Goal: Task Accomplishment & Management: Manage account settings

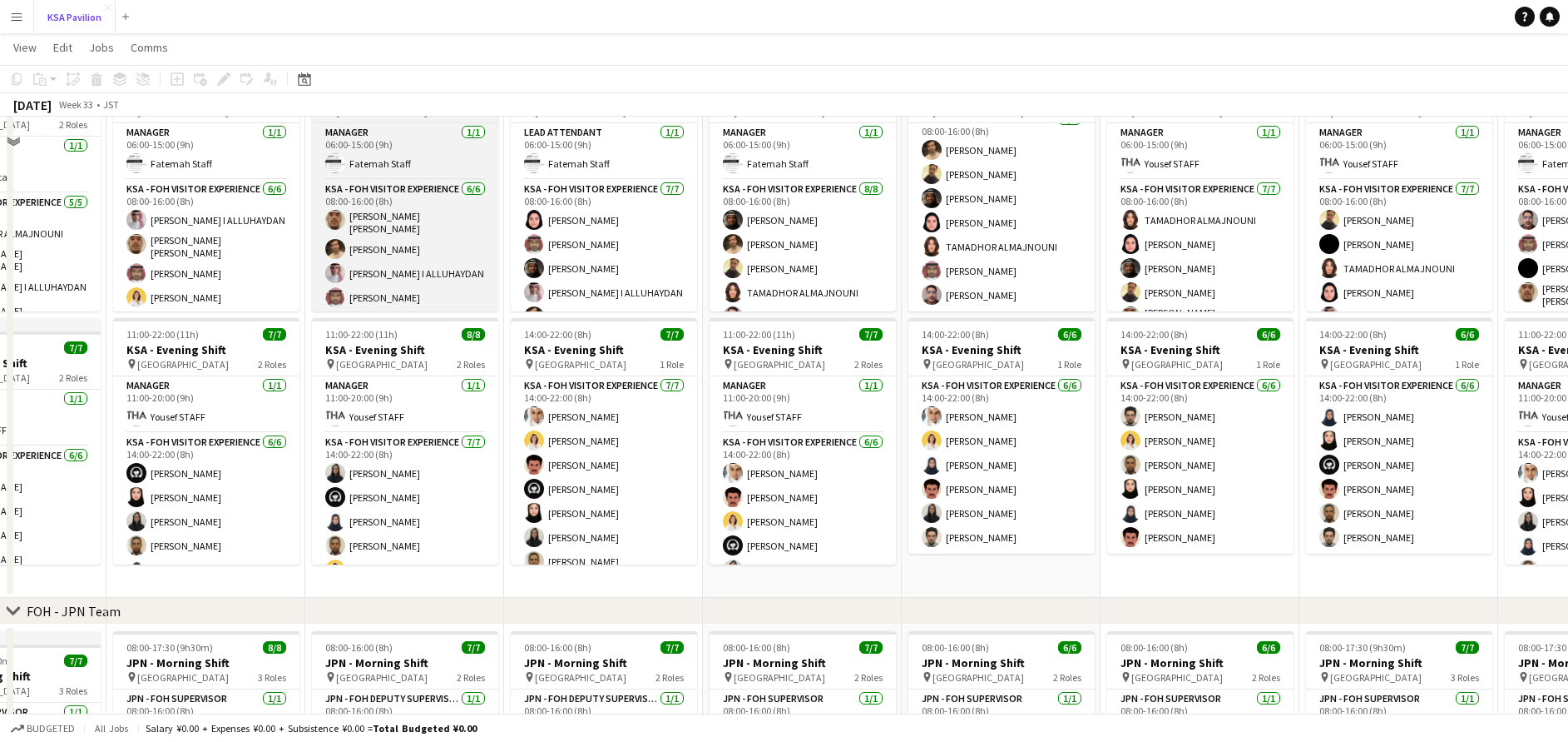
scroll to position [209, 0]
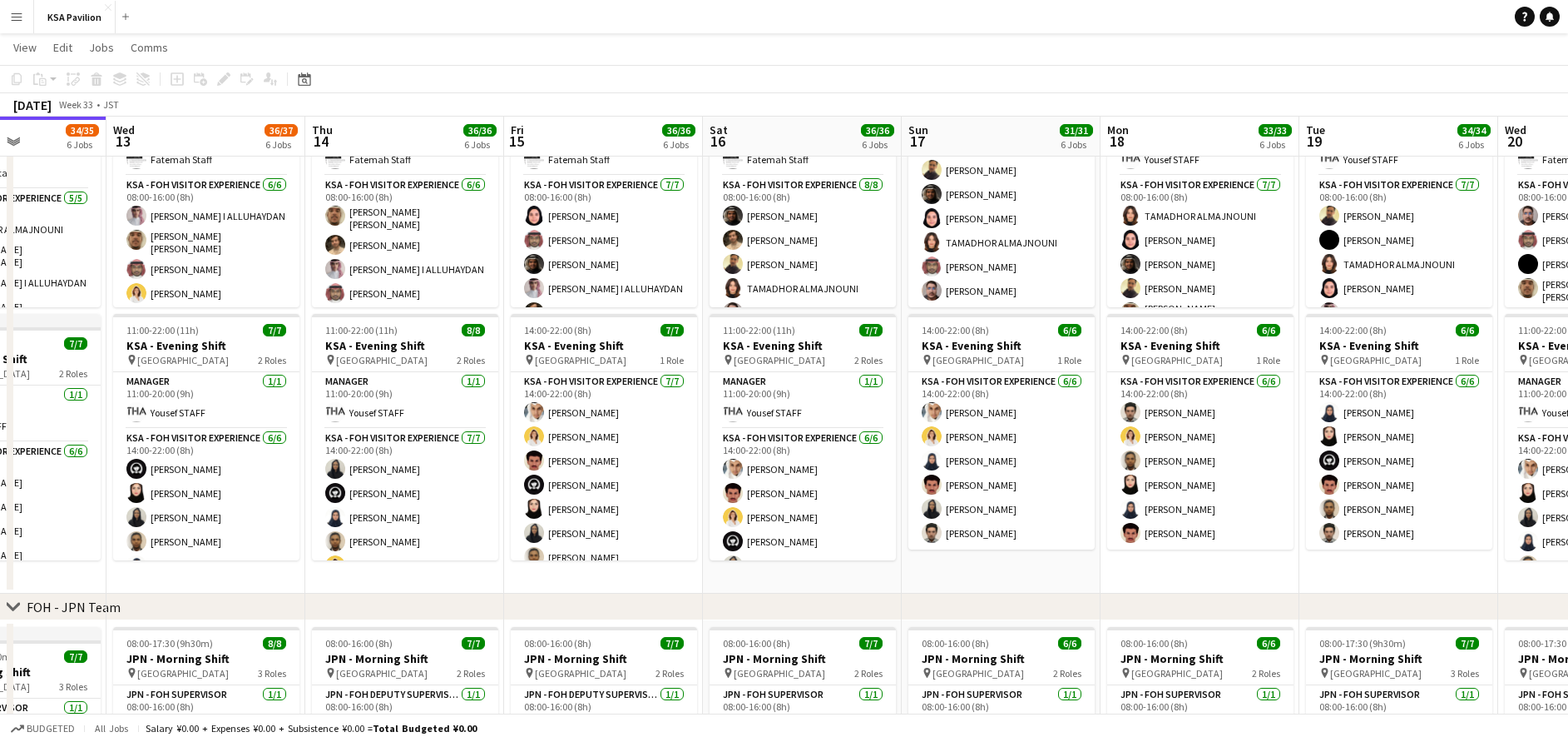
click at [971, 559] on app-date-cell "06:00-16:00 (10h) 8/8 KSA - Morning Shift pin [GEOGRAPHIC_DATA] 2 Roles Manager…" at bounding box center [1001, 324] width 198 height 540
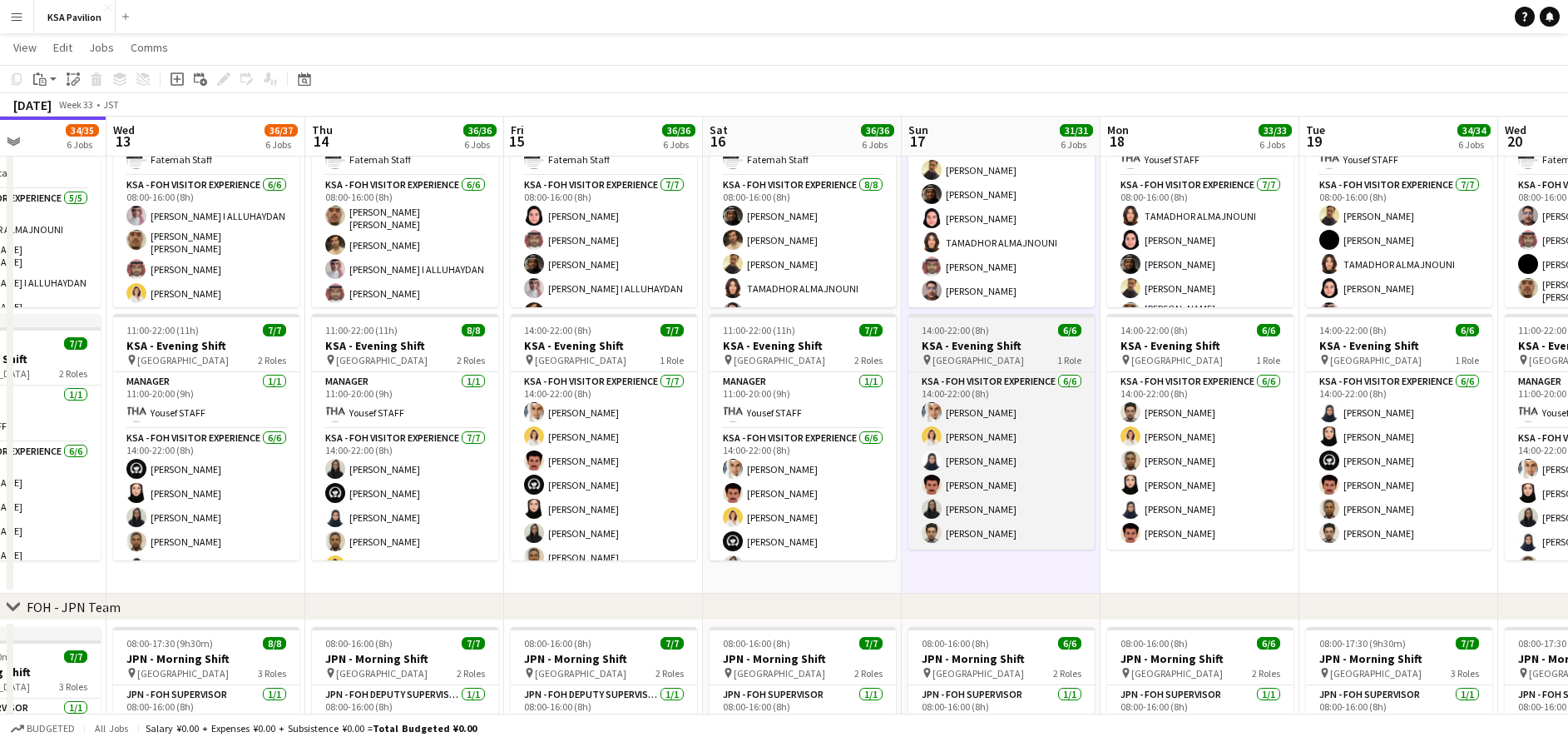
click at [1013, 345] on h3 "KSA - Evening Shift" at bounding box center [1001, 346] width 186 height 15
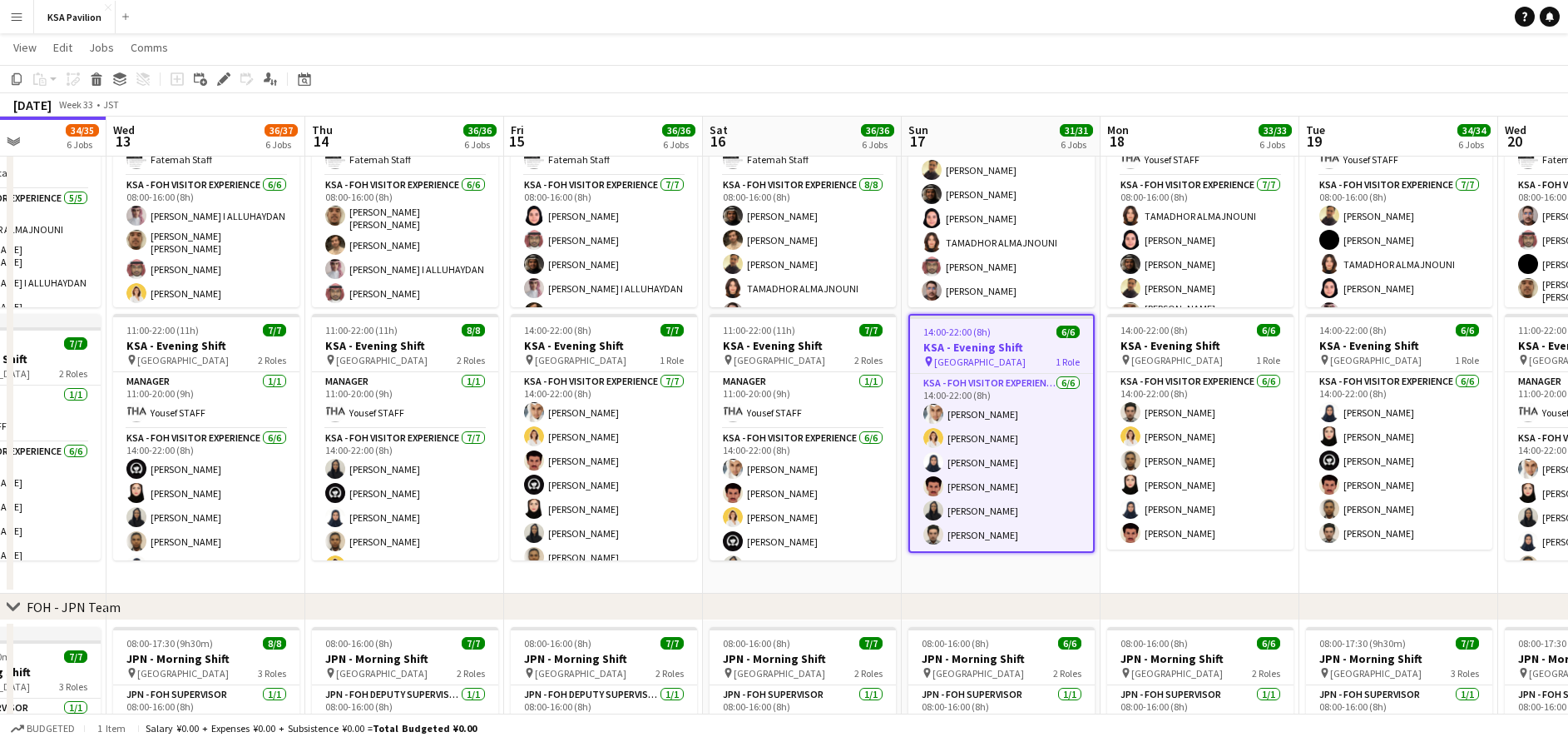
click at [977, 570] on app-date-cell "06:00-16:00 (10h) 8/8 KSA - Morning Shift pin [GEOGRAPHIC_DATA] 2 Roles Manager…" at bounding box center [1001, 324] width 198 height 540
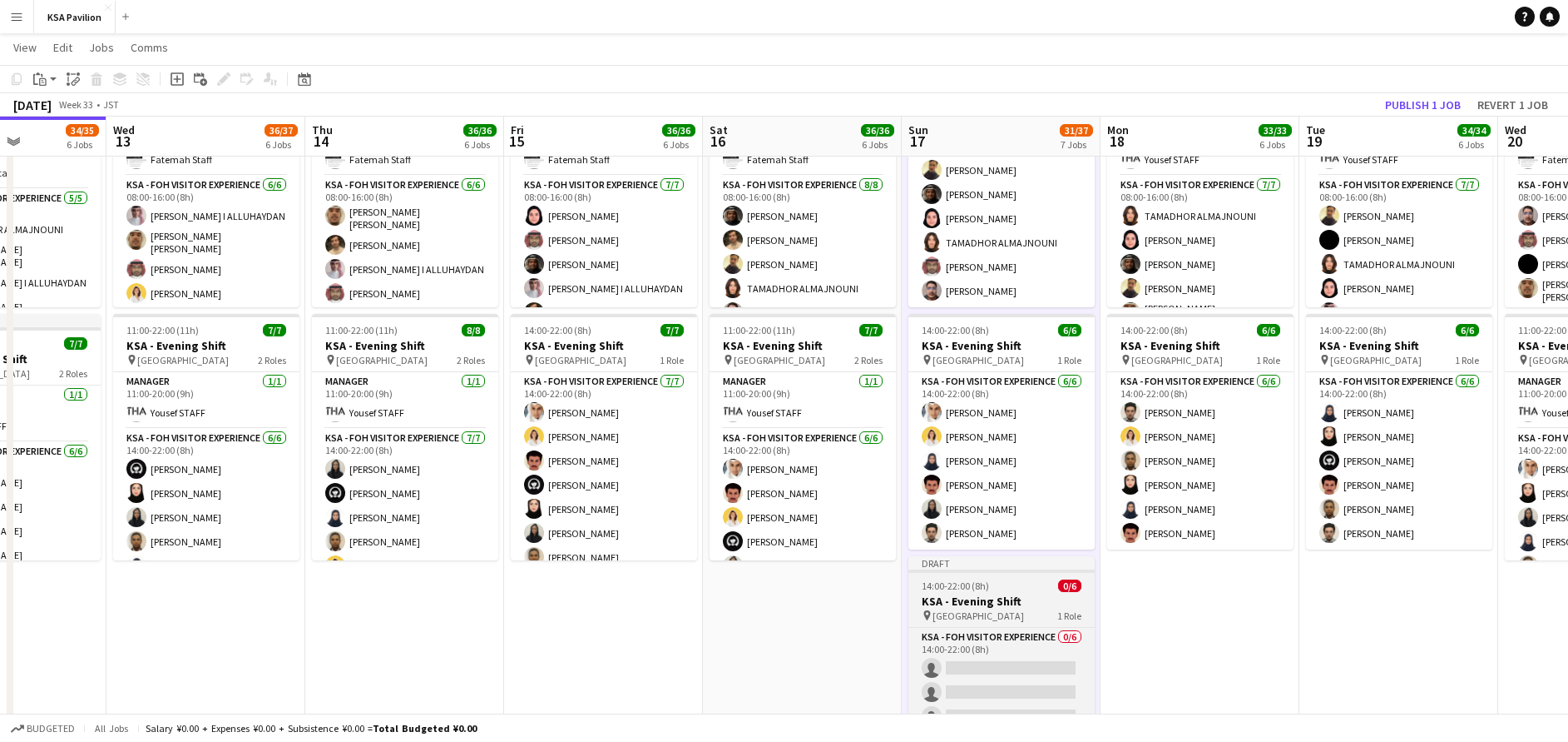
click at [992, 596] on h3 "KSA - Evening Shift" at bounding box center [1001, 601] width 186 height 15
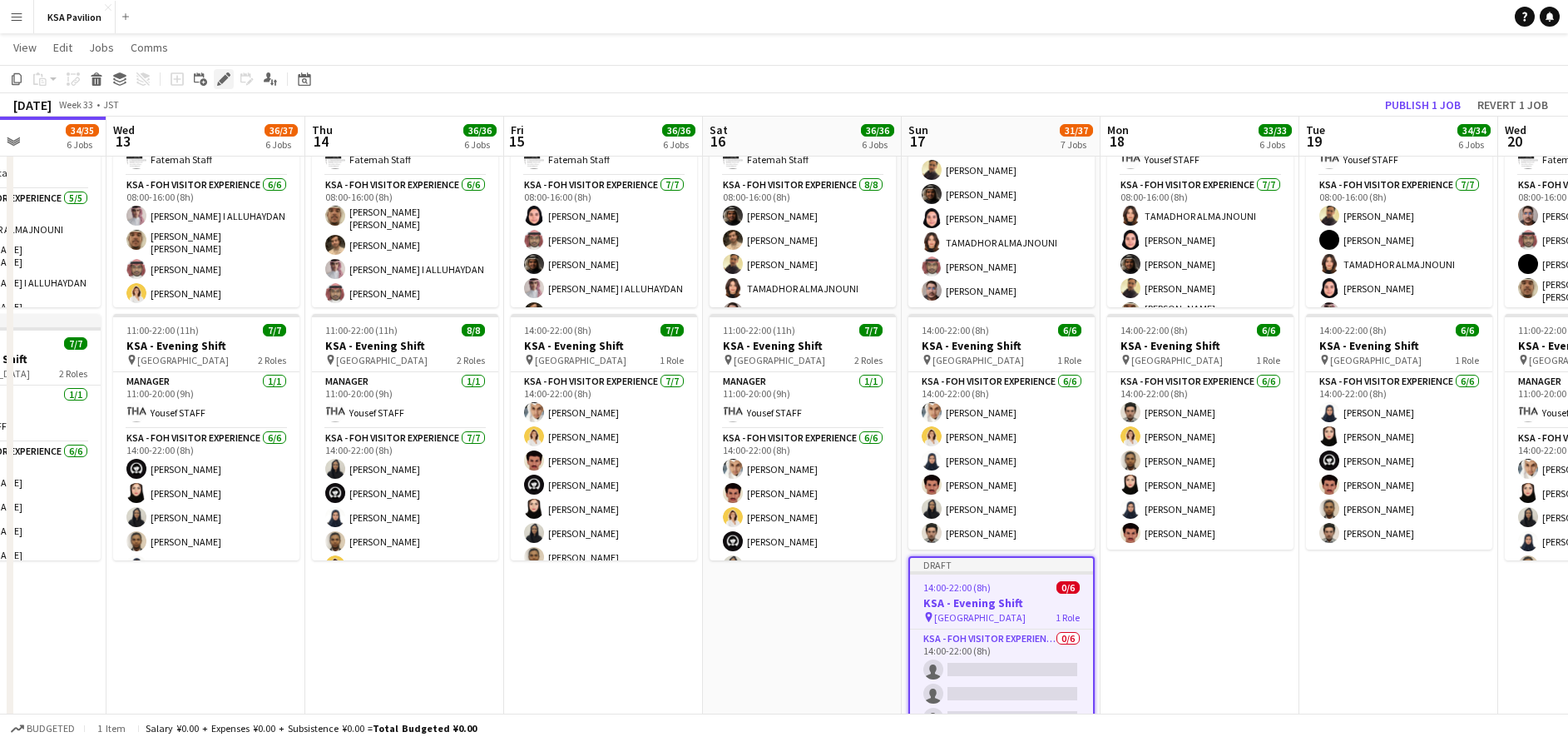
click at [223, 78] on icon at bounding box center [223, 80] width 10 height 10
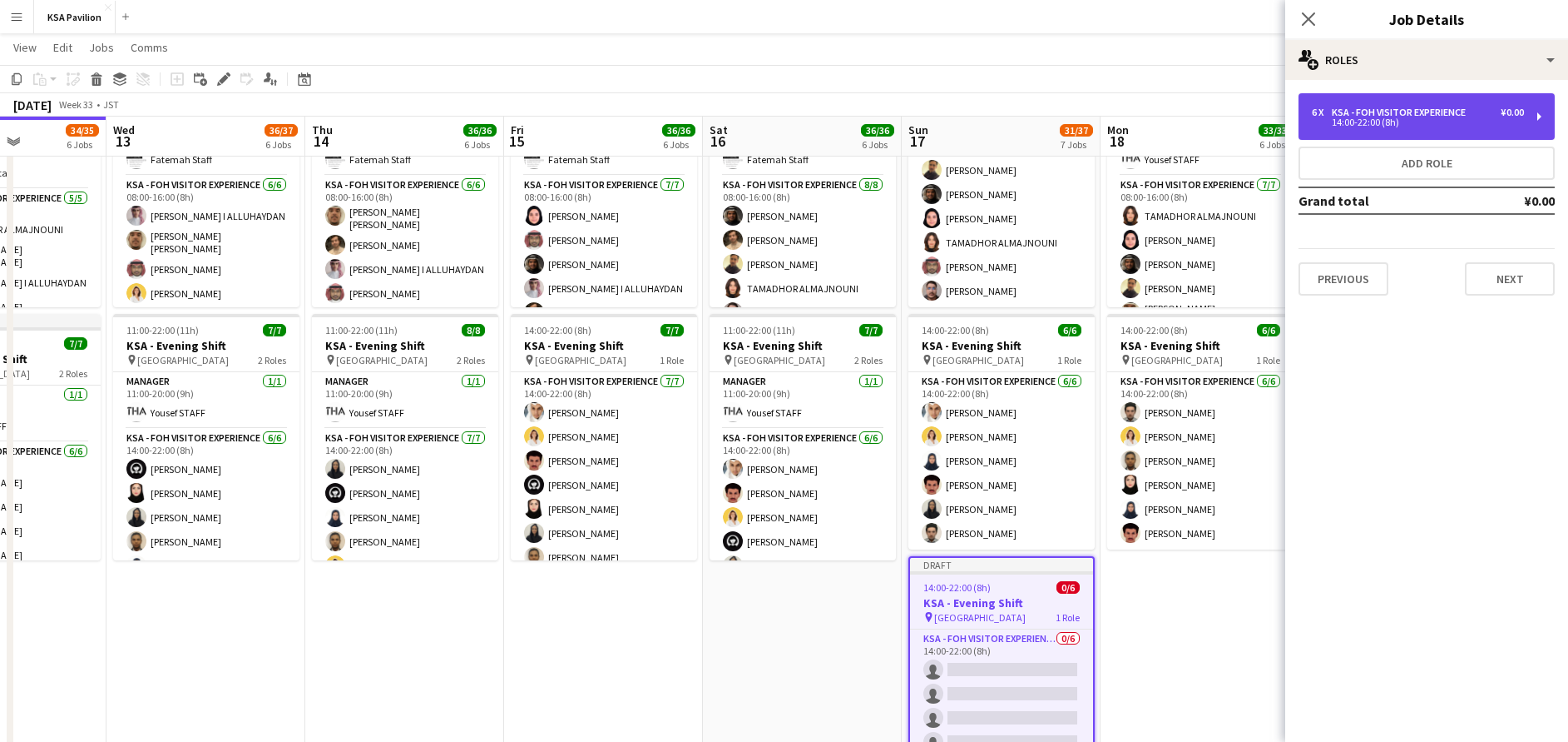
click at [1419, 113] on div "KSA - FOH Visitor Experience" at bounding box center [1402, 113] width 141 height 12
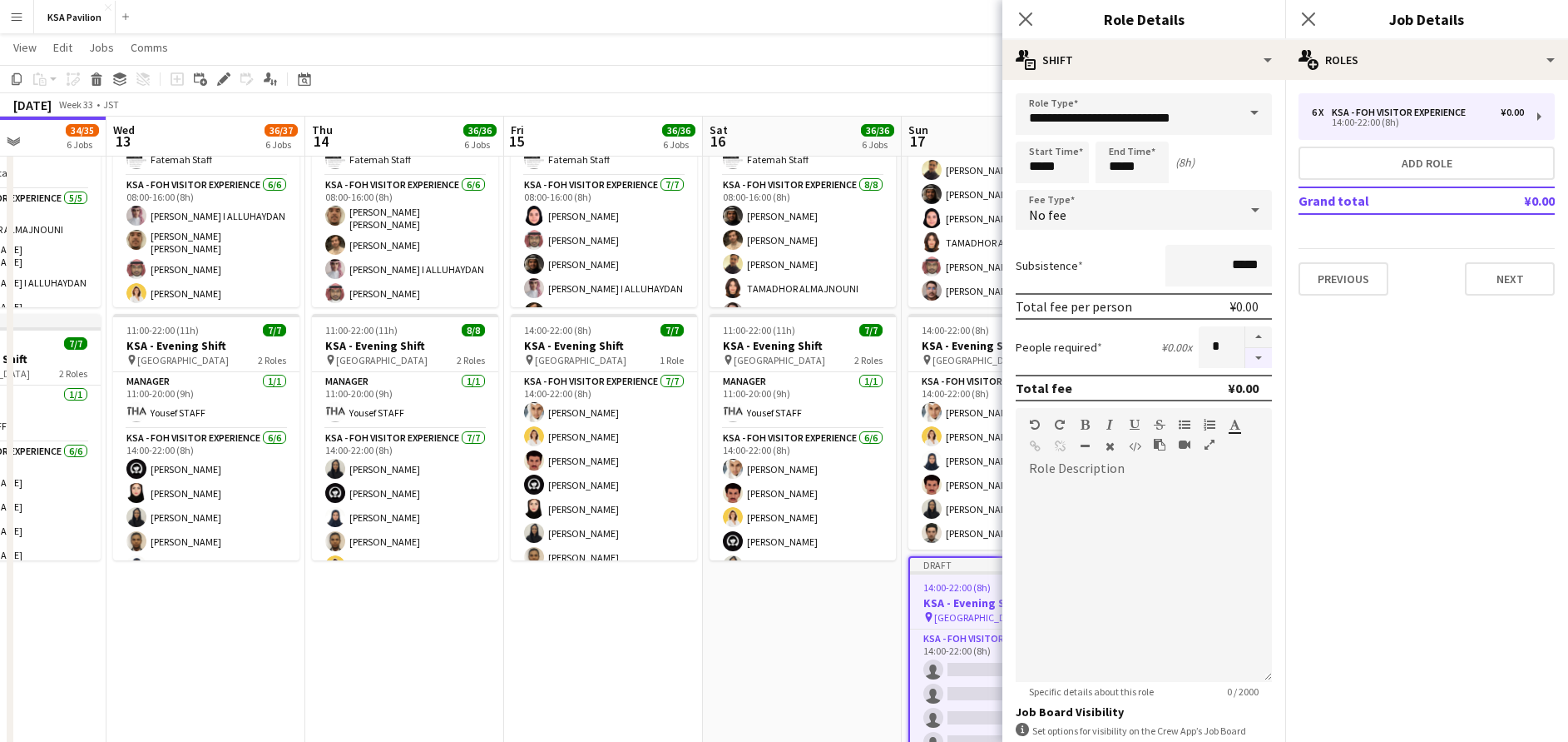
click at [1245, 357] on button "button" at bounding box center [1259, 358] width 27 height 21
type input "*"
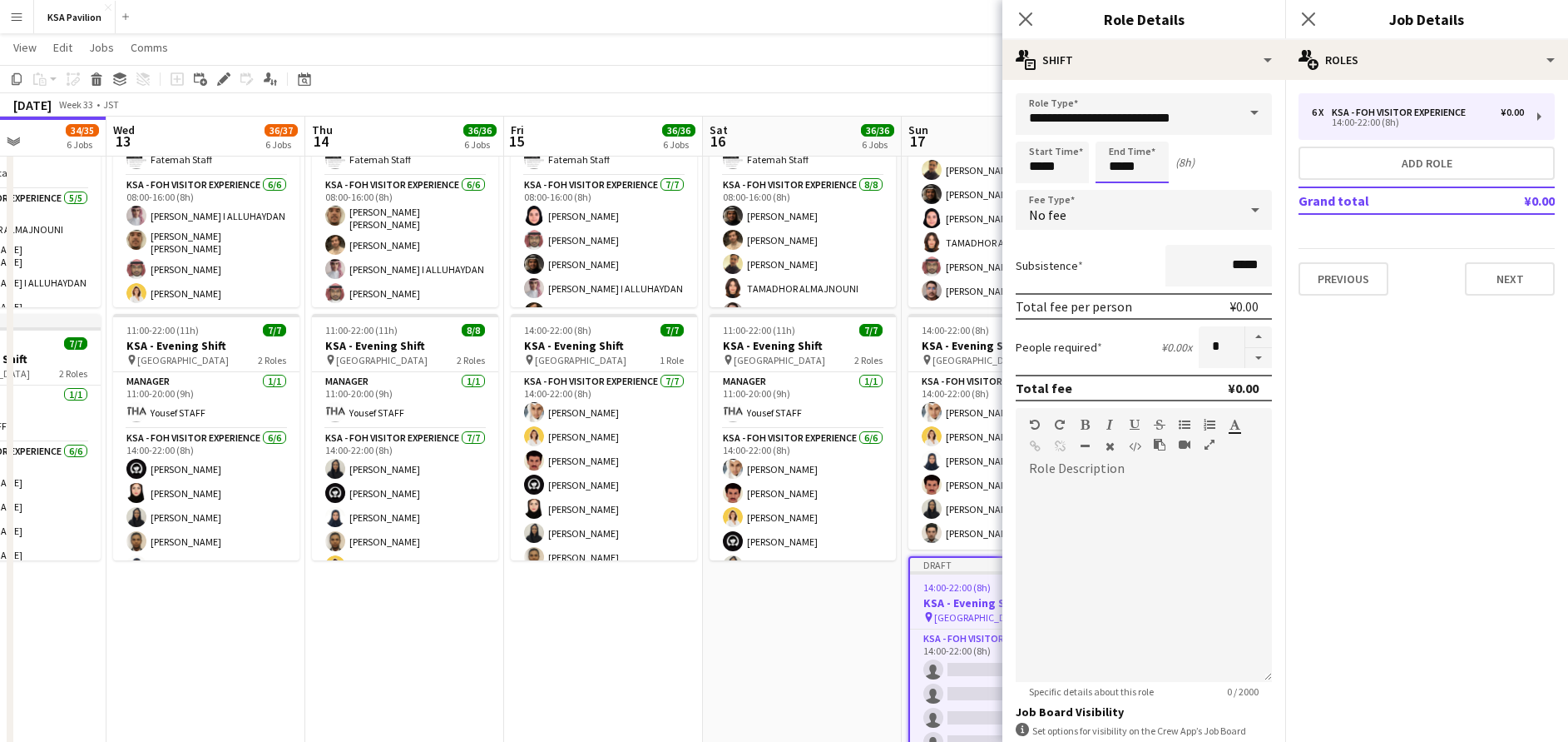
click at [1133, 164] on input "*****" at bounding box center [1132, 162] width 73 height 41
type input "*****"
click at [1118, 191] on div at bounding box center [1115, 191] width 34 height 16
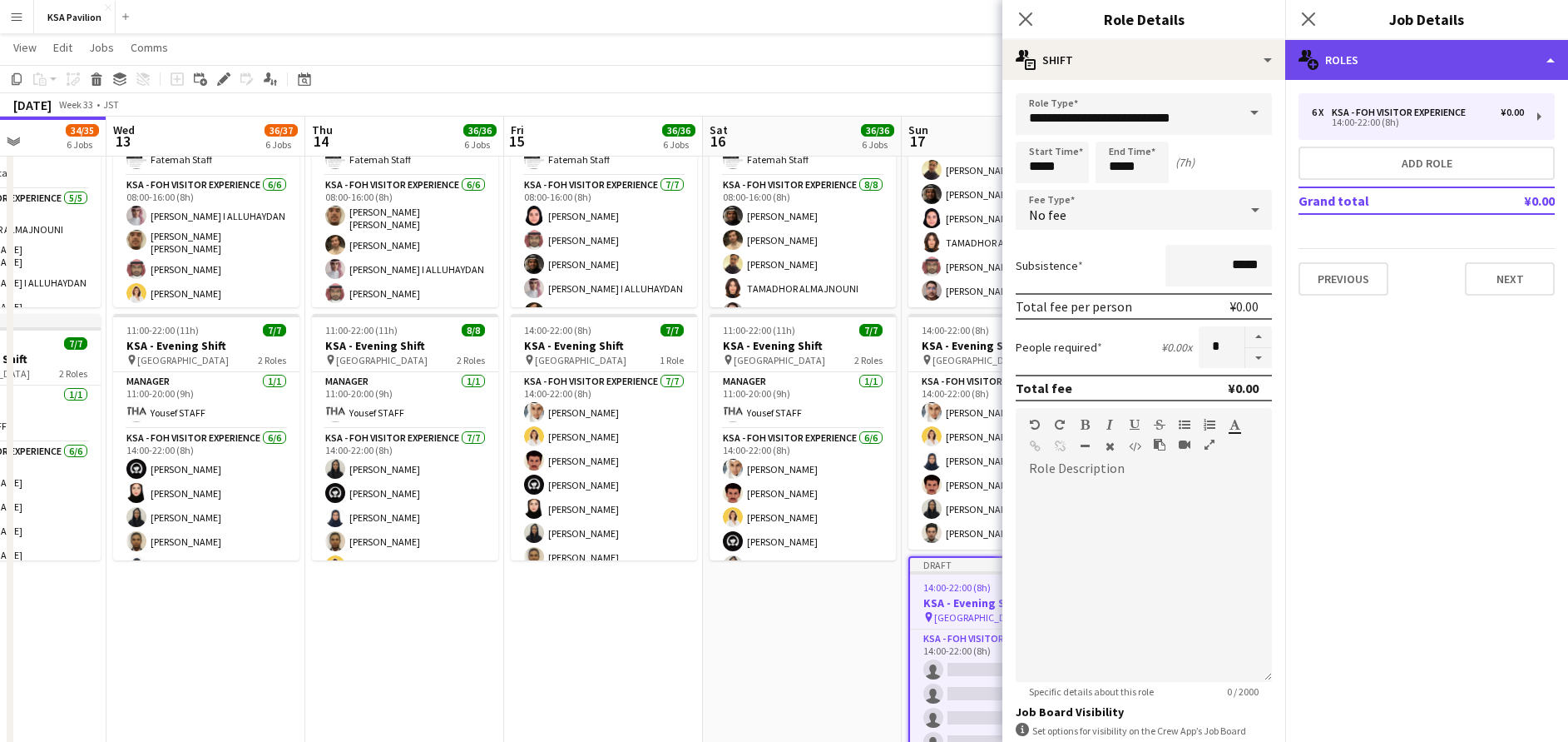
click at [1362, 47] on div "multiple-users-add Roles" at bounding box center [1426, 59] width 283 height 40
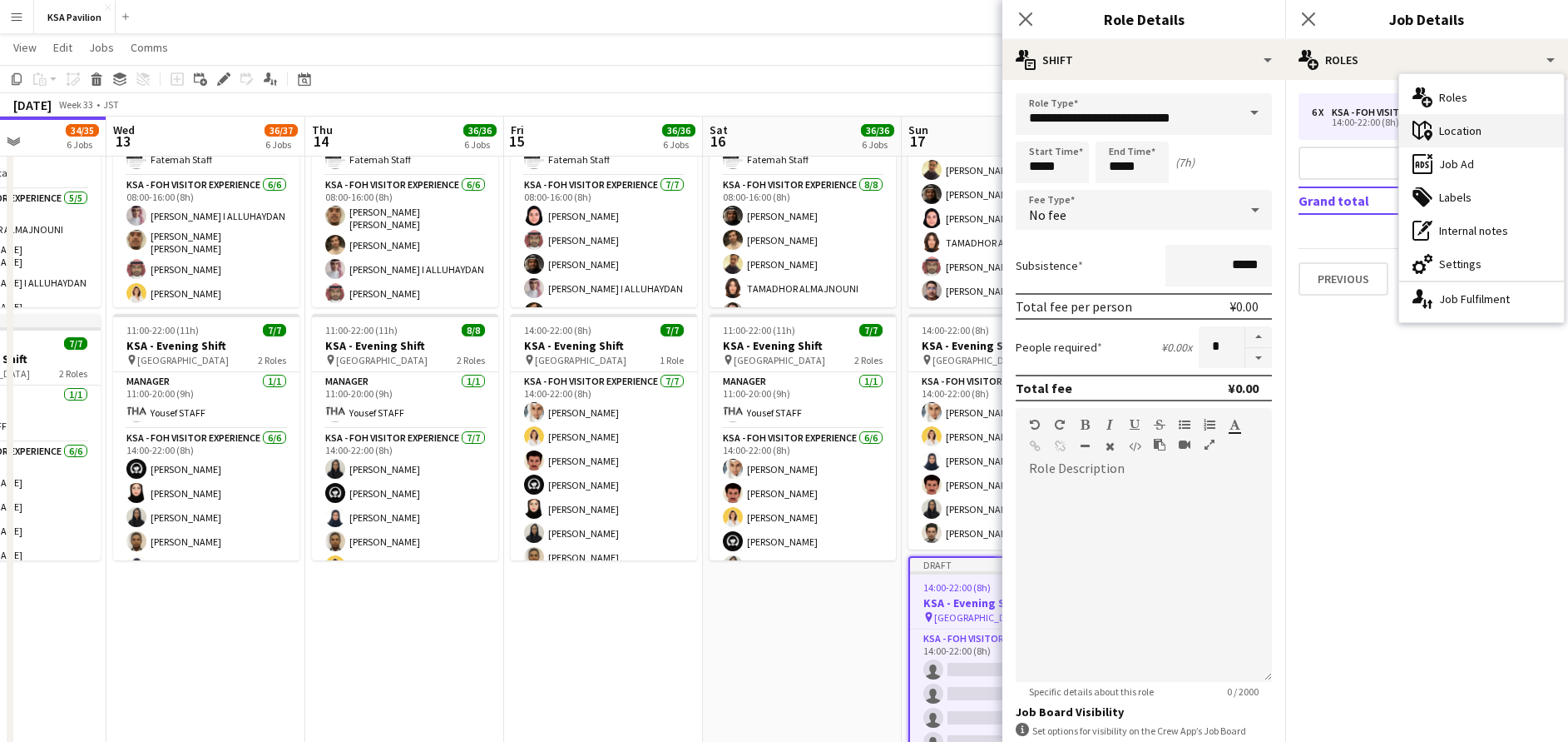
click at [1455, 127] on div "maps-pin-1 Location" at bounding box center [1481, 130] width 165 height 34
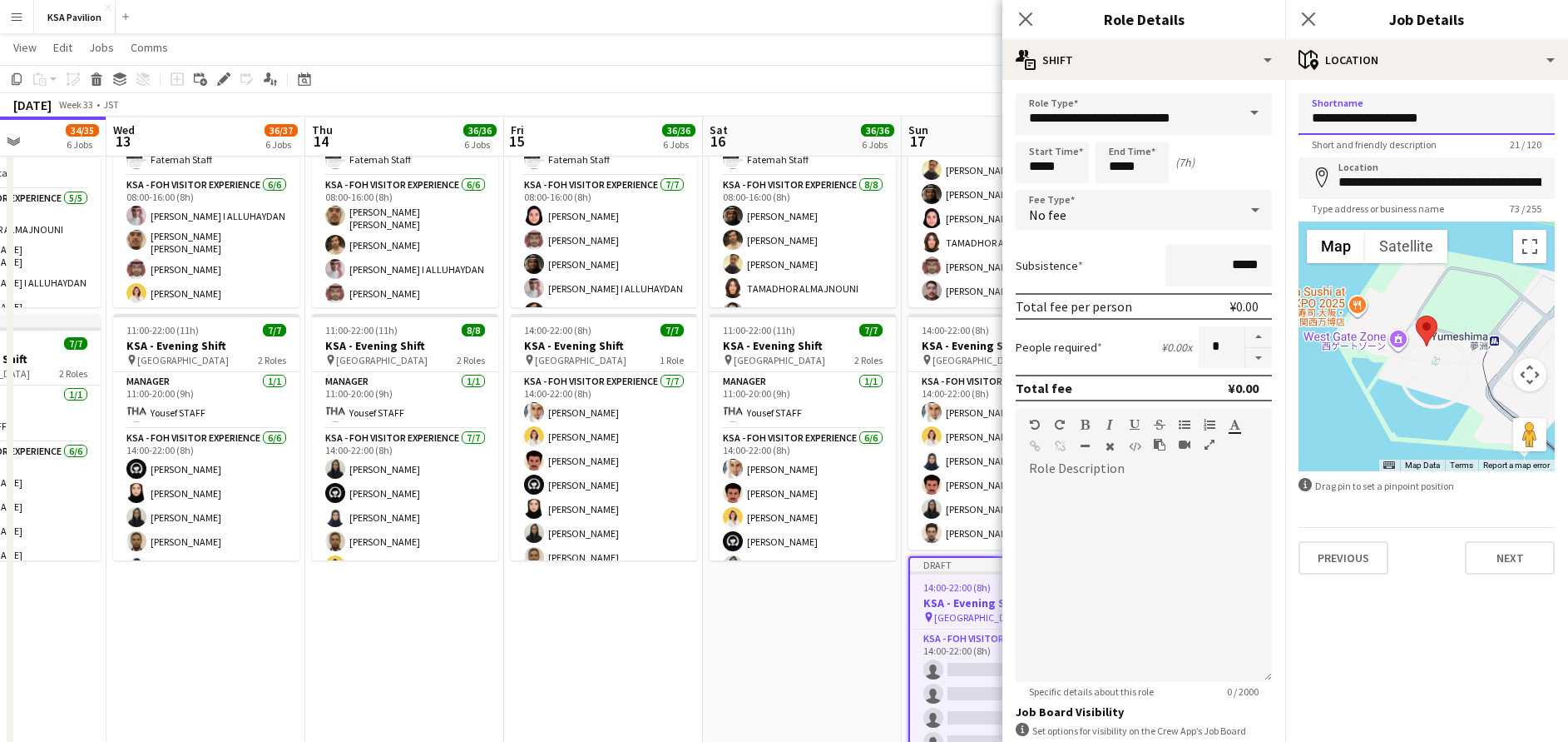
click at [1407, 116] on input "**********" at bounding box center [1426, 114] width 256 height 41
type input "**********"
click at [1515, 567] on button "Next" at bounding box center [1509, 557] width 90 height 34
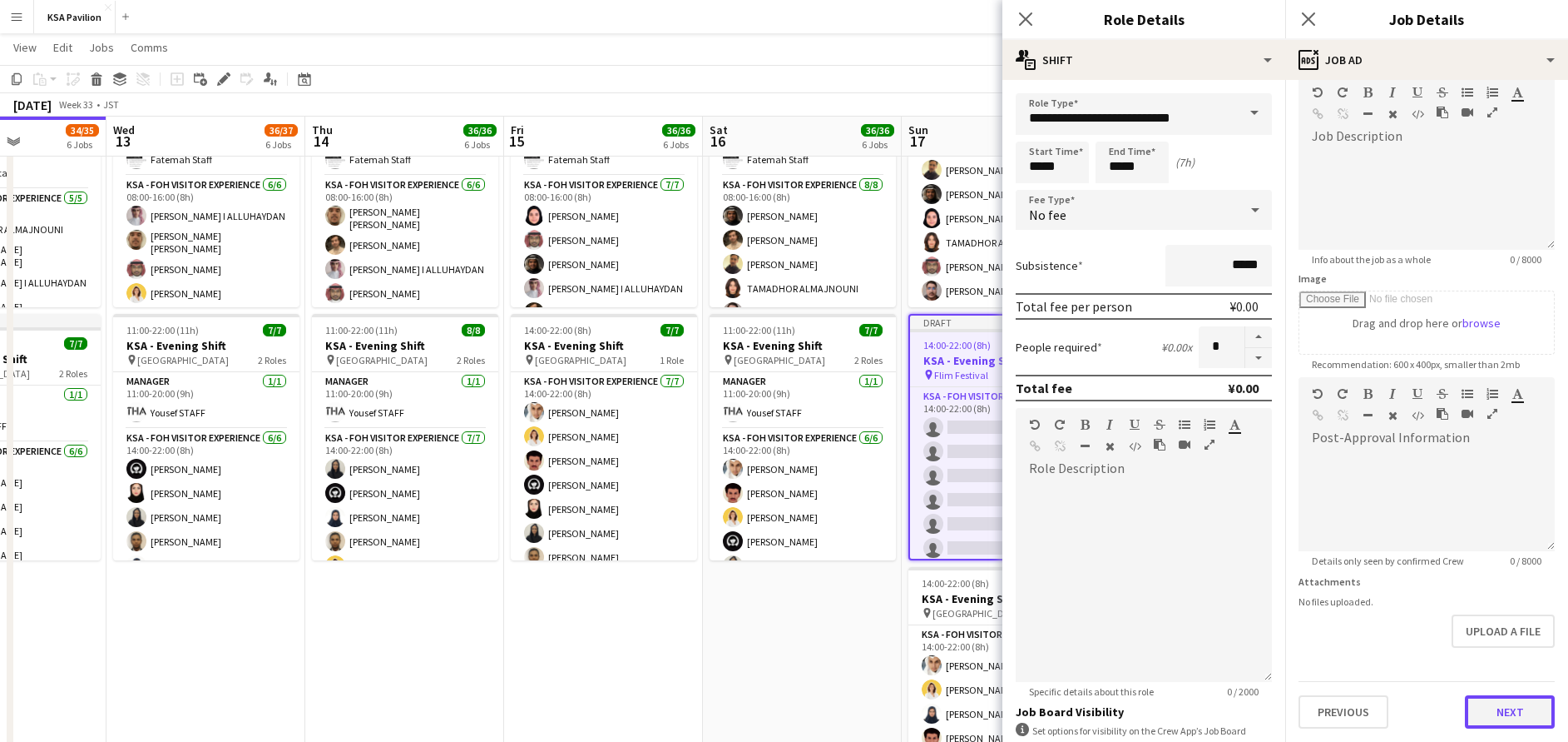
scroll to position [121, 0]
click at [1467, 683] on div "Previous Next" at bounding box center [1426, 703] width 256 height 47
click at [1480, 718] on button "Next" at bounding box center [1509, 711] width 90 height 34
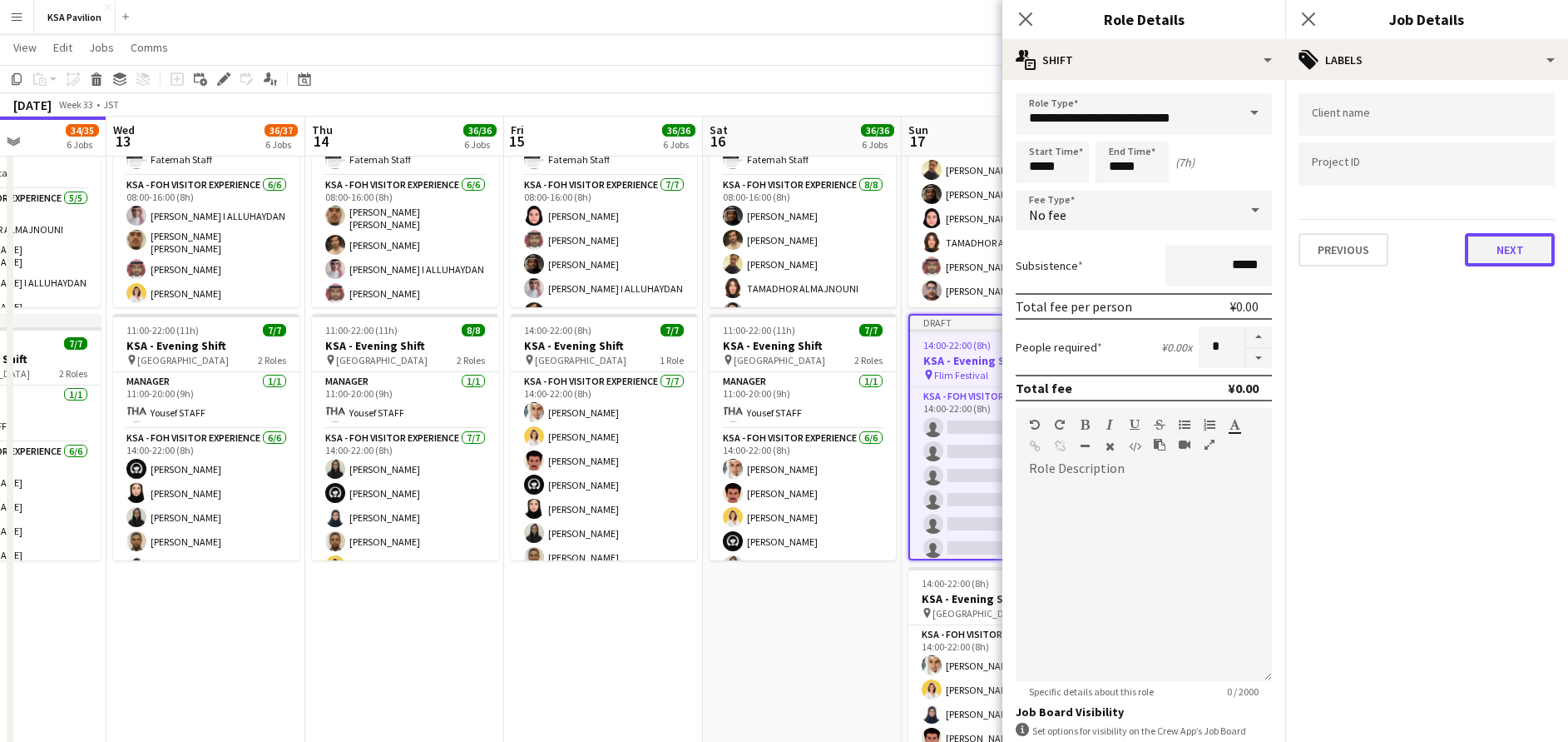
click at [1499, 237] on button "Next" at bounding box center [1509, 250] width 90 height 34
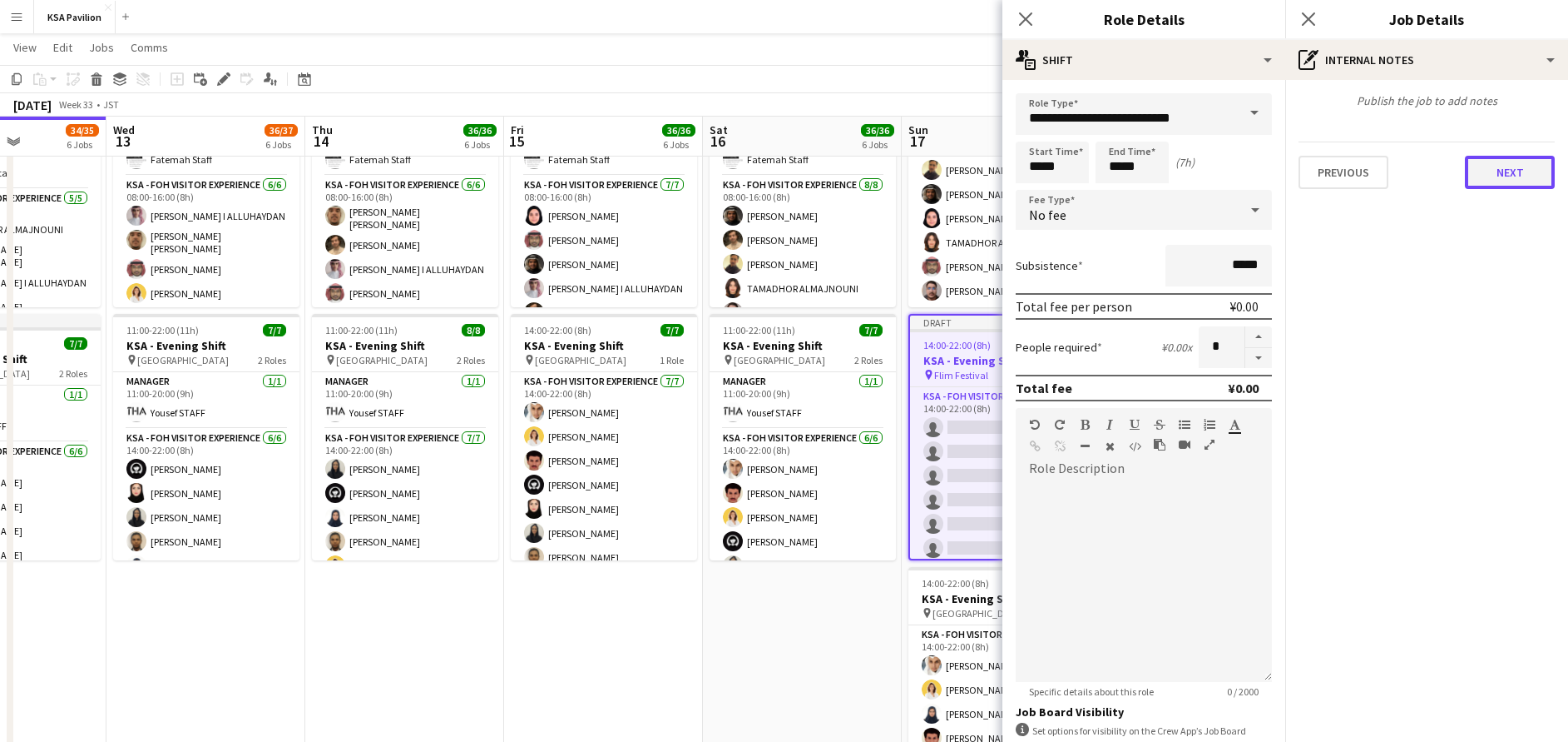
click at [1504, 173] on button "Next" at bounding box center [1509, 172] width 90 height 34
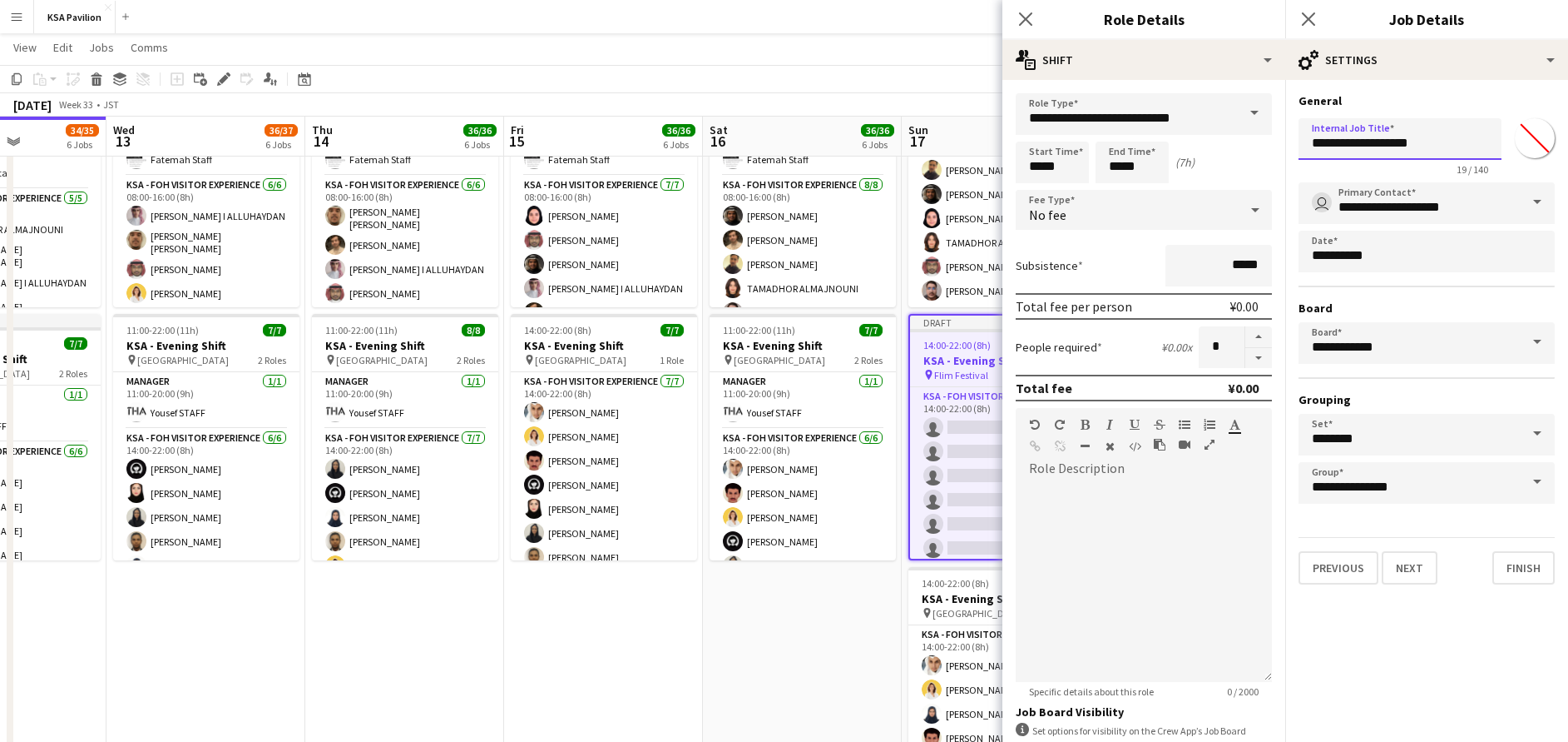
drag, startPoint x: 1430, startPoint y: 149, endPoint x: 1344, endPoint y: 146, distance: 86.1
click at [1344, 146] on input "**********" at bounding box center [1399, 139] width 203 height 41
type input "**********"
click at [1549, 559] on button "Finish" at bounding box center [1523, 568] width 63 height 34
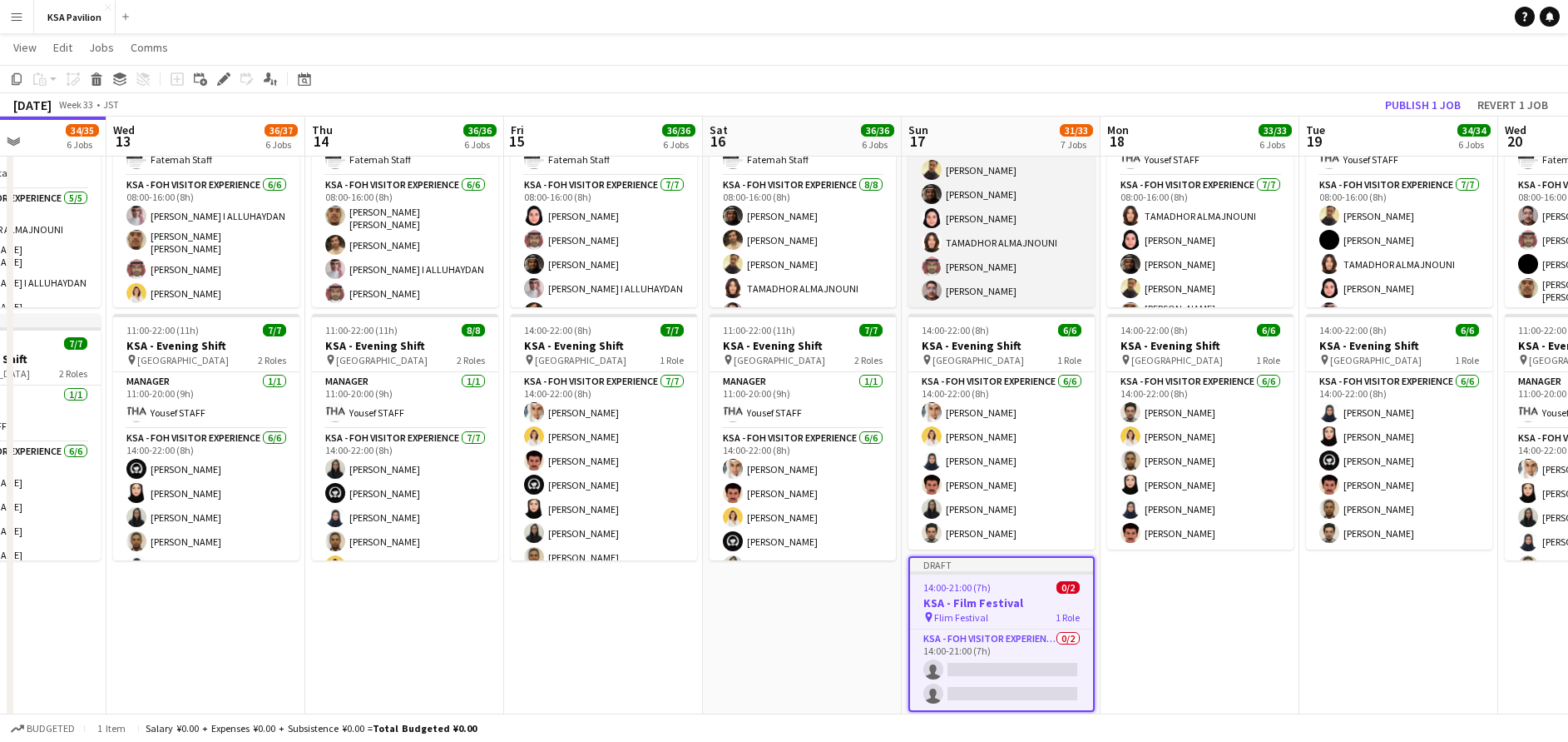
click at [1010, 249] on app-card-role "KSA - FOH Visitor Experience [DATE] 08:00-16:00 (8h) [PERSON_NAME] [PERSON_NAME…" at bounding box center [1001, 206] width 186 height 201
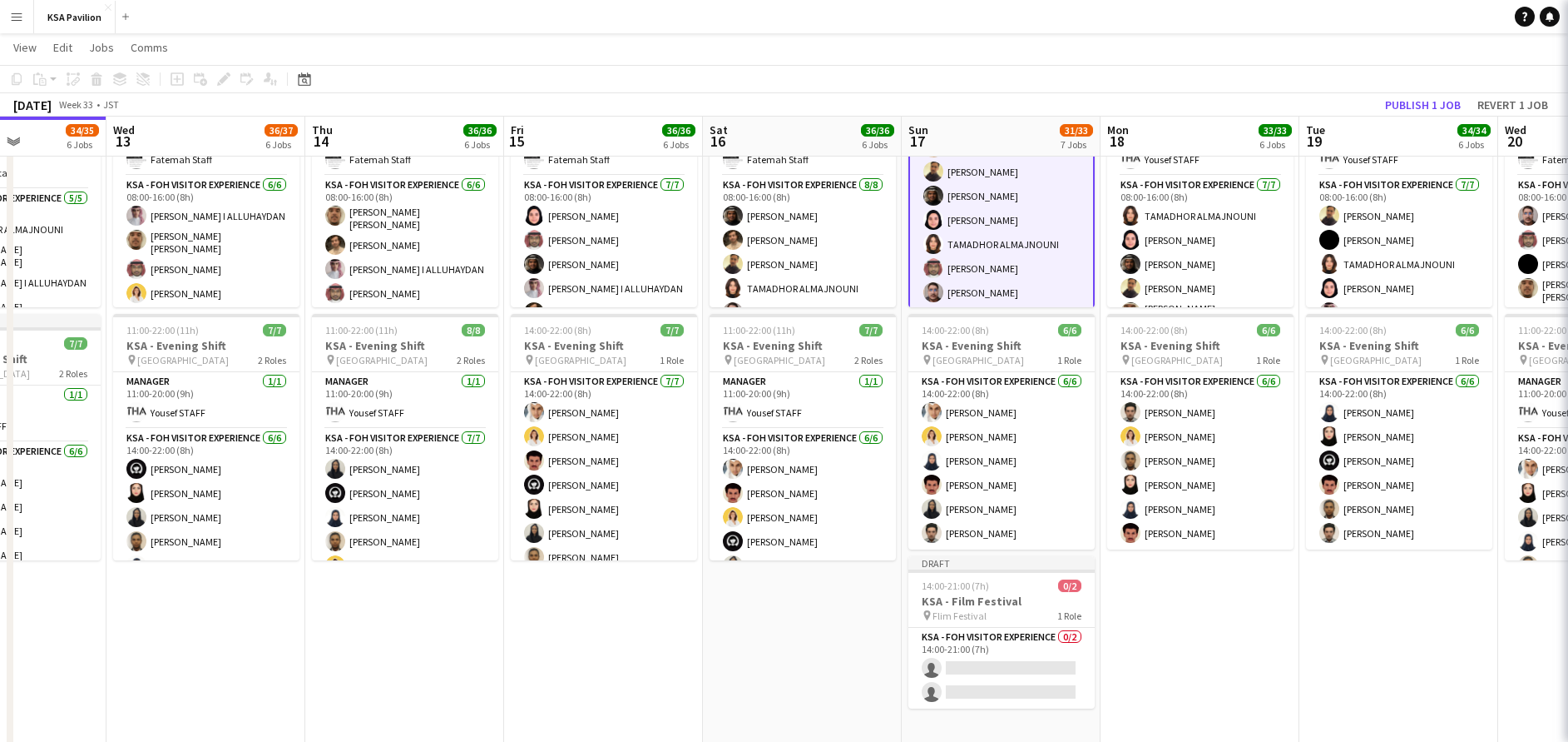
scroll to position [71, 0]
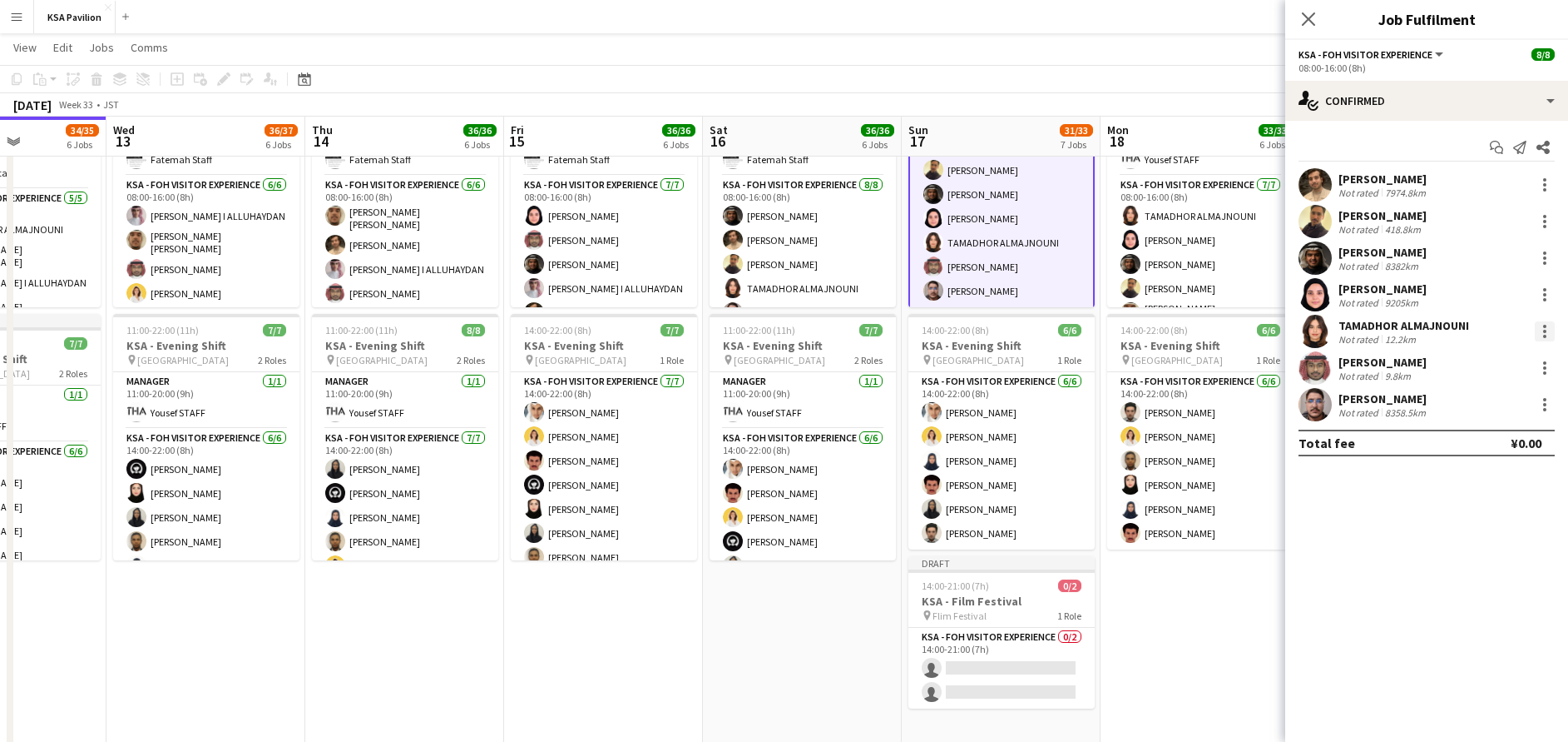
click at [1543, 330] on div at bounding box center [1544, 331] width 3 height 3
click at [1519, 403] on span "Switch crew" at bounding box center [1489, 402] width 103 height 15
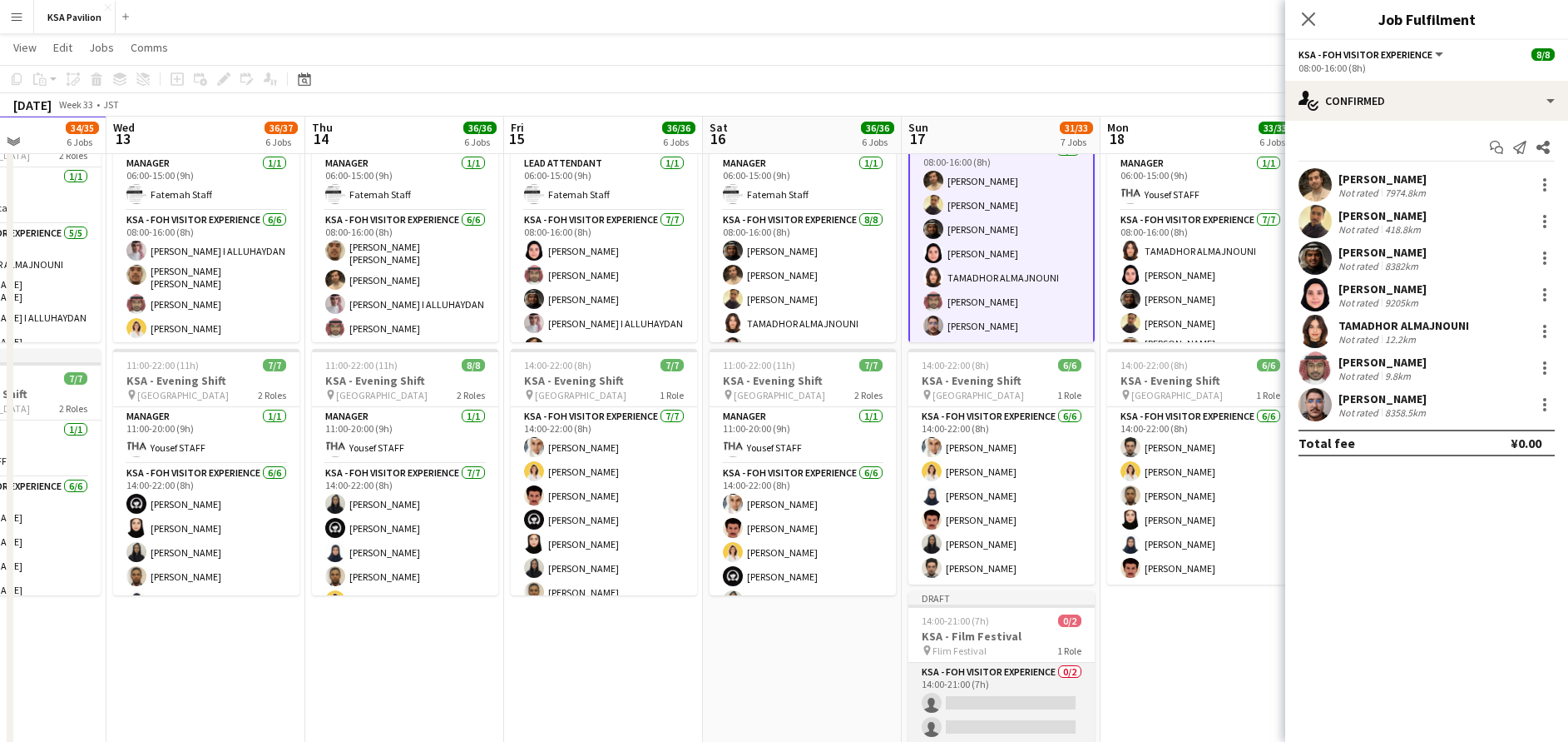
click at [964, 697] on app-card-role "KSA - FOH Visitor Experience 0/2 14:00-21:00 (7h) single-neutral-actions single…" at bounding box center [1001, 702] width 186 height 81
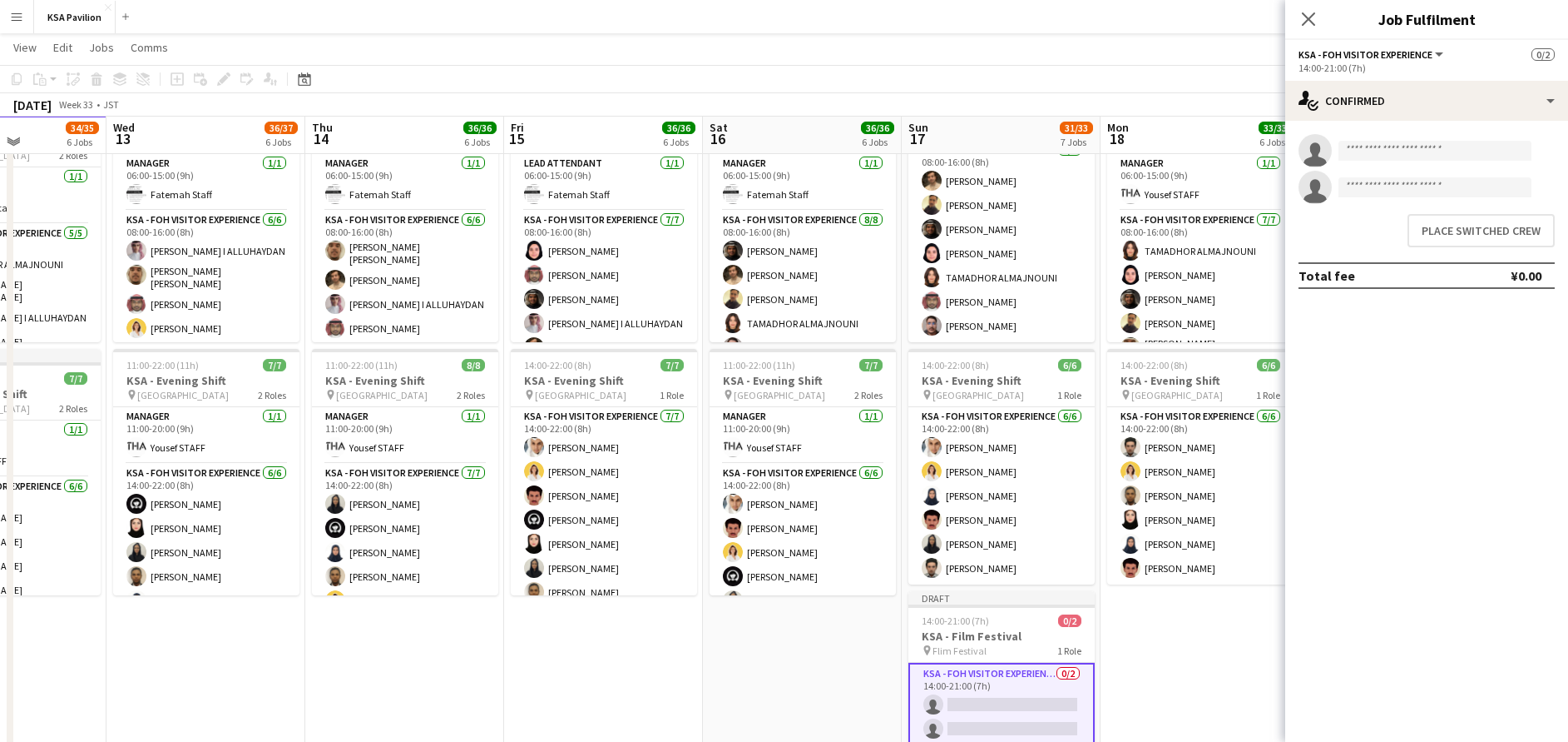
scroll to position [70, 0]
click at [1468, 233] on button "Place switched crew" at bounding box center [1480, 230] width 147 height 34
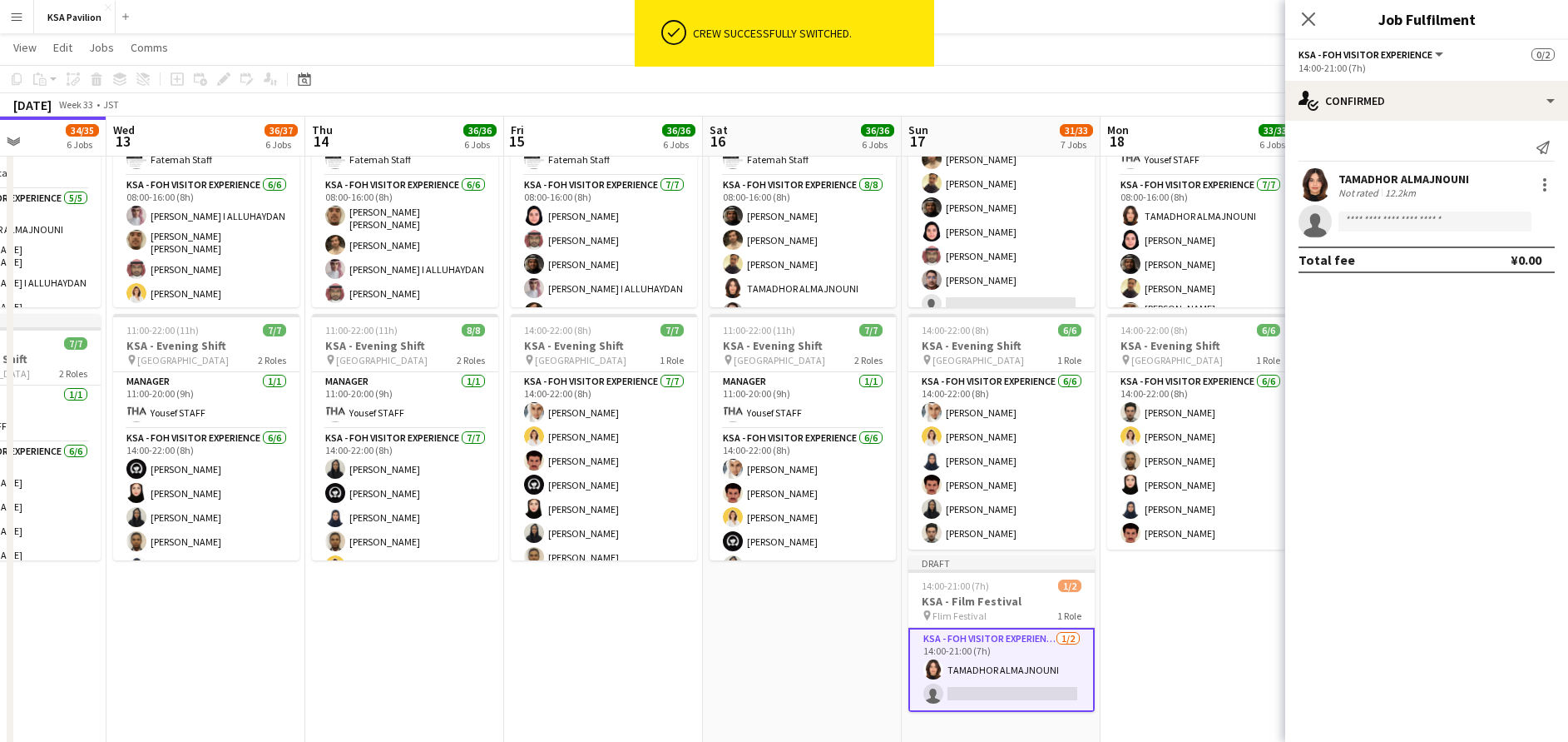
scroll to position [209, 0]
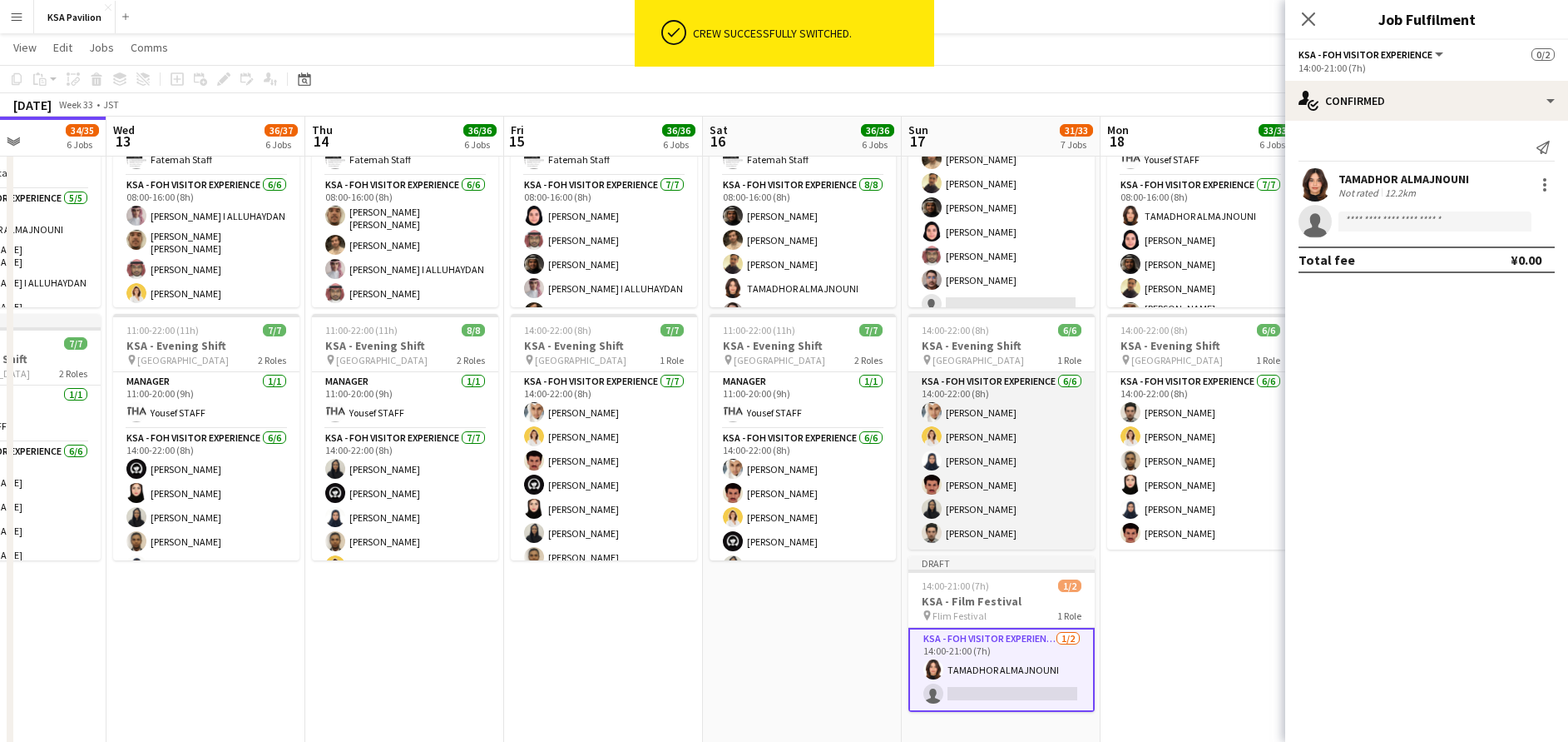
click at [1006, 441] on app-card-role "KSA - FOH Visitor Experience [DATE] 14:00-22:00 (8h) Abdullah Alghoniman [PERSO…" at bounding box center [1001, 461] width 186 height 177
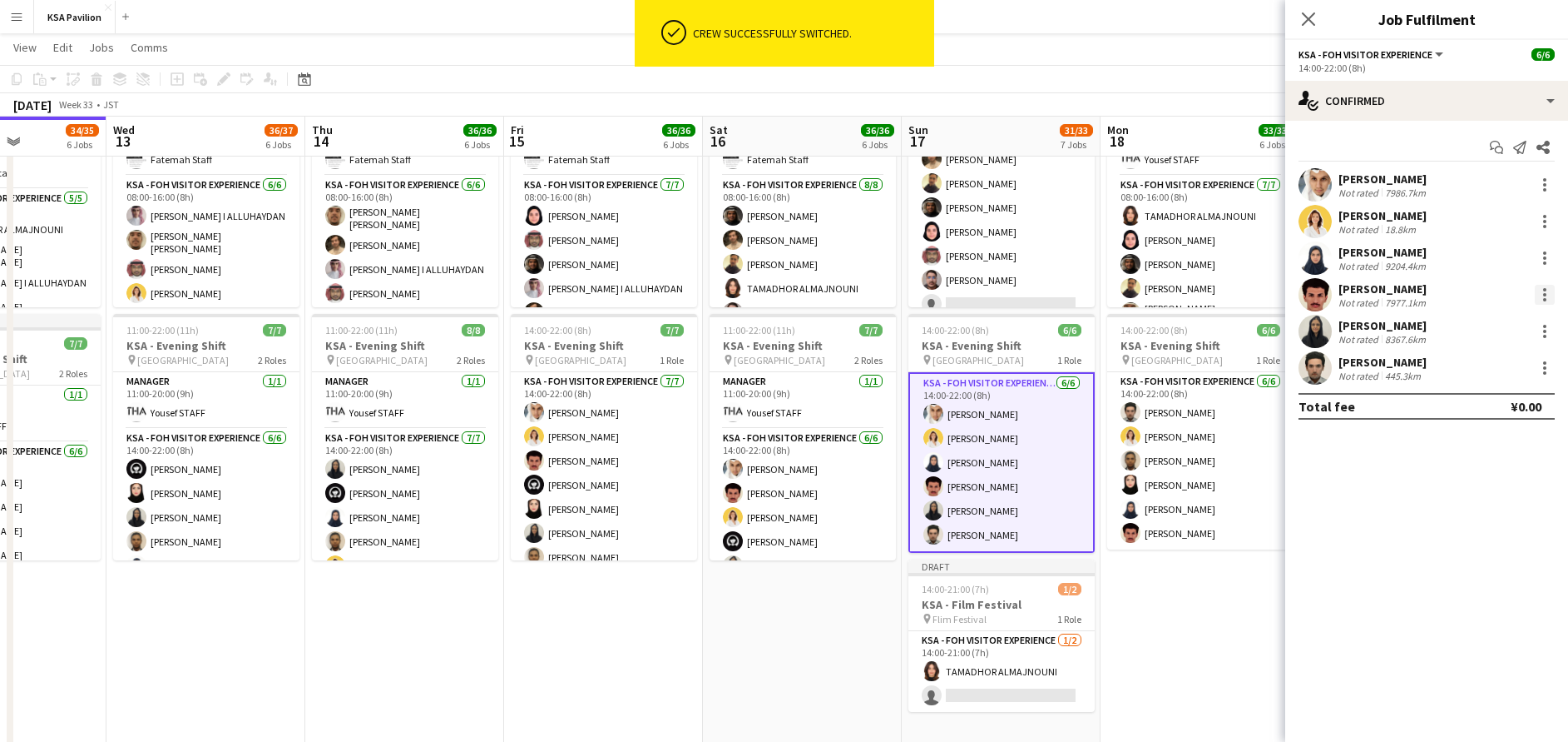
click at [1547, 296] on div at bounding box center [1544, 294] width 20 height 20
click at [1491, 363] on span "Switch crew" at bounding box center [1473, 364] width 70 height 14
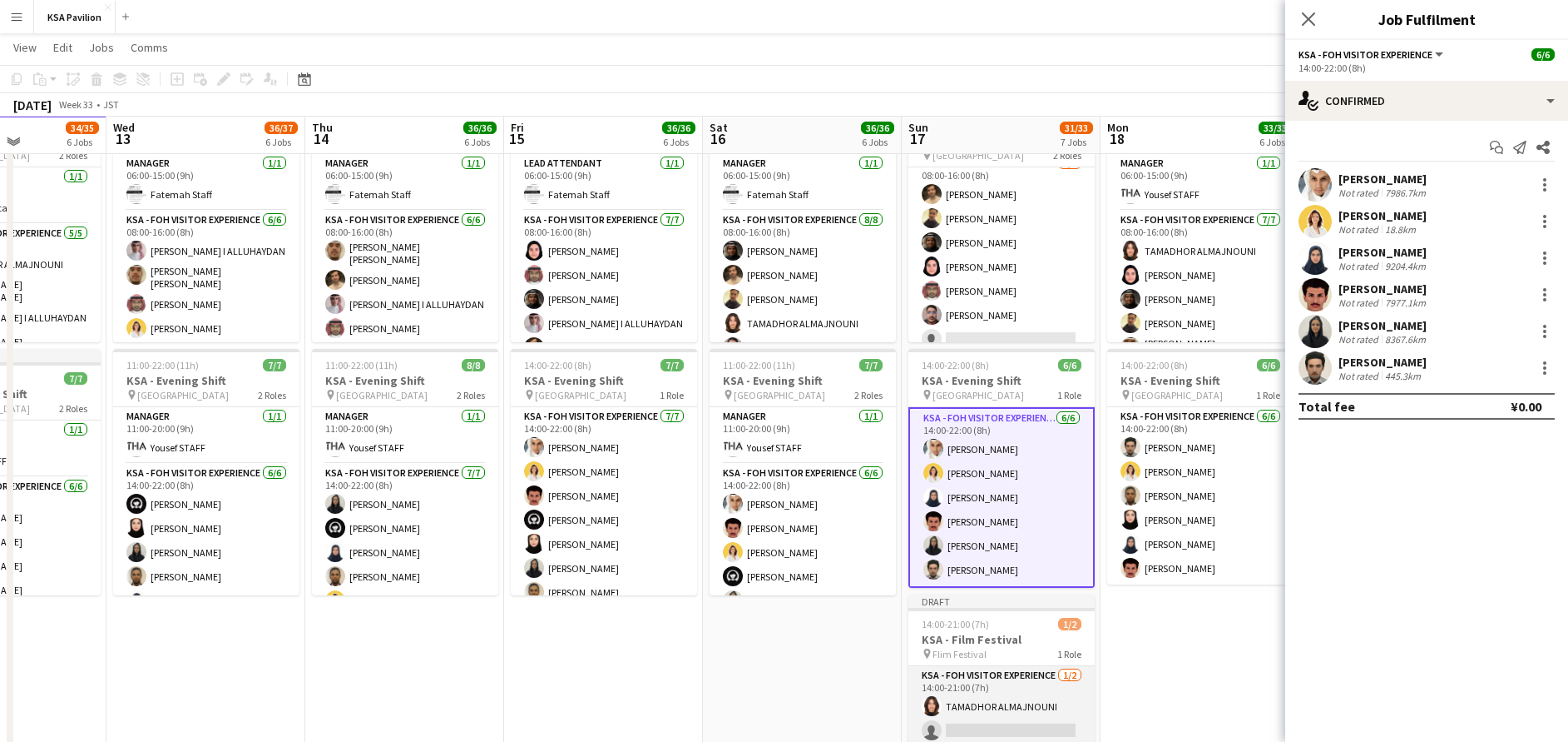
click at [1022, 695] on app-card-role "KSA - FOH Visitor Experience [DATE] 14:00-21:00 (7h) TAMADHOR ALMAJNOUNI single…" at bounding box center [1001, 706] width 186 height 81
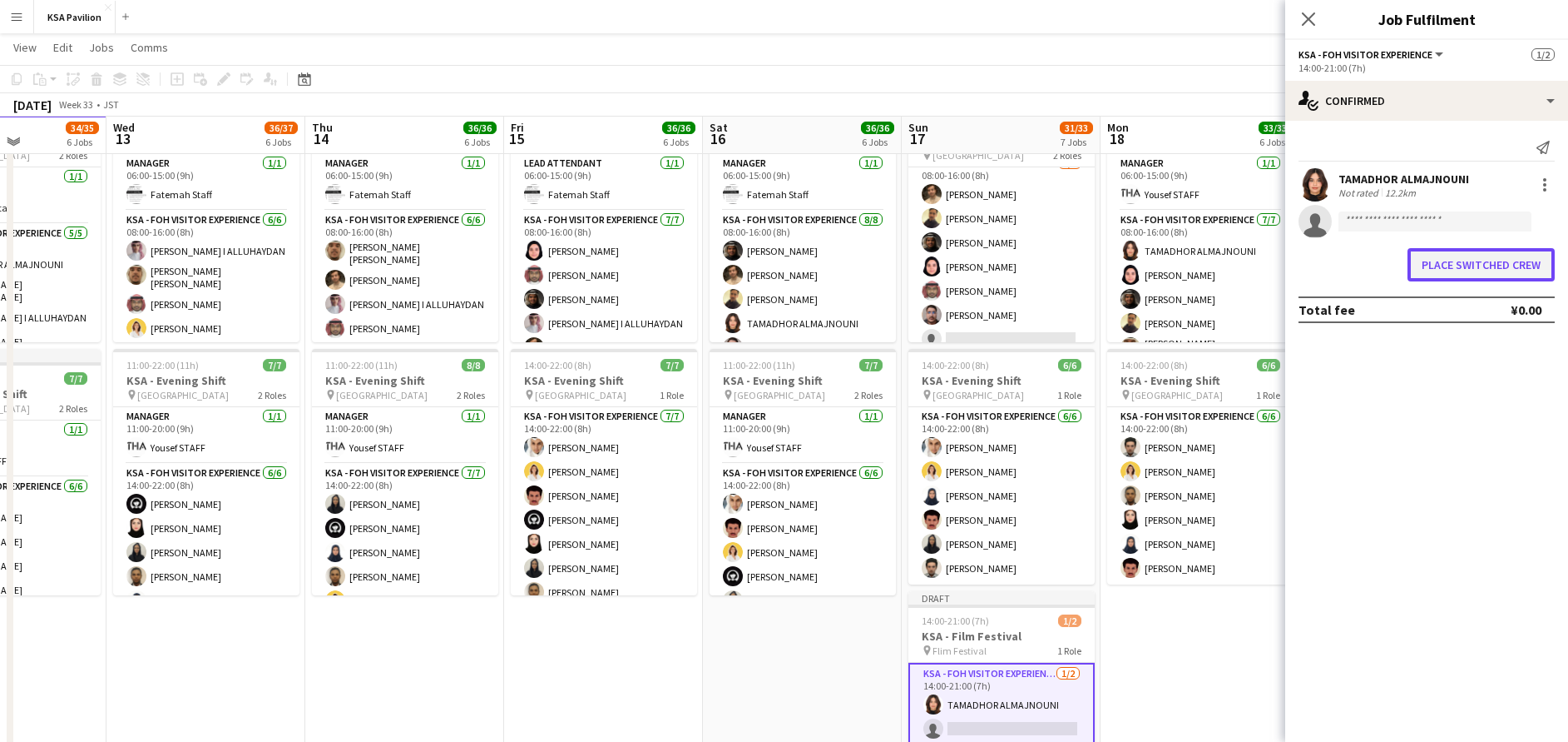
click at [1478, 259] on button "Place switched crew" at bounding box center [1480, 264] width 147 height 34
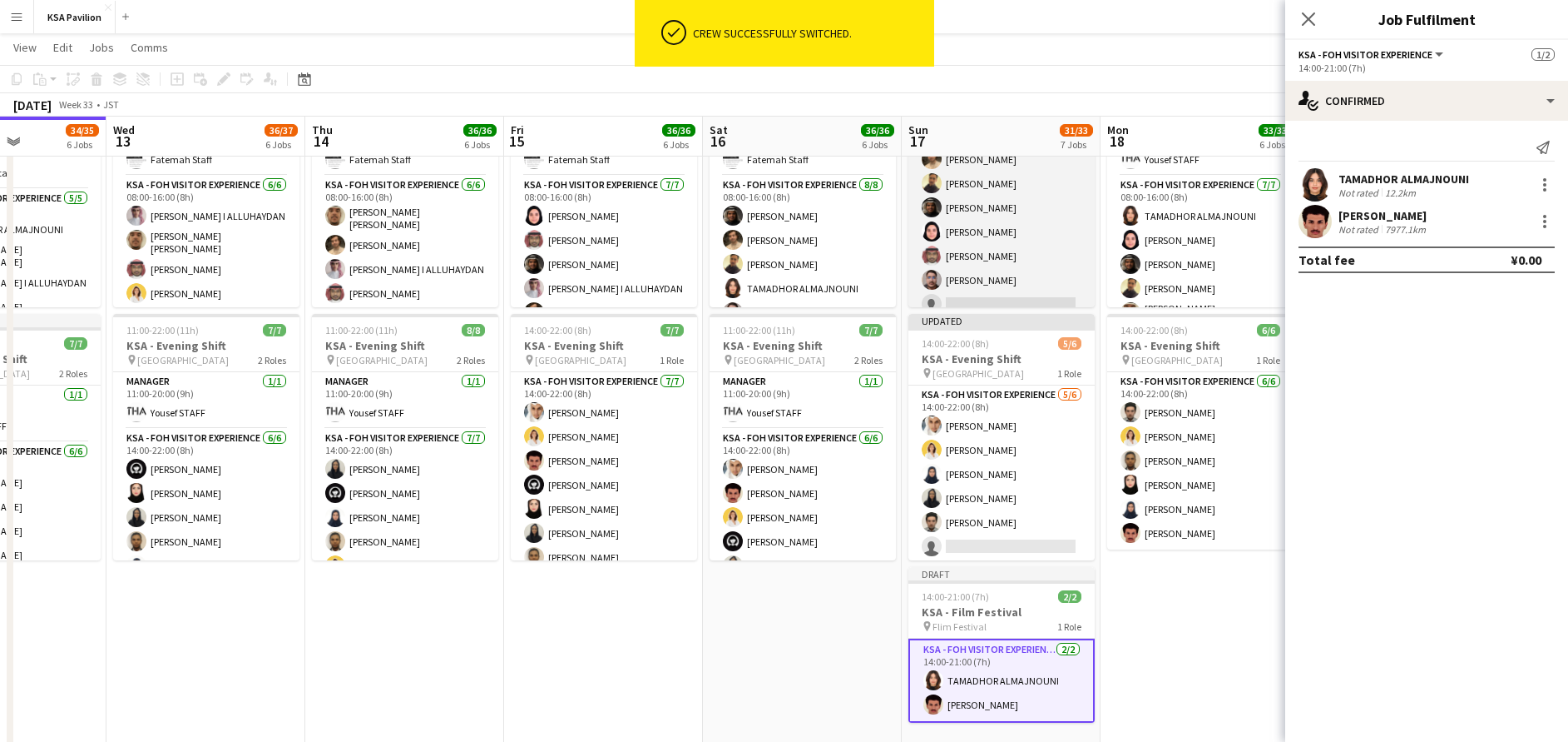
click at [928, 266] on app-card-role "KSA - FOH Visitor Experience [DATE] 08:00-16:00 (8h) [PERSON_NAME] [PERSON_NAME…" at bounding box center [1001, 220] width 186 height 201
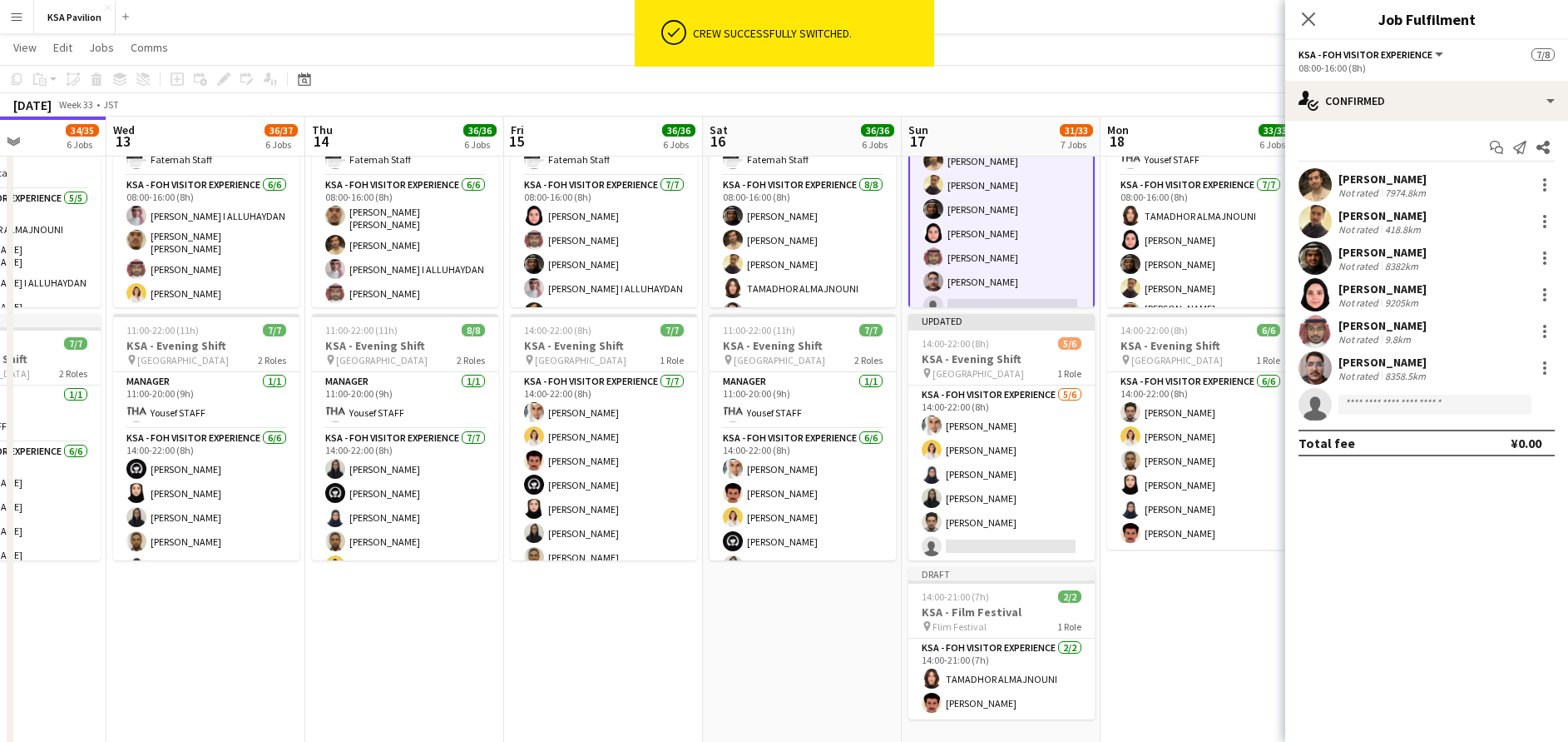
scroll to position [71, 0]
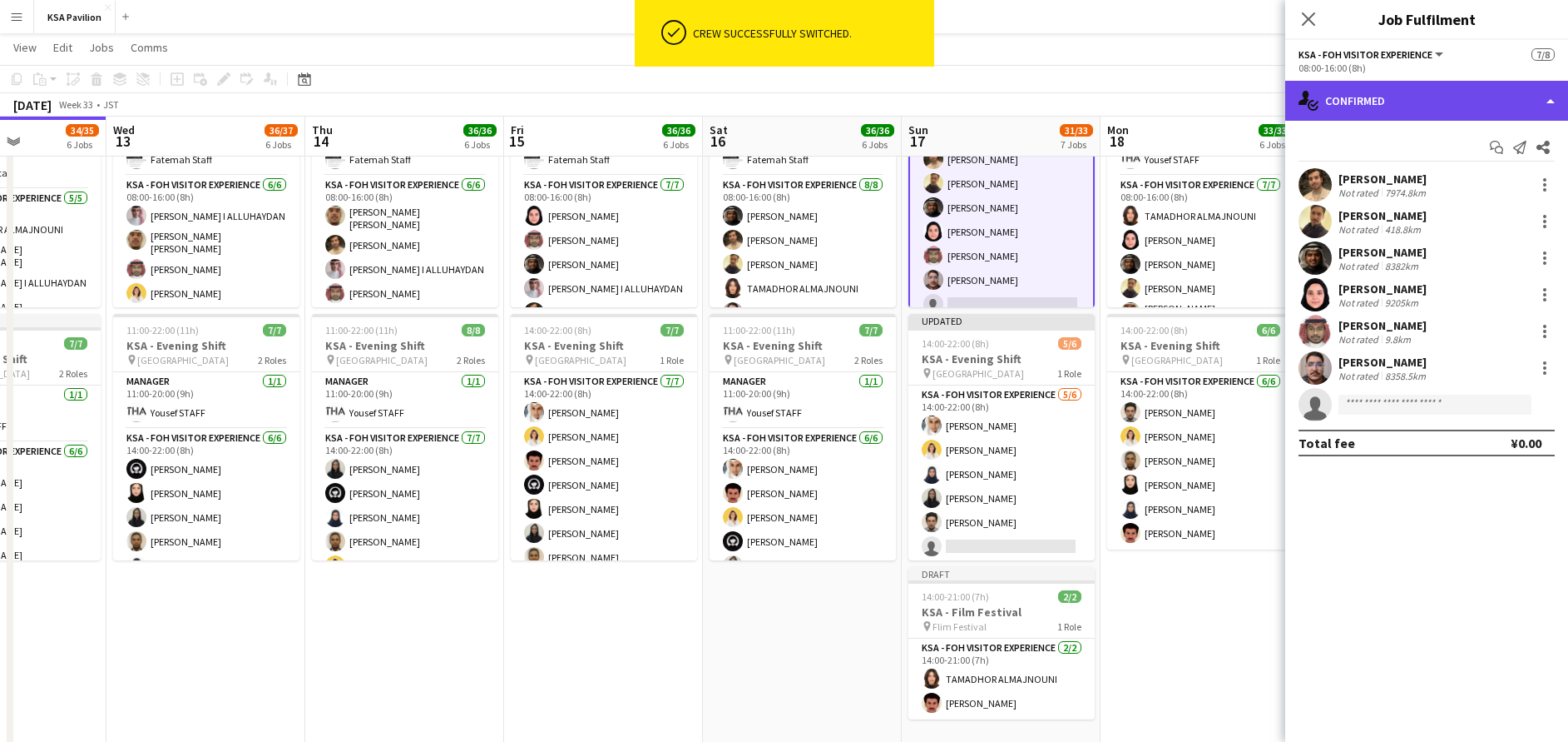
click at [1364, 107] on div "single-neutral-actions-check-2 Confirmed" at bounding box center [1426, 100] width 283 height 40
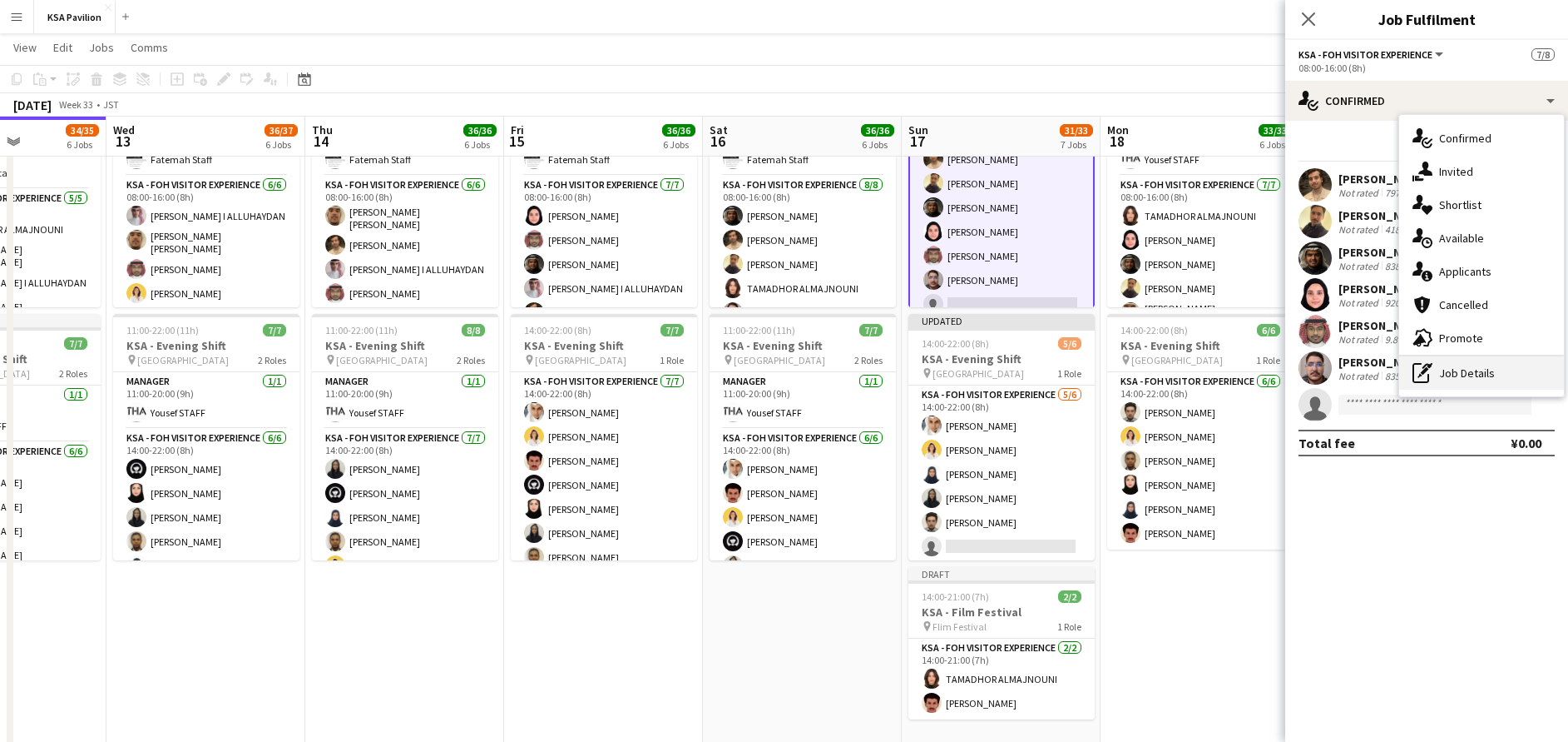
click at [1441, 376] on div "pen-write Job Details" at bounding box center [1481, 373] width 165 height 34
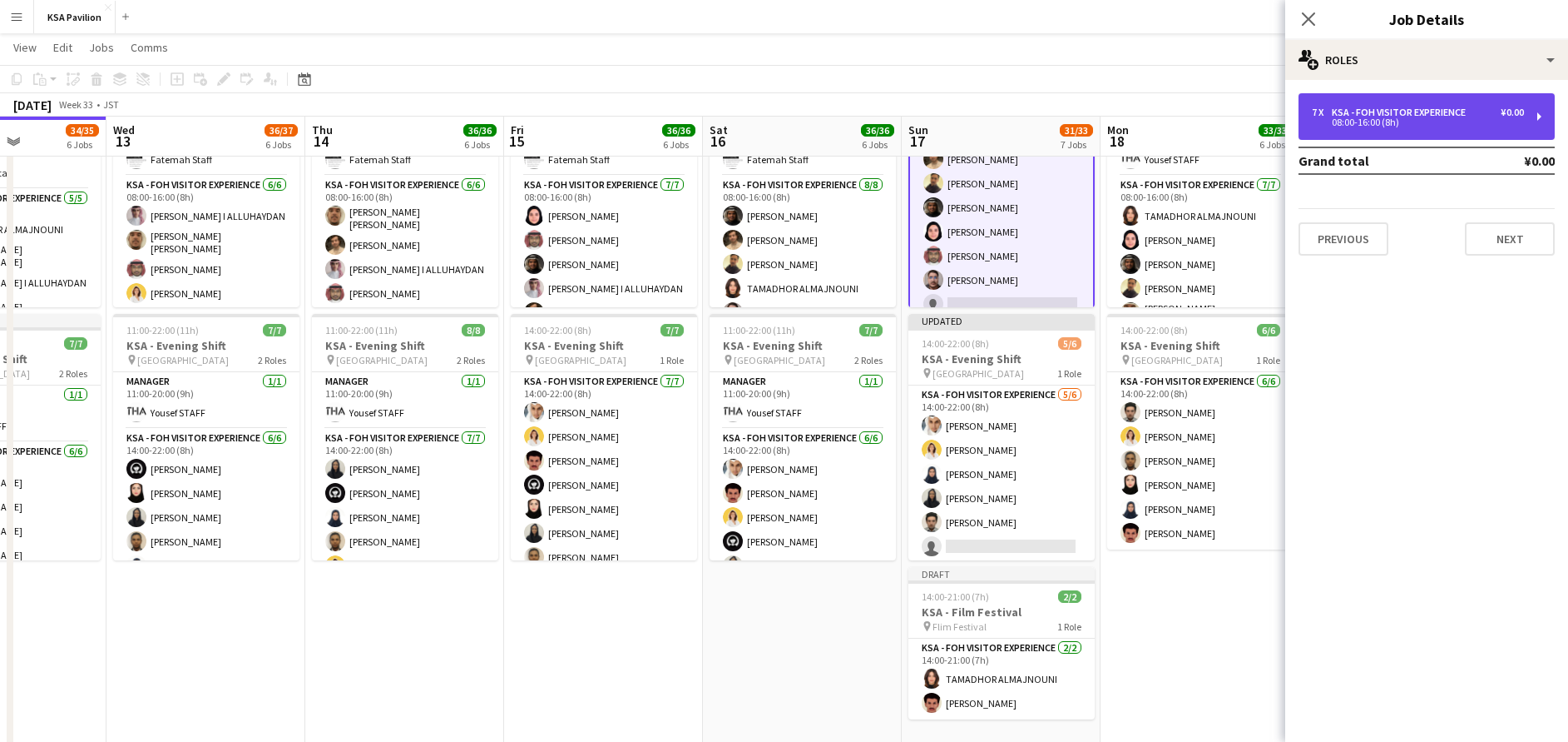
click at [1426, 112] on div "KSA - FOH Visitor Experience" at bounding box center [1402, 113] width 141 height 12
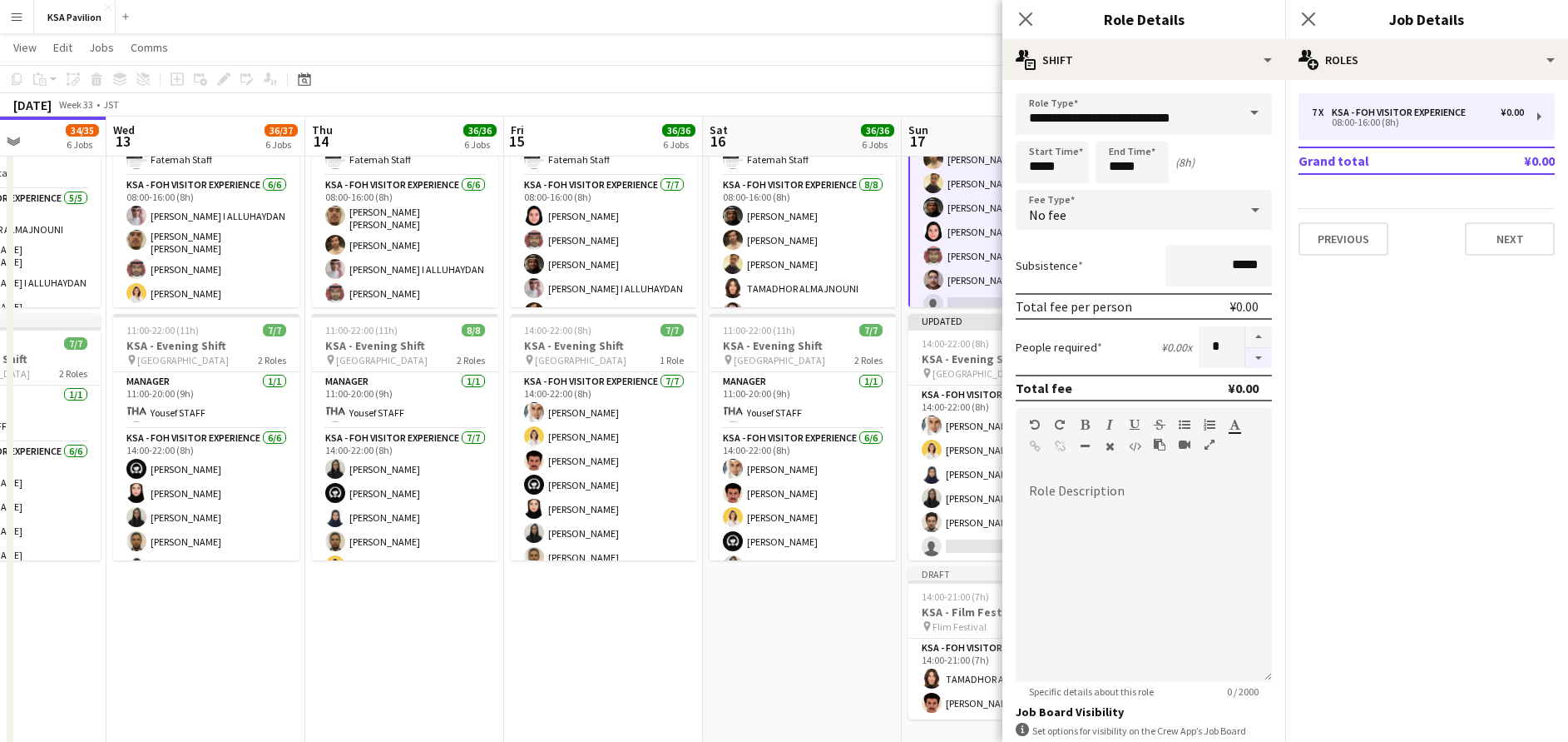
click at [1245, 360] on button "button" at bounding box center [1259, 358] width 27 height 21
type input "*"
click at [956, 461] on app-card-role "KSA - FOH Visitor Experience [DATE] 14:00-22:00 (8h) Abdullah Alghoniman [PERSO…" at bounding box center [1001, 474] width 186 height 177
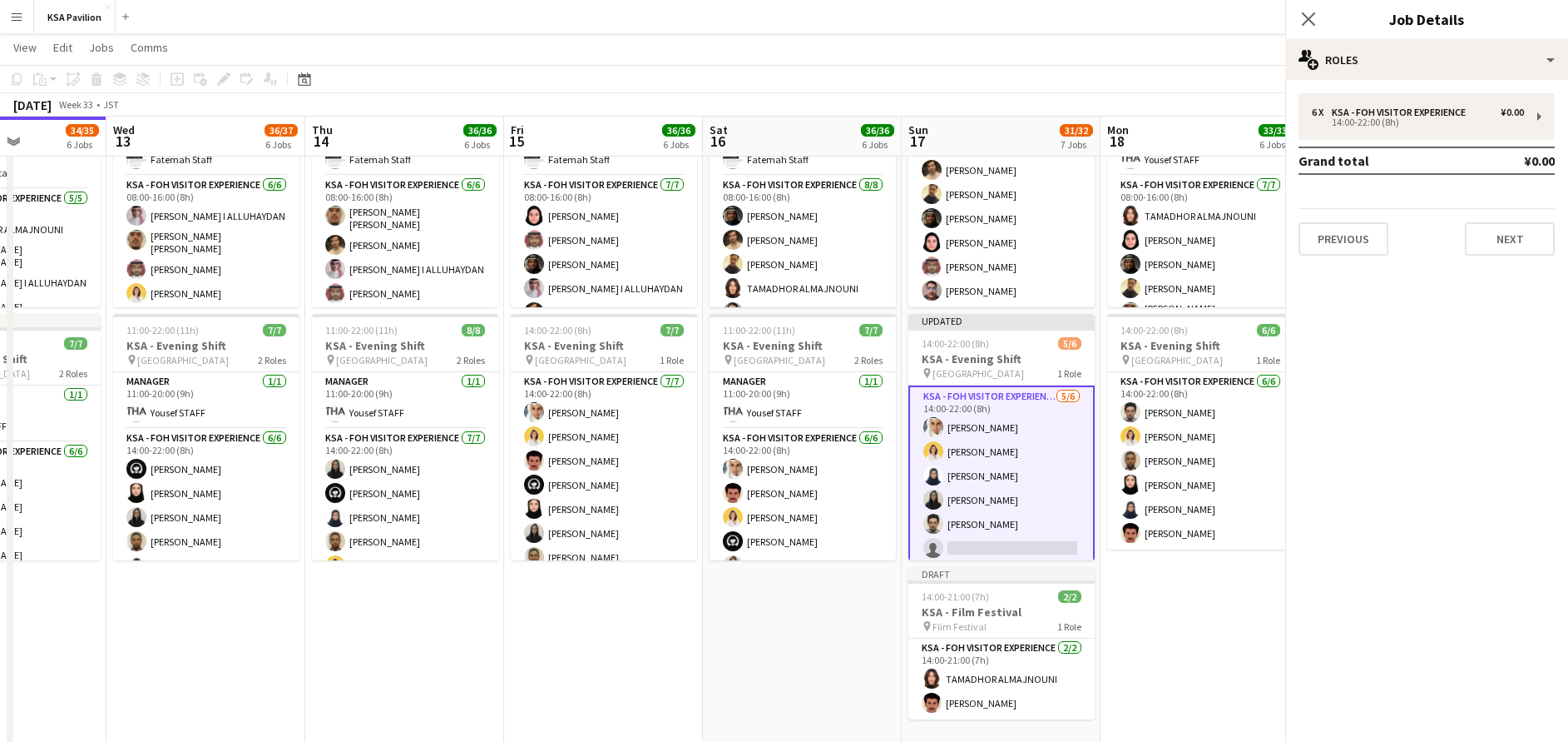
scroll to position [59, 0]
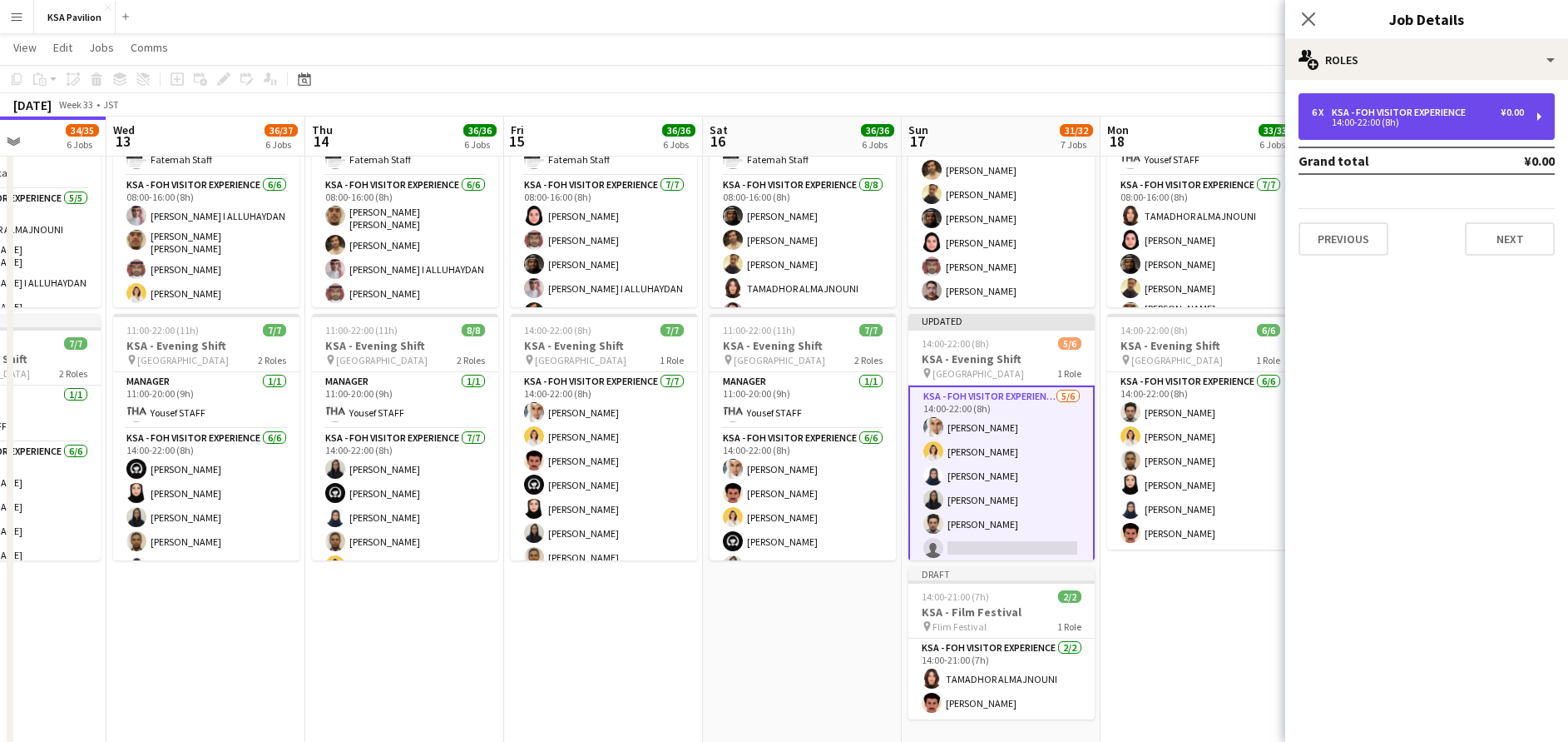
click at [1416, 133] on div "6 x KSA - FOH Visitor Experience ¥0.00 14:00-22:00 (8h)" at bounding box center [1426, 117] width 256 height 46
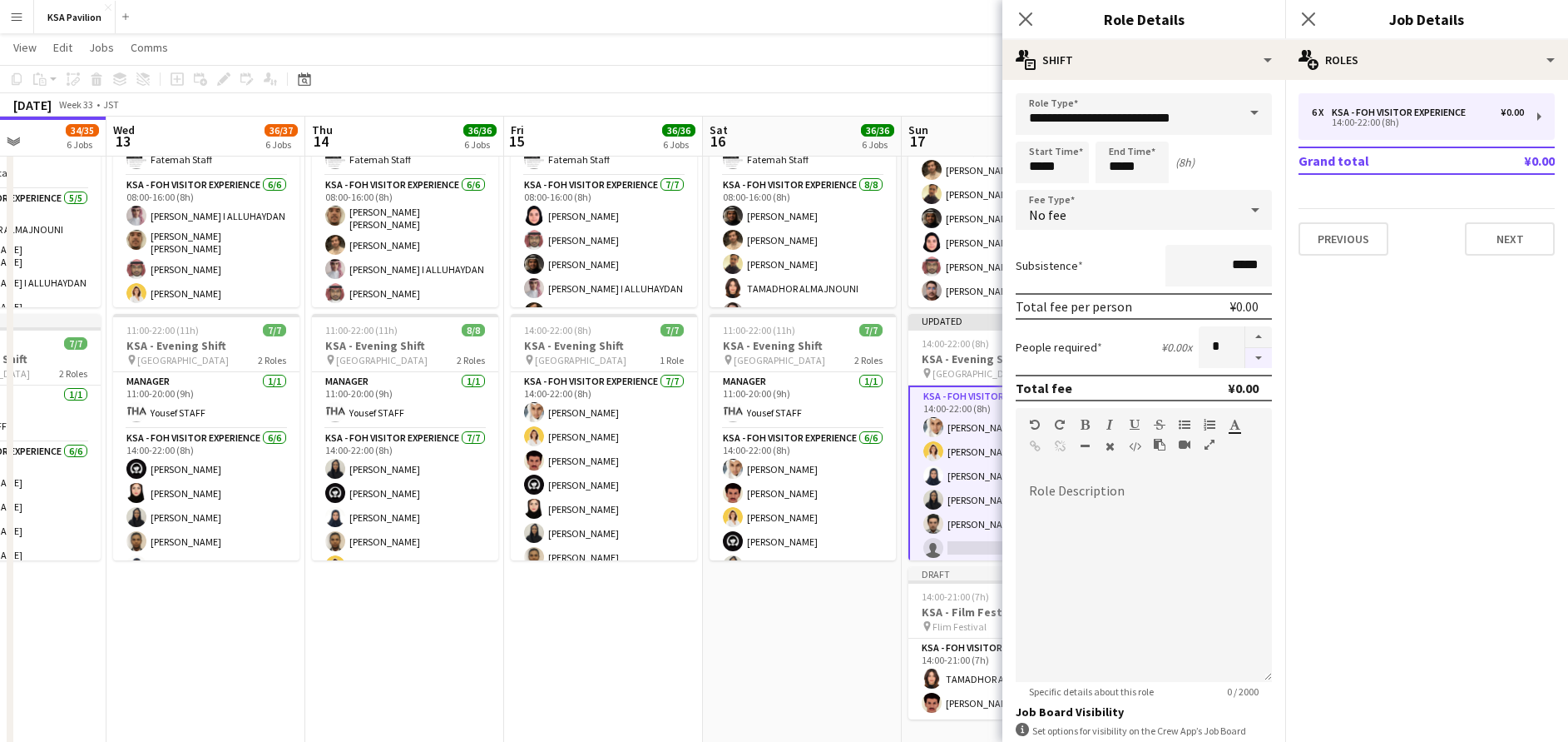
click at [1245, 362] on button "button" at bounding box center [1259, 358] width 27 height 21
type input "*"
click at [1313, 17] on icon "Close pop-in" at bounding box center [1308, 18] width 15 height 15
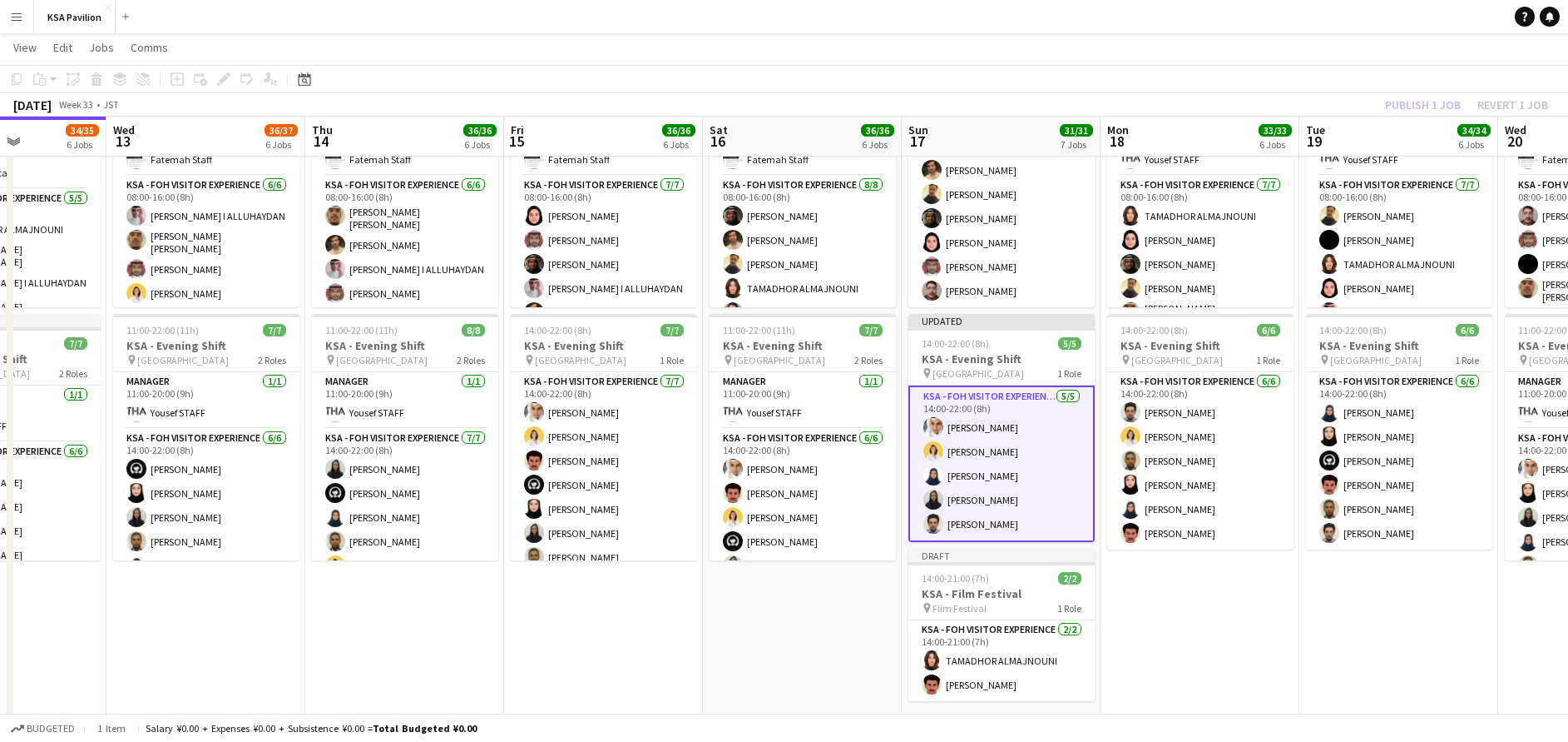
click at [1399, 102] on div "Publish 1 job Revert 1 job" at bounding box center [1466, 105] width 203 height 21
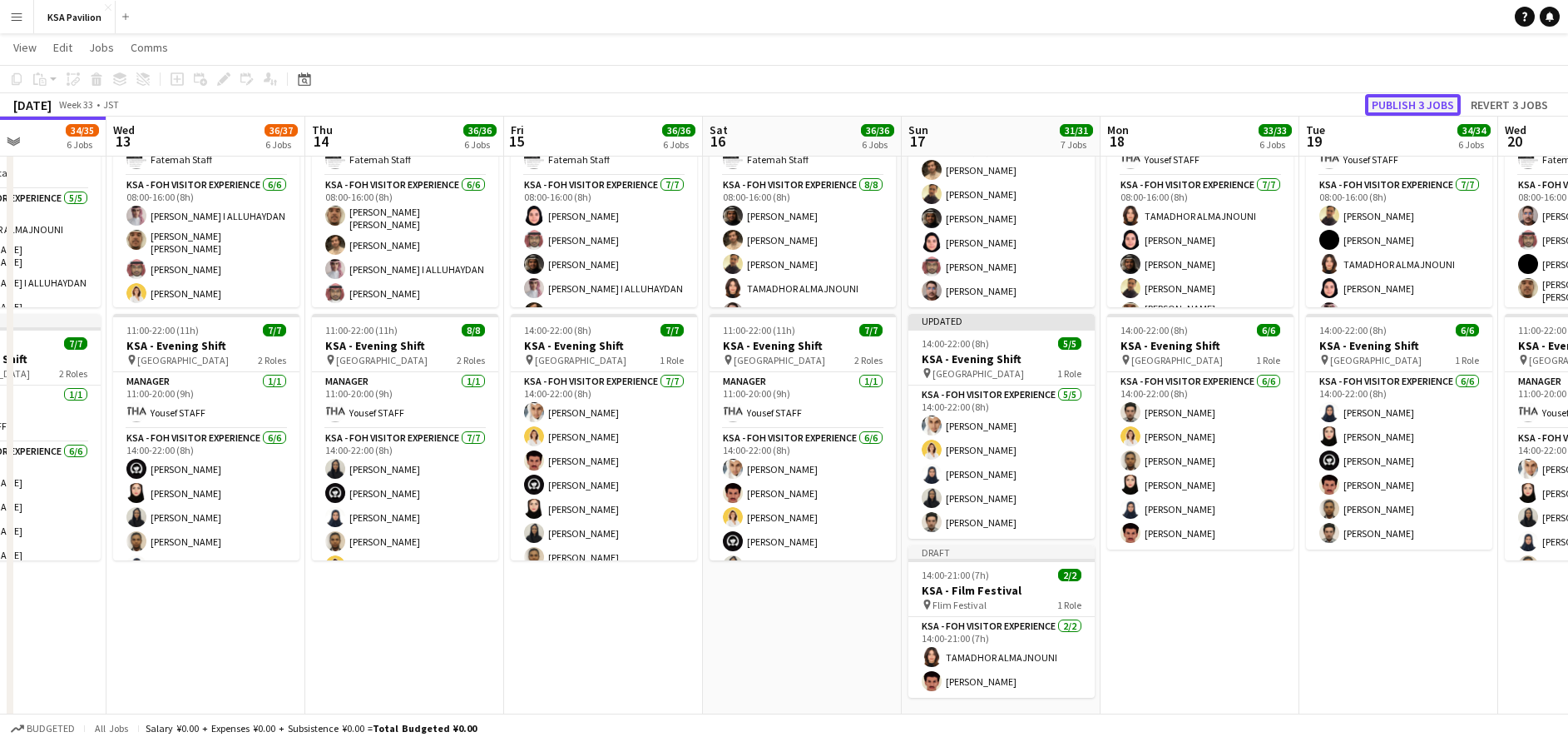
click at [1399, 102] on button "Publish 3 jobs" at bounding box center [1412, 105] width 95 height 21
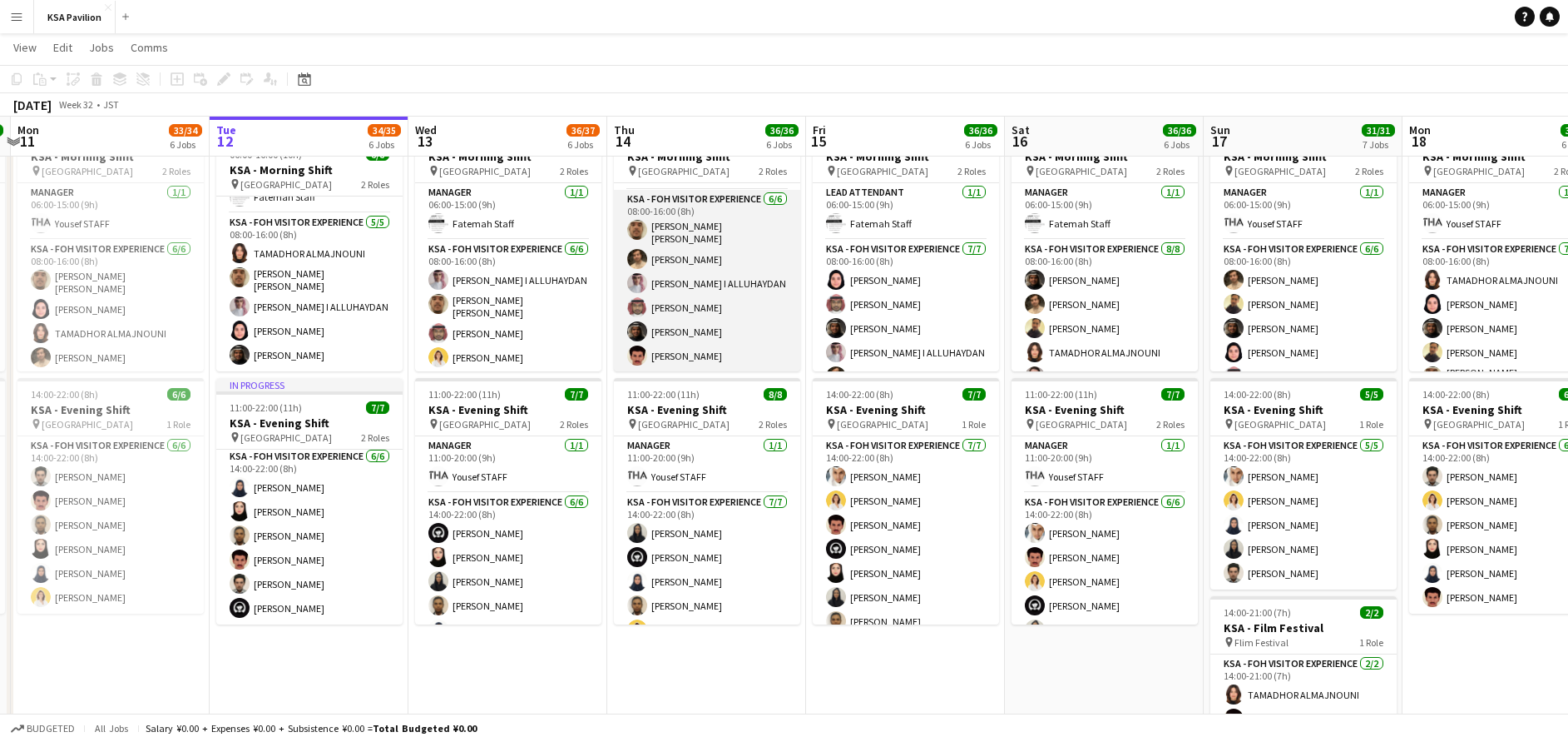
scroll to position [51, 0]
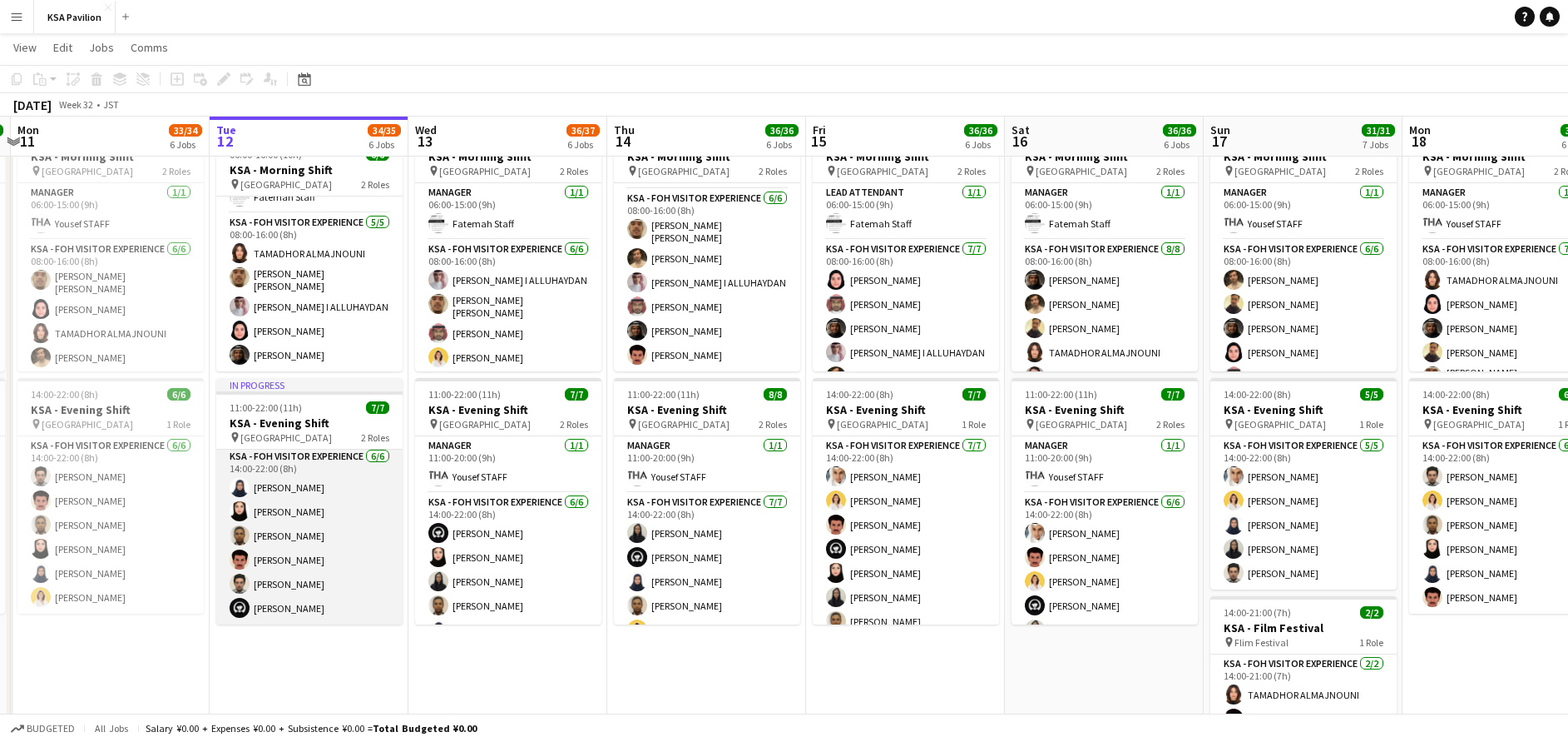
click at [321, 529] on app-card-role "KSA - FOH Visitor Experience [DATE] 14:00-22:00 (8h) [PERSON_NAME] Alharethy [P…" at bounding box center [309, 536] width 186 height 177
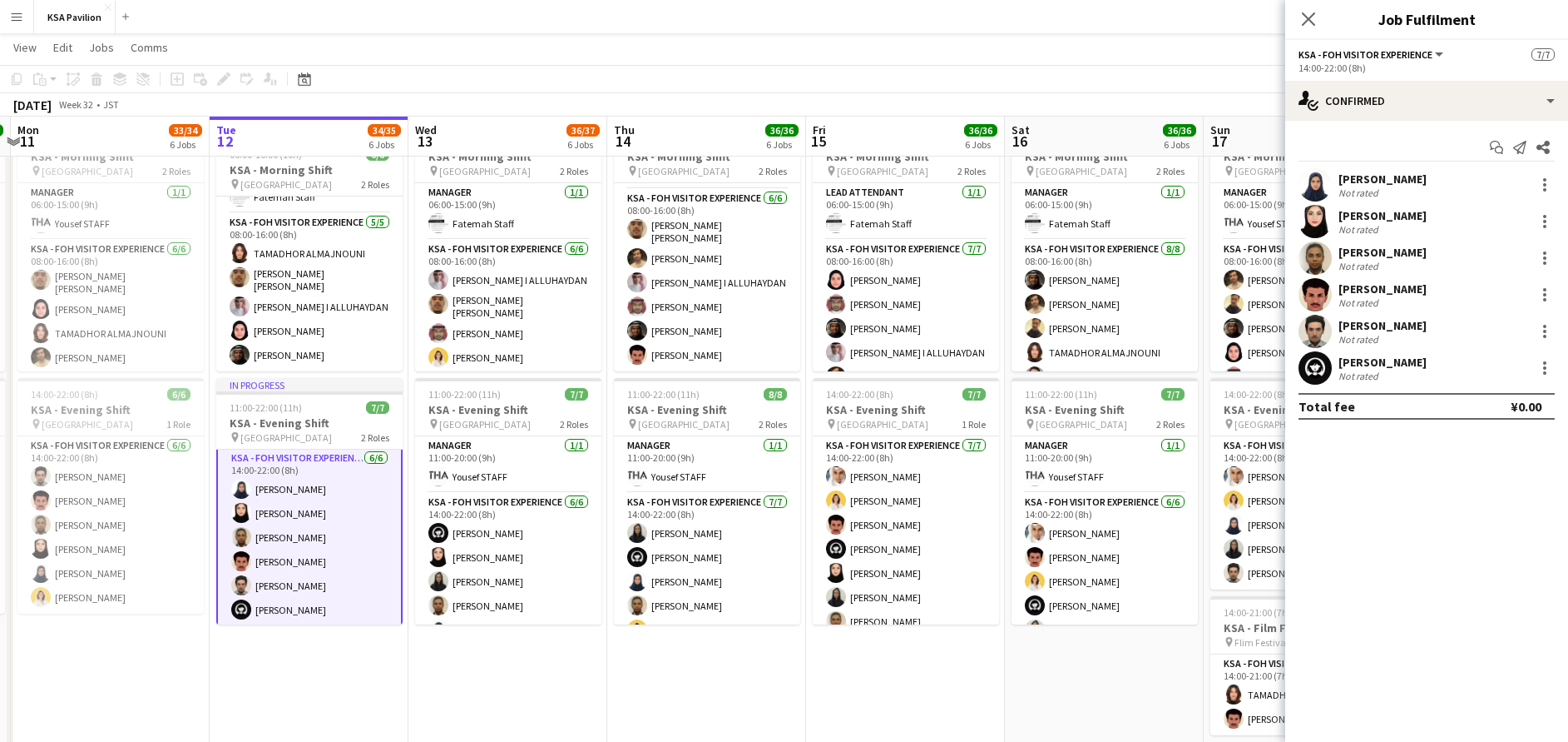
scroll to position [61, 0]
click at [1308, 21] on icon "Close pop-in" at bounding box center [1308, 18] width 15 height 15
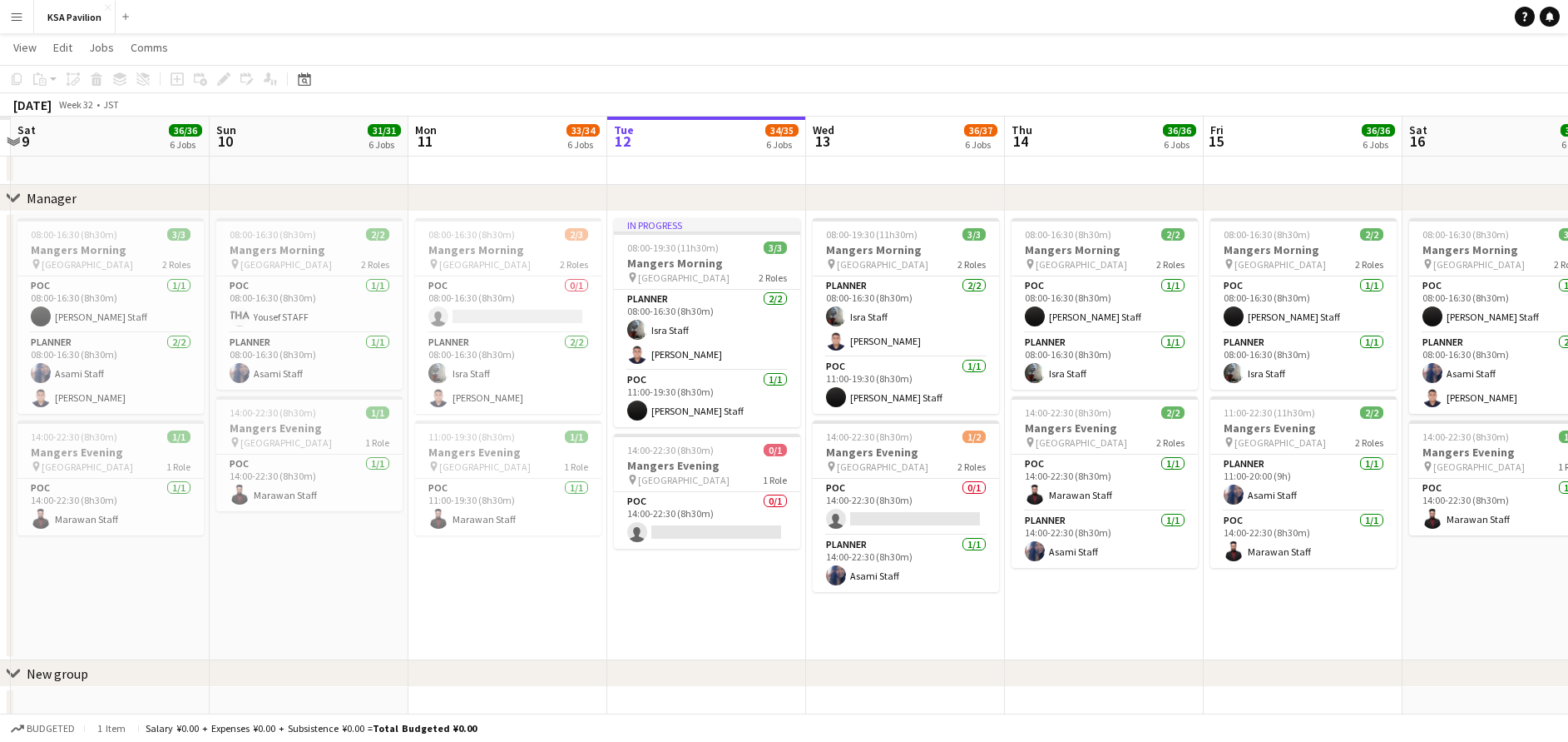
scroll to position [0, 0]
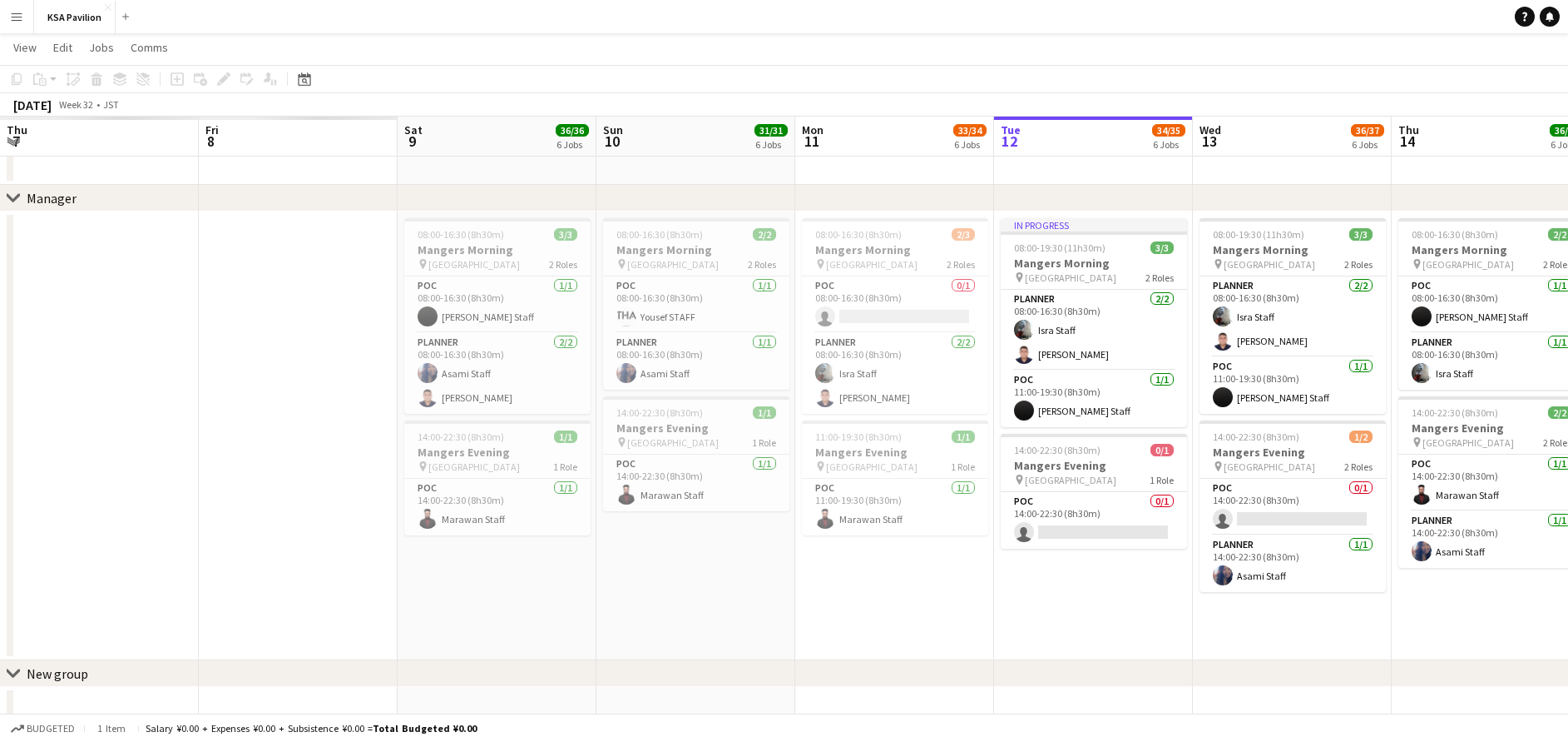
drag, startPoint x: 425, startPoint y: 584, endPoint x: 1382, endPoint y: 571, distance: 957.1
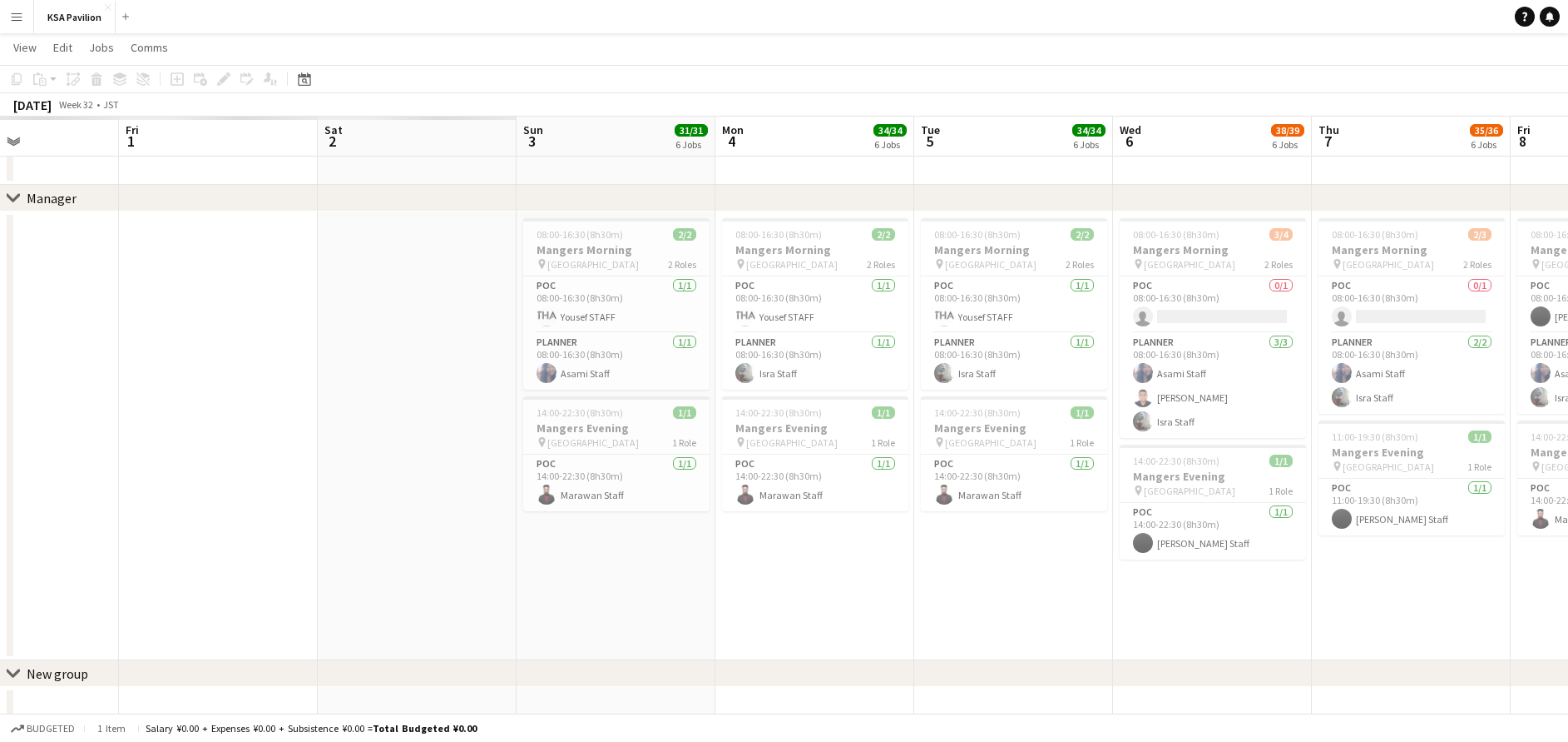
scroll to position [0, 467]
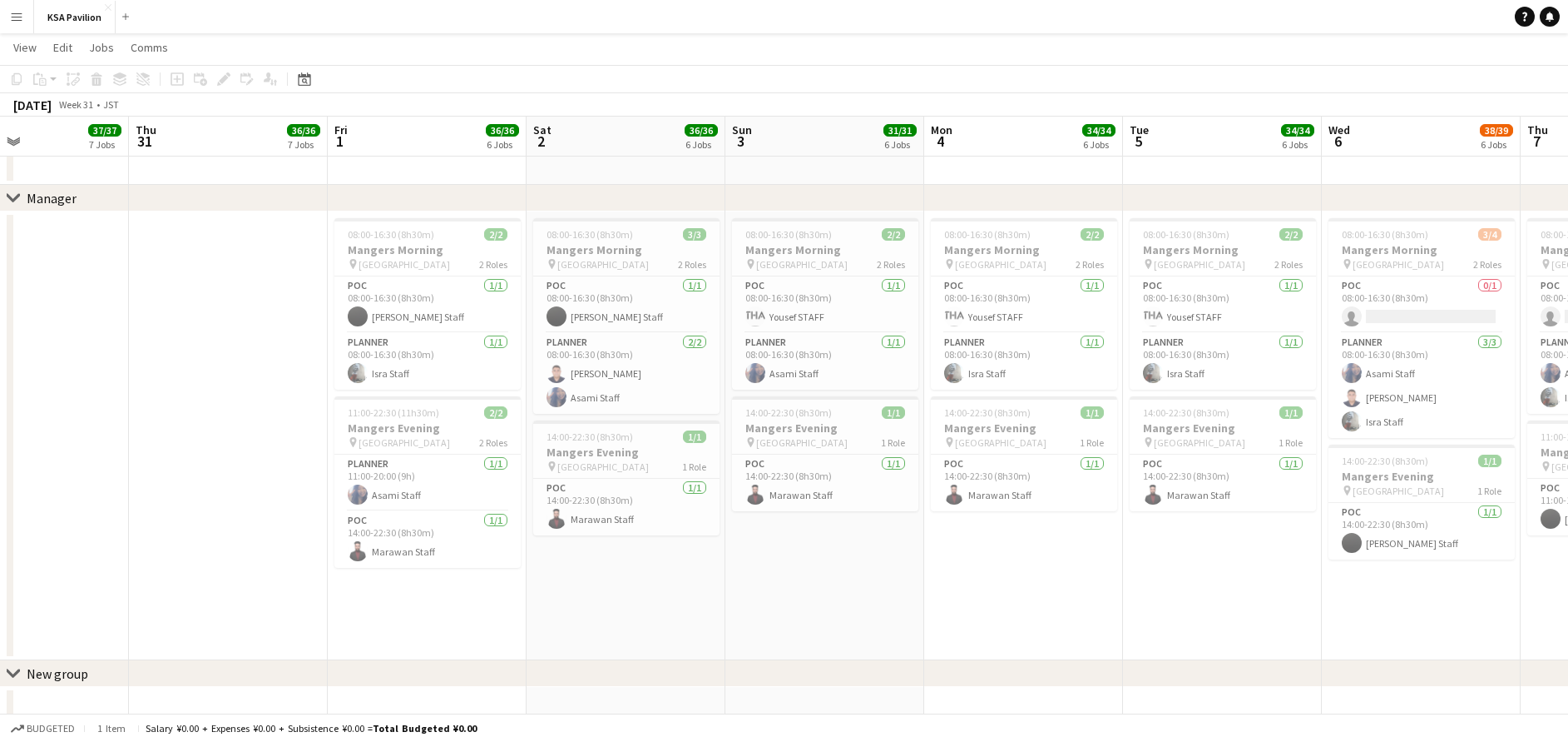
drag, startPoint x: 299, startPoint y: 575, endPoint x: 1449, endPoint y: 519, distance: 1151.4
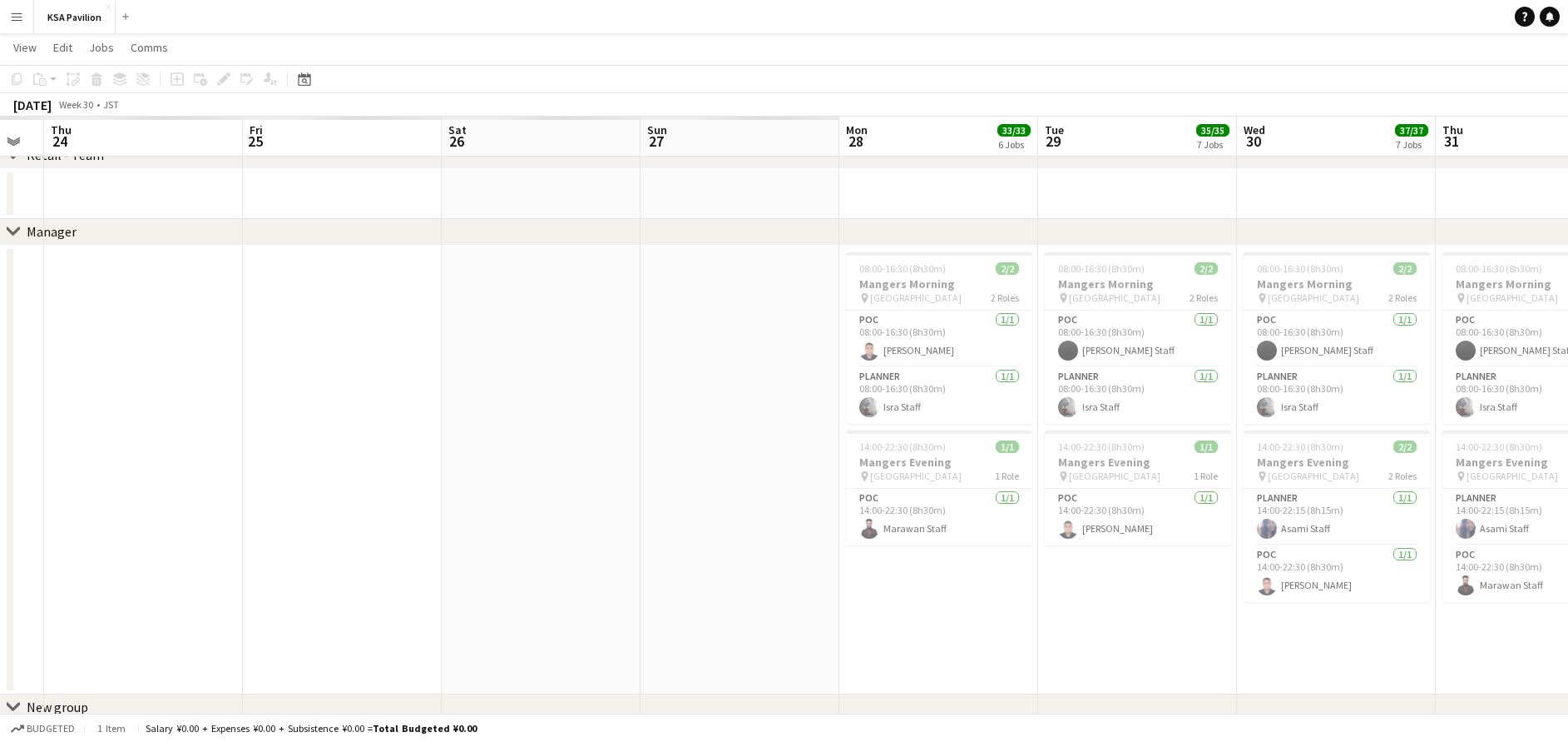
scroll to position [0, 521]
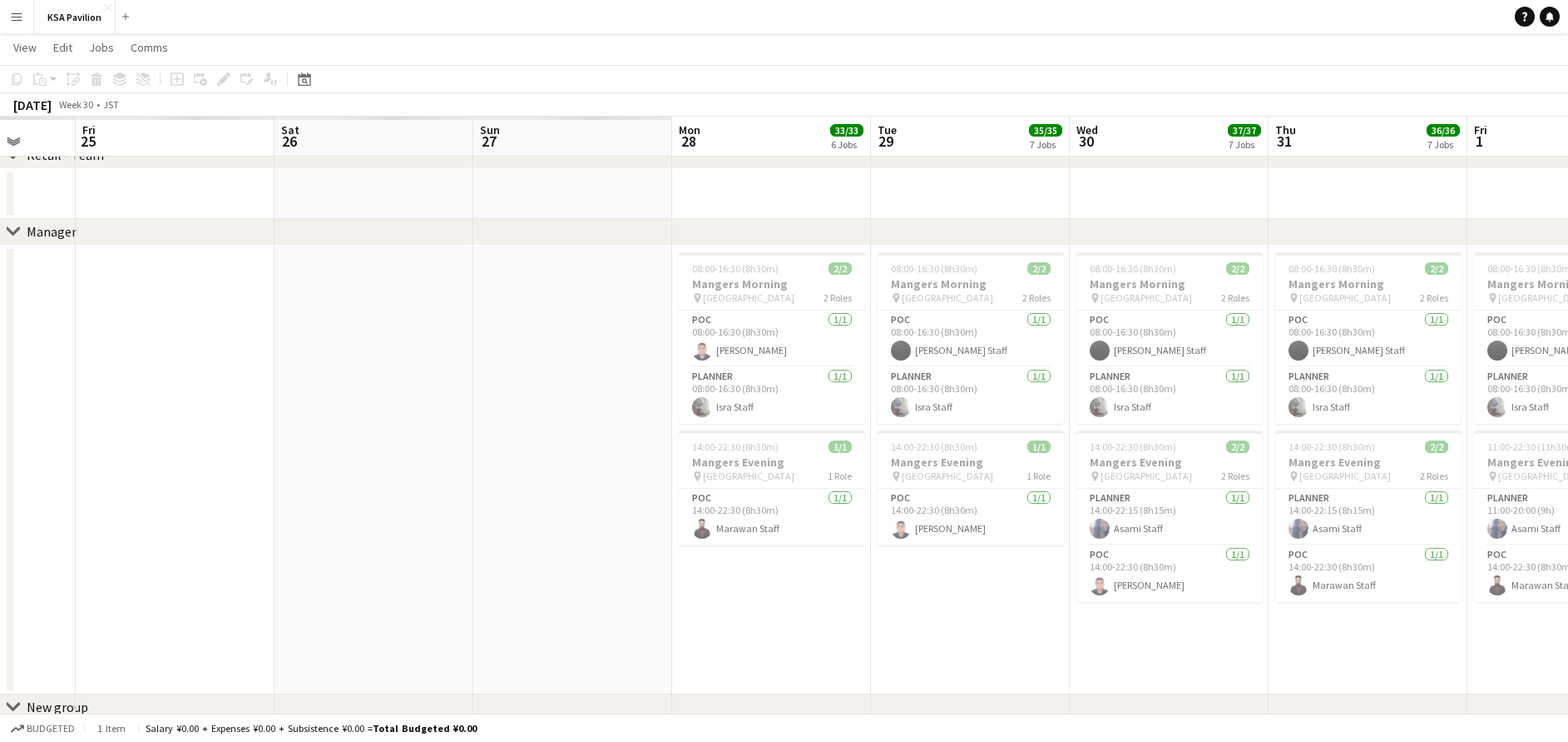
drag, startPoint x: 890, startPoint y: 629, endPoint x: 1585, endPoint y: 602, distance: 695.5
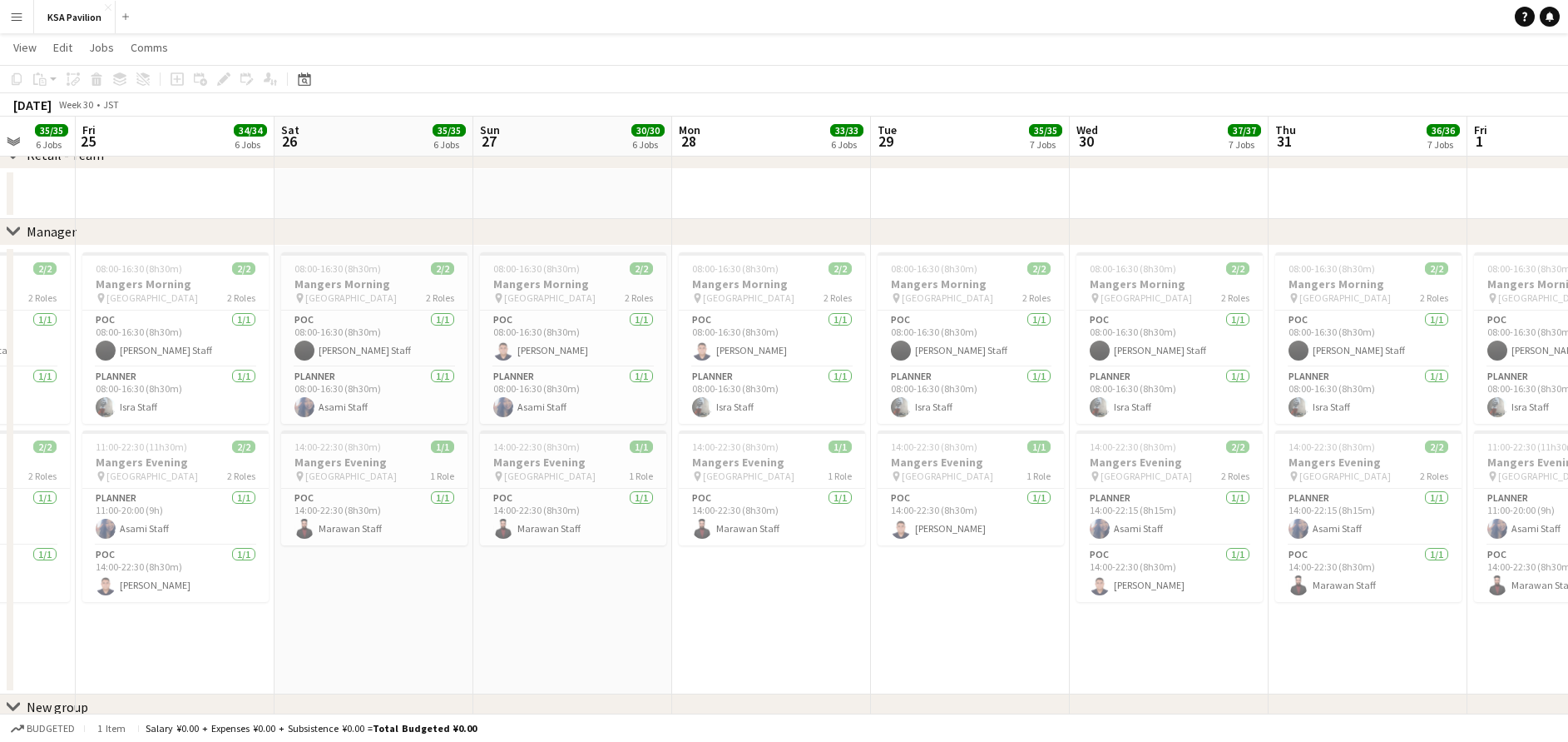
drag, startPoint x: 540, startPoint y: 697, endPoint x: 1591, endPoint y: 636, distance: 1052.8
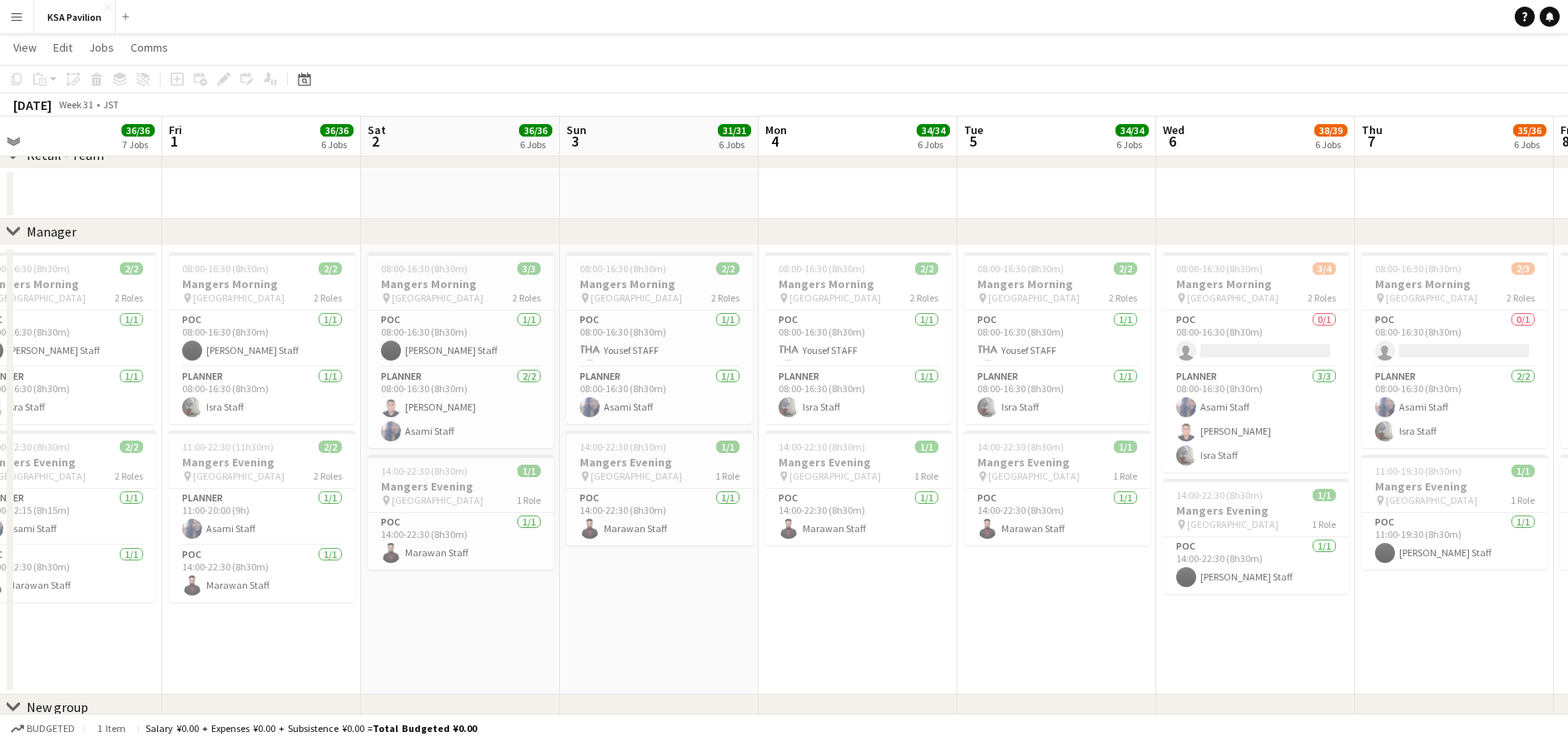
drag, startPoint x: 1365, startPoint y: 615, endPoint x: 60, endPoint y: 539, distance: 1307.2
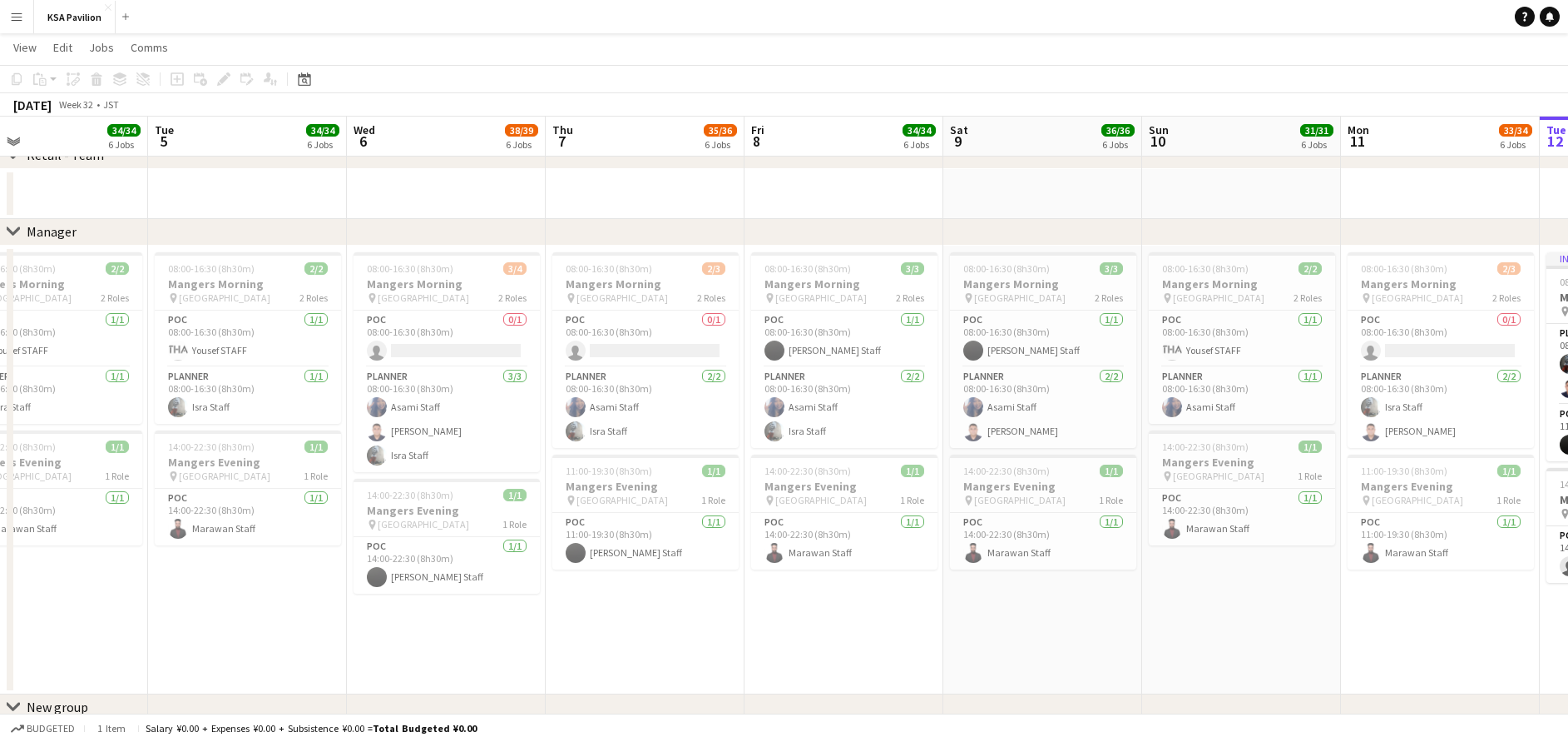
scroll to position [0, 549]
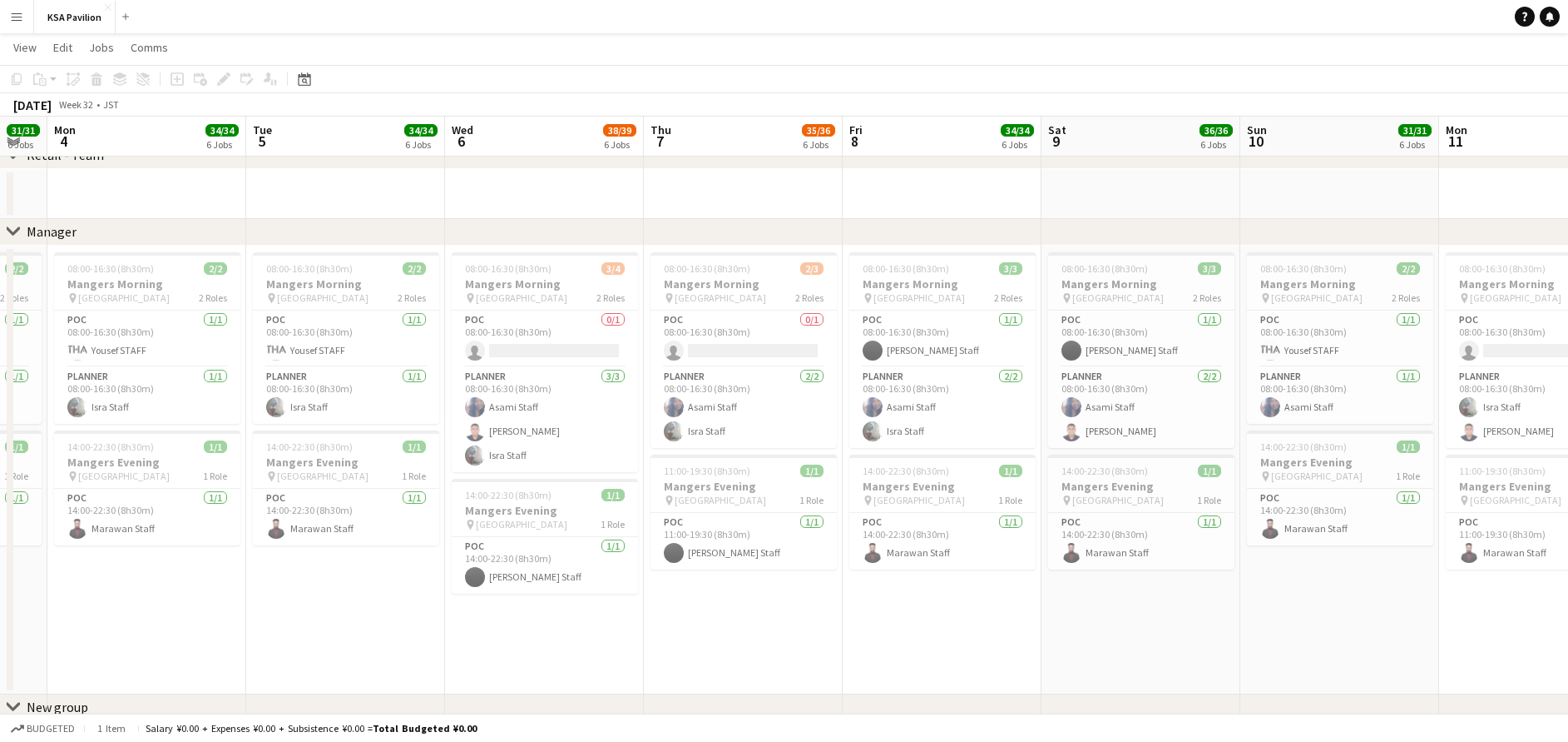
drag, startPoint x: 1111, startPoint y: 552, endPoint x: 201, endPoint y: 545, distance: 910.0
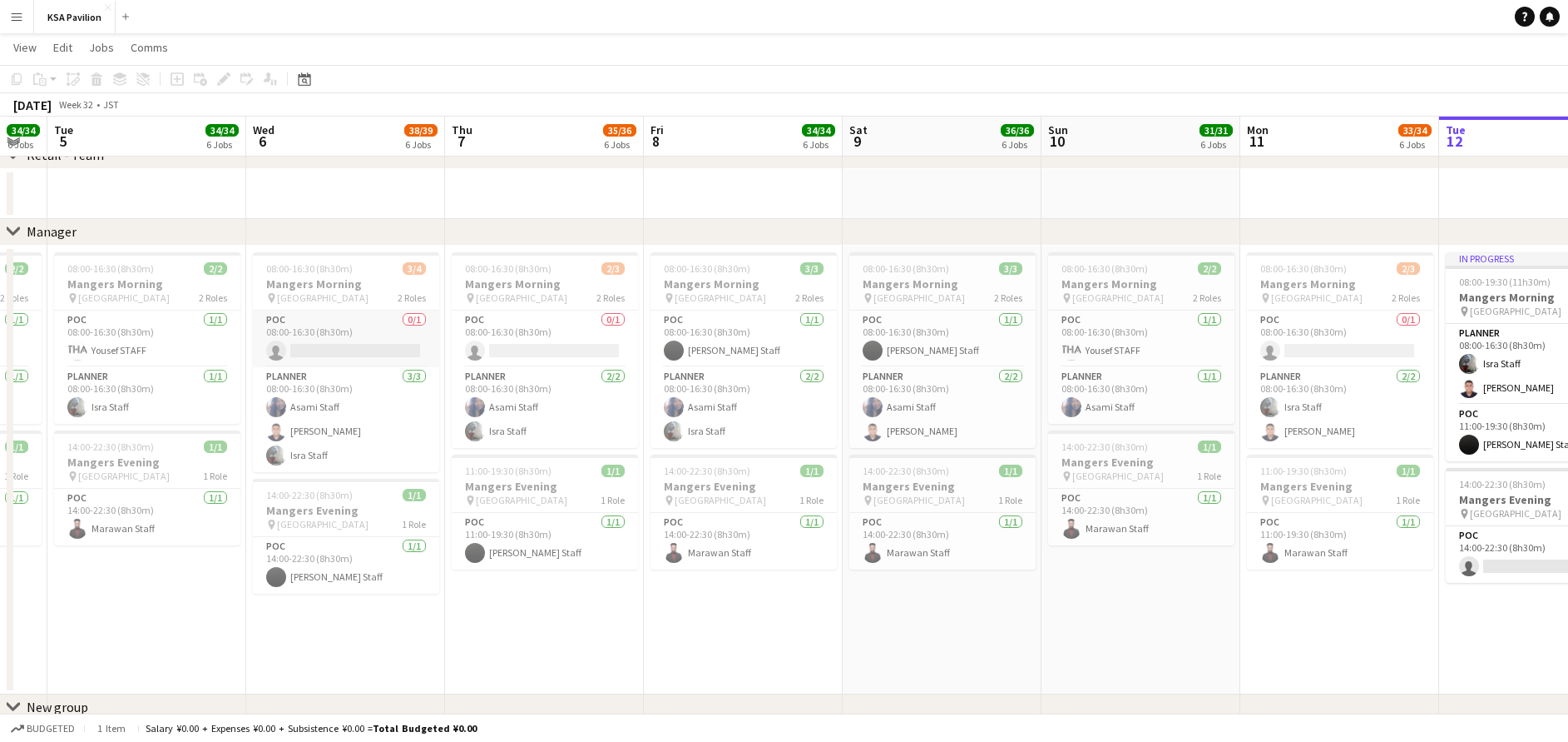
click at [357, 340] on app-card-role "POC 0/1 08:00-16:30 (8h30m) single-neutral-actions" at bounding box center [346, 338] width 186 height 57
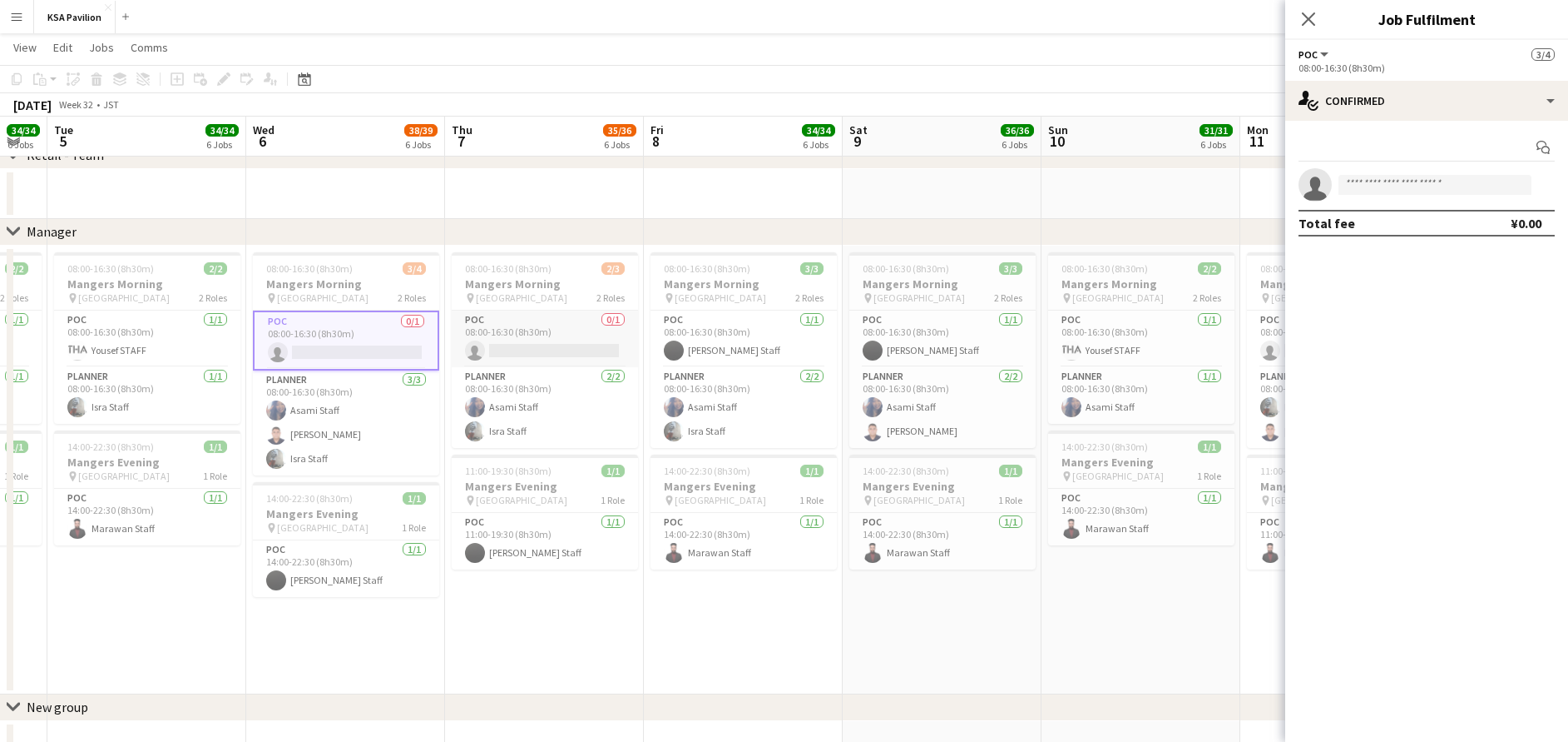
click at [494, 333] on app-card-role "POC 0/1 08:00-16:30 (8h30m) single-neutral-actions" at bounding box center [544, 338] width 186 height 57
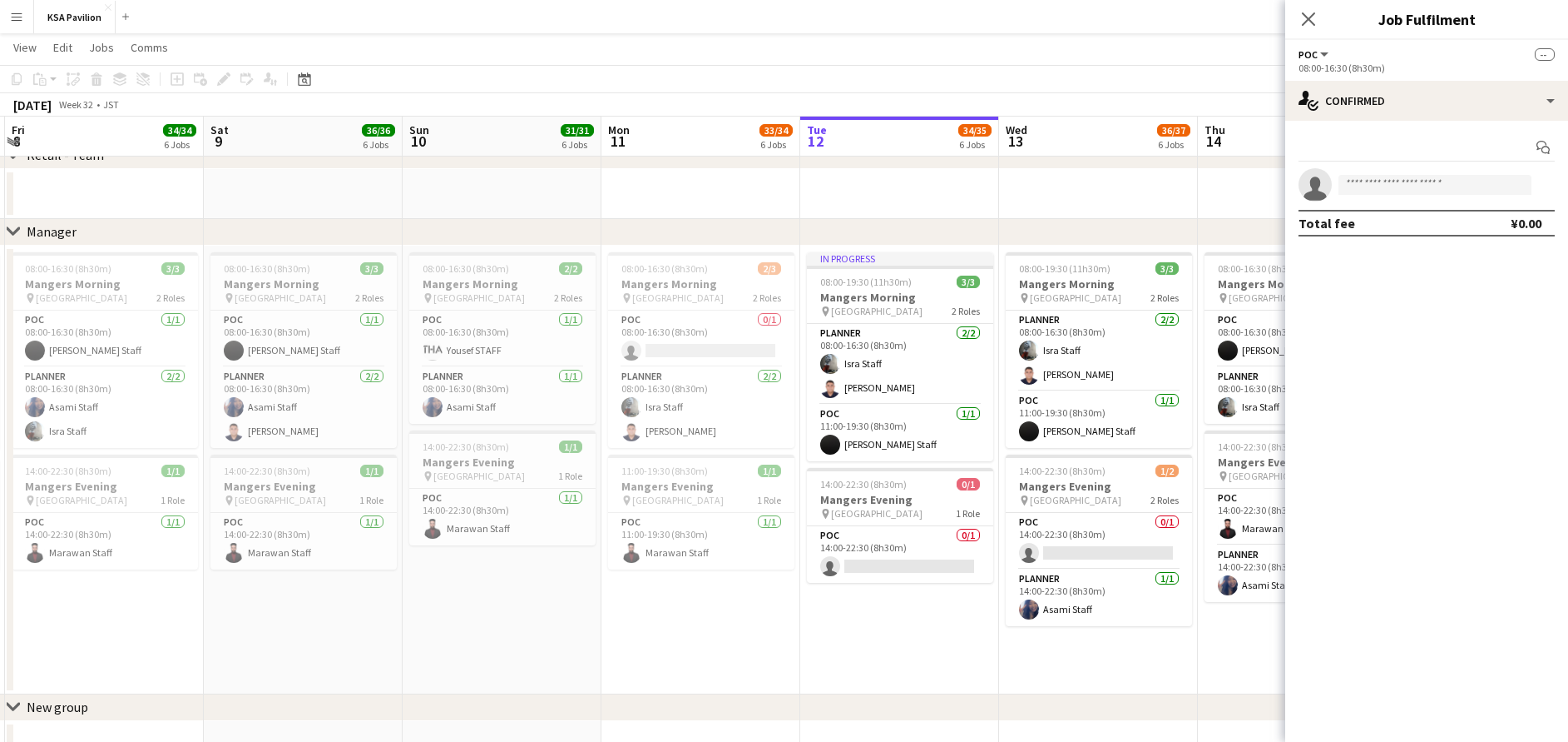
scroll to position [0, 670]
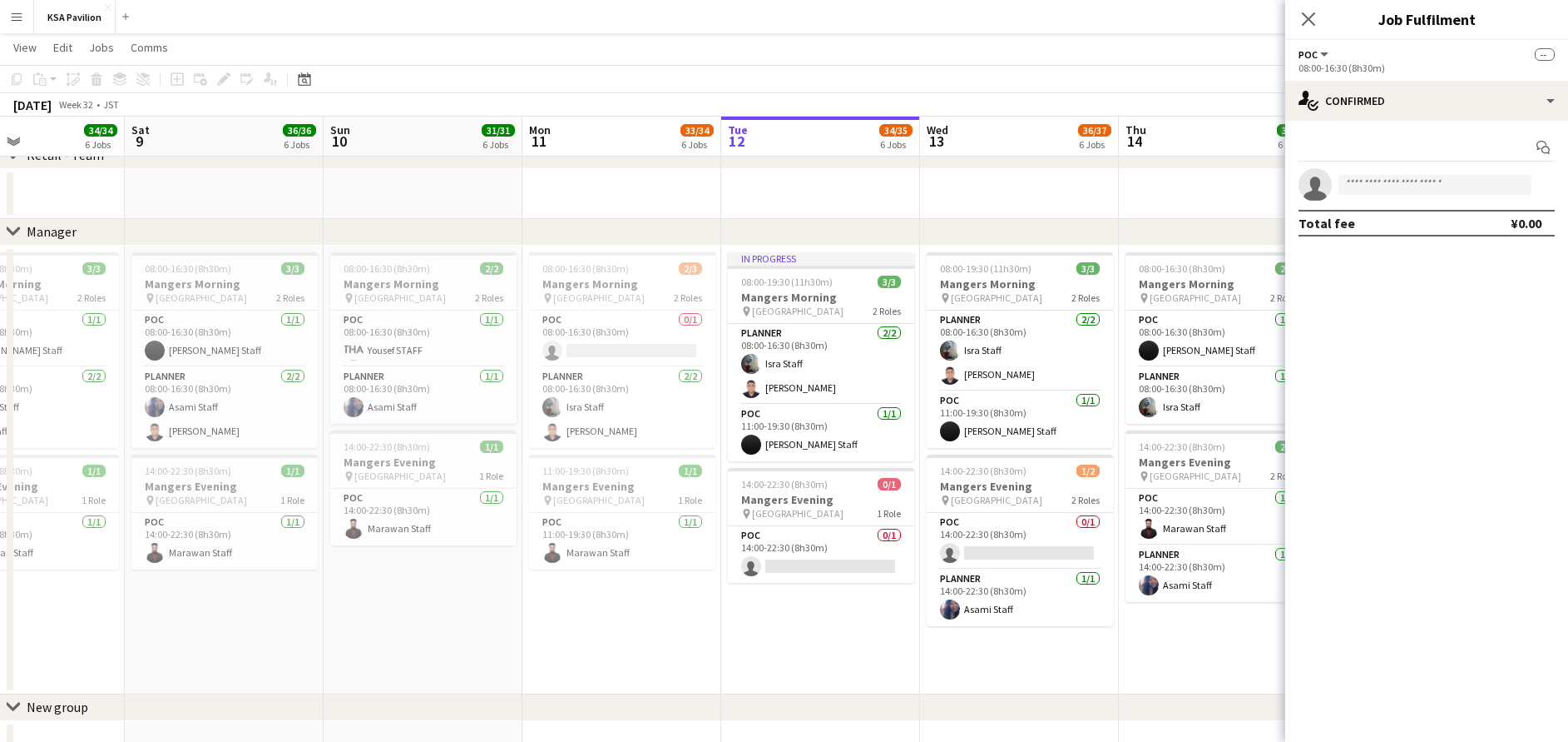
drag, startPoint x: 1229, startPoint y: 620, endPoint x: 528, endPoint y: 603, distance: 701.2
click at [619, 337] on app-card-role "POC 0/1 08:00-16:30 (8h30m) single-neutral-actions" at bounding box center [621, 338] width 186 height 57
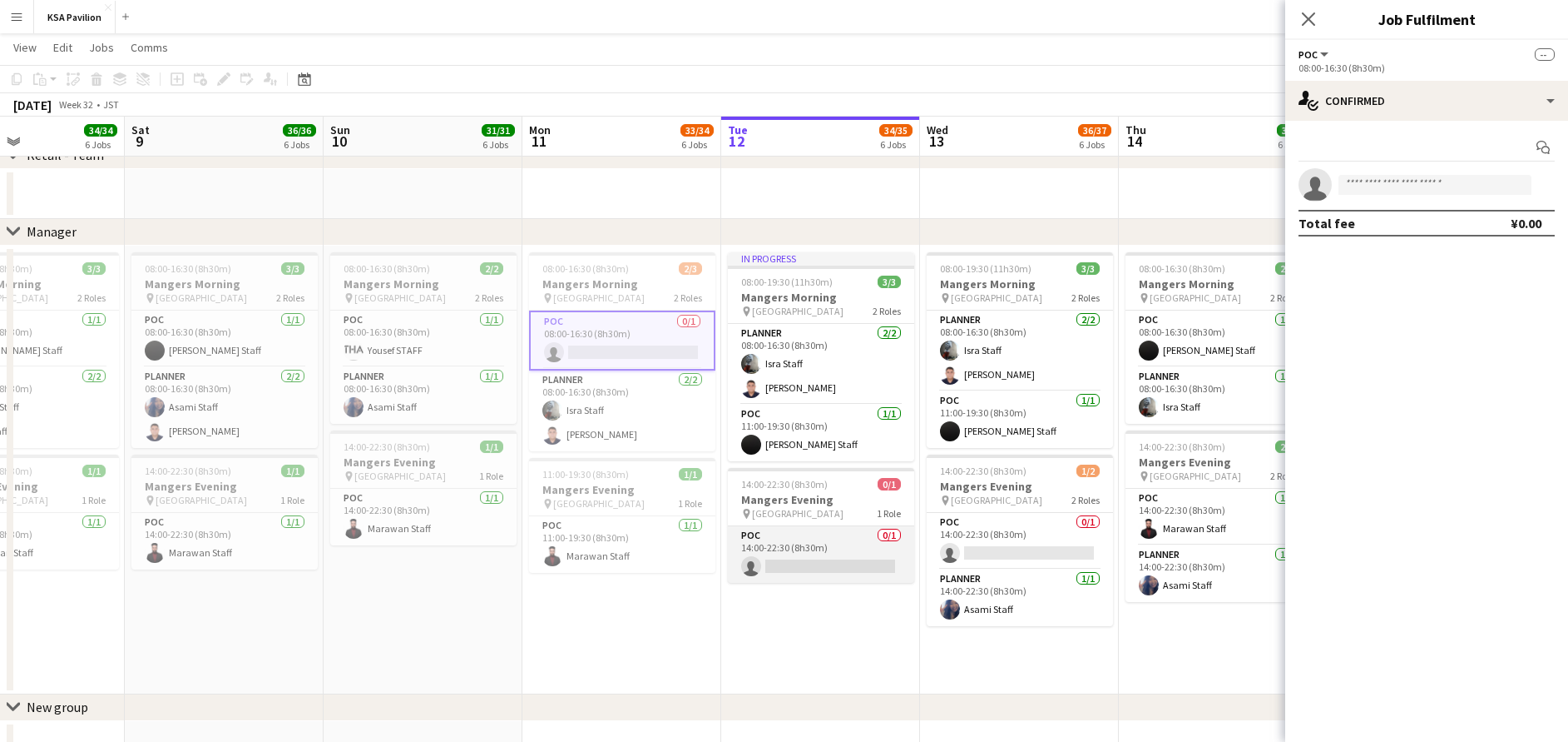
click at [797, 552] on app-card-role "POC 0/1 14:00-22:30 (8h30m) single-neutral-actions" at bounding box center [821, 554] width 186 height 57
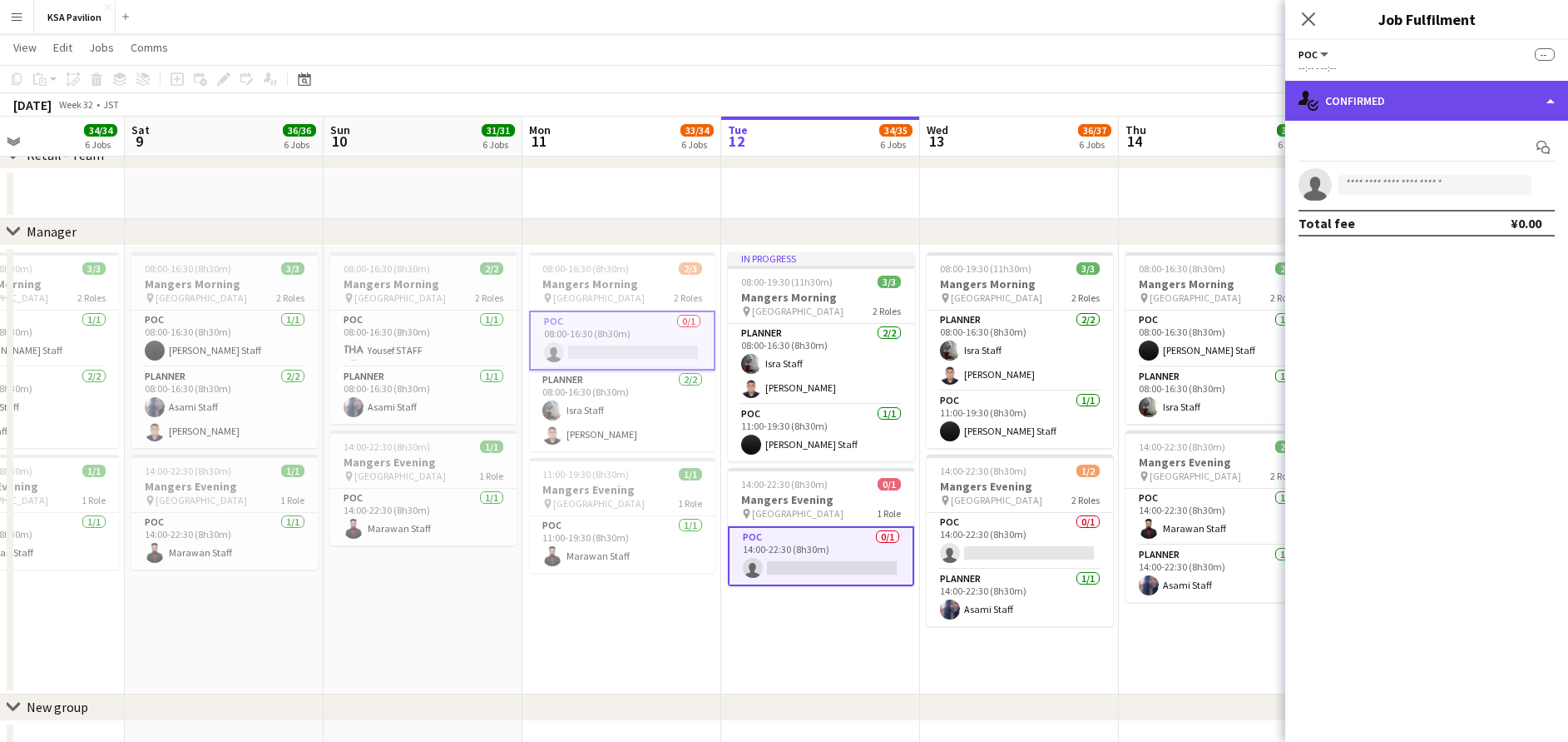
click at [1395, 96] on div "single-neutral-actions-check-2 Confirmed" at bounding box center [1426, 100] width 283 height 40
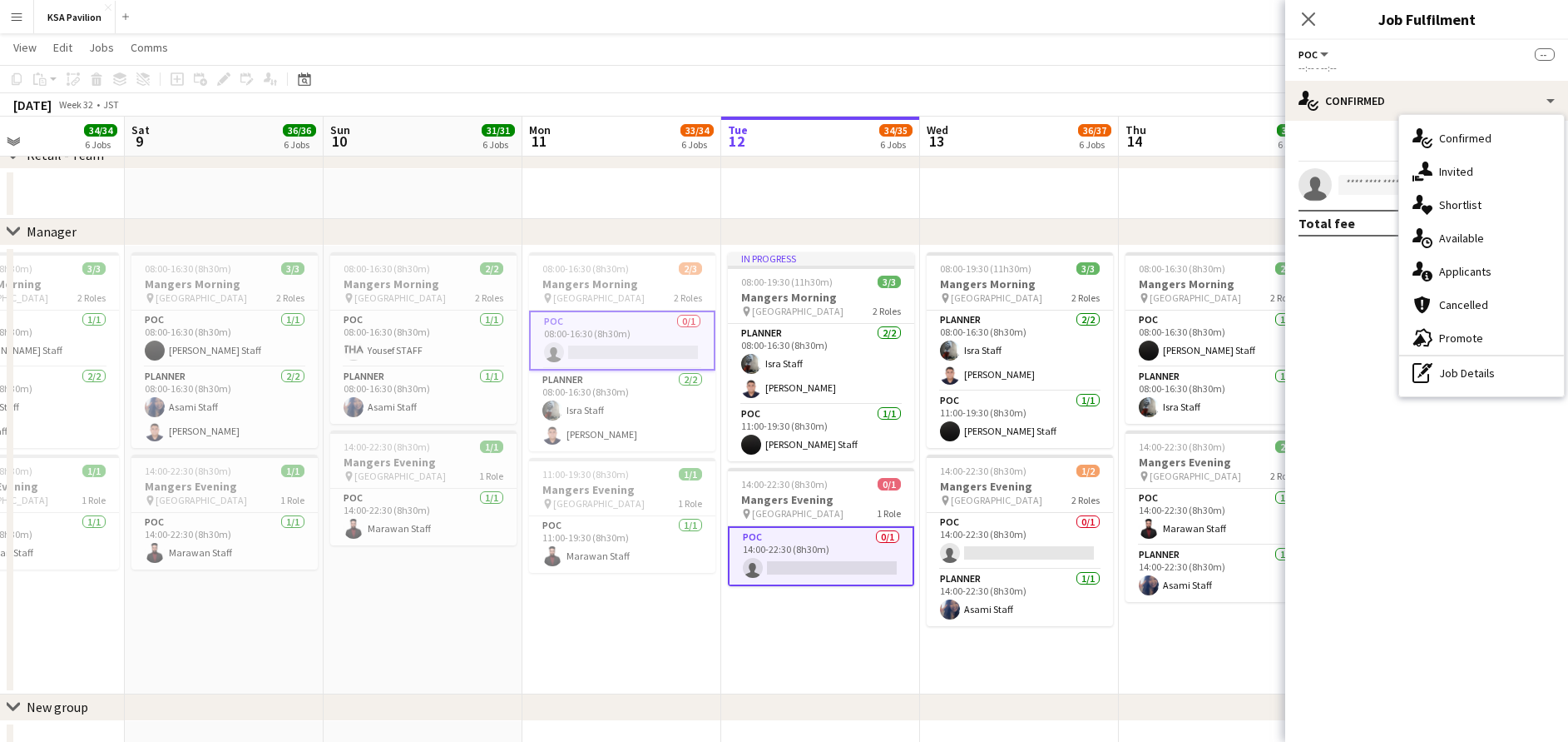
drag, startPoint x: 1436, startPoint y: 376, endPoint x: 1419, endPoint y: 328, distance: 50.9
click at [1436, 372] on div "pen-write Job Details" at bounding box center [1481, 373] width 165 height 34
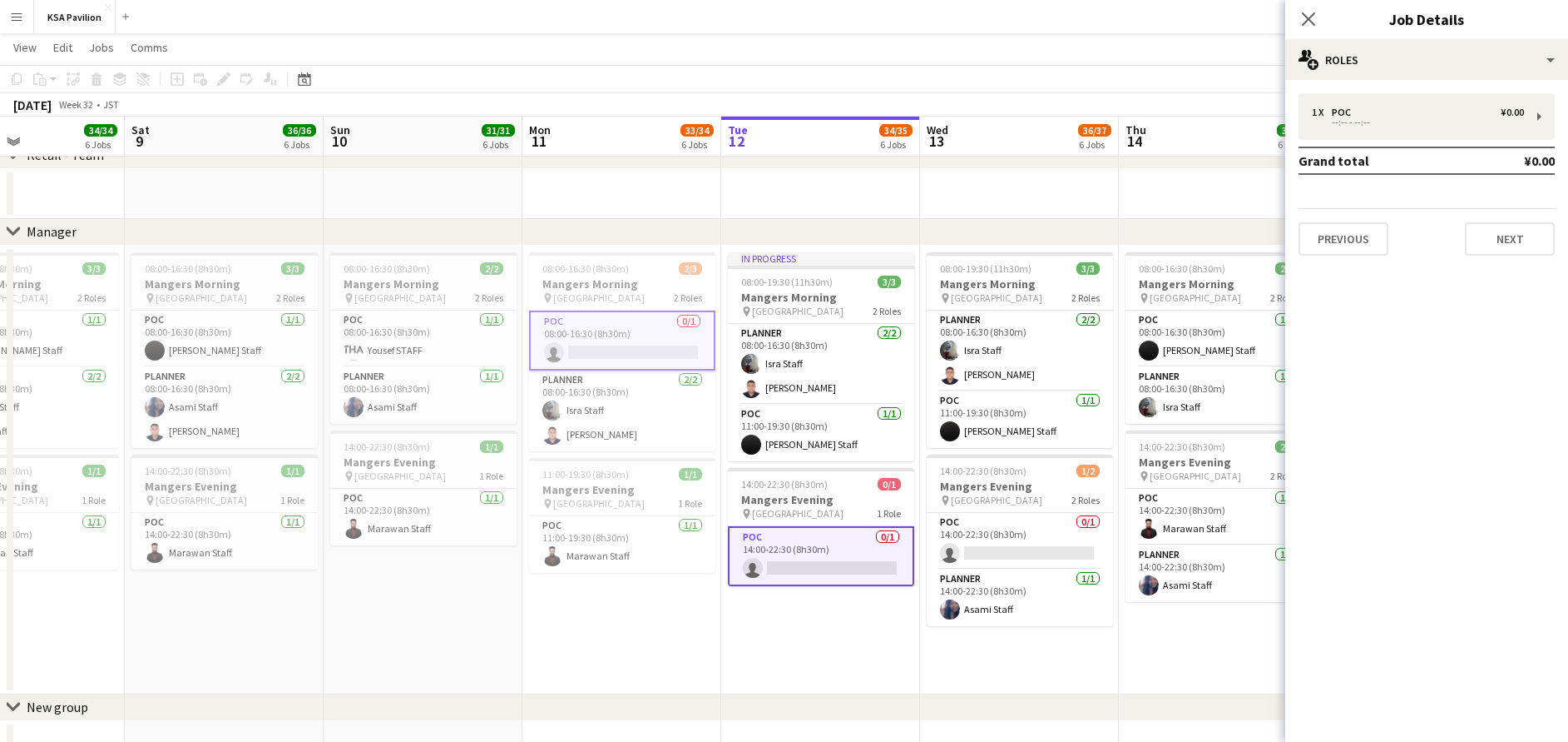
click at [1394, 89] on div "1 x POC ¥0.00 --:-- - --:-- Grand total ¥0.00 Previous Next" at bounding box center [1426, 174] width 283 height 189
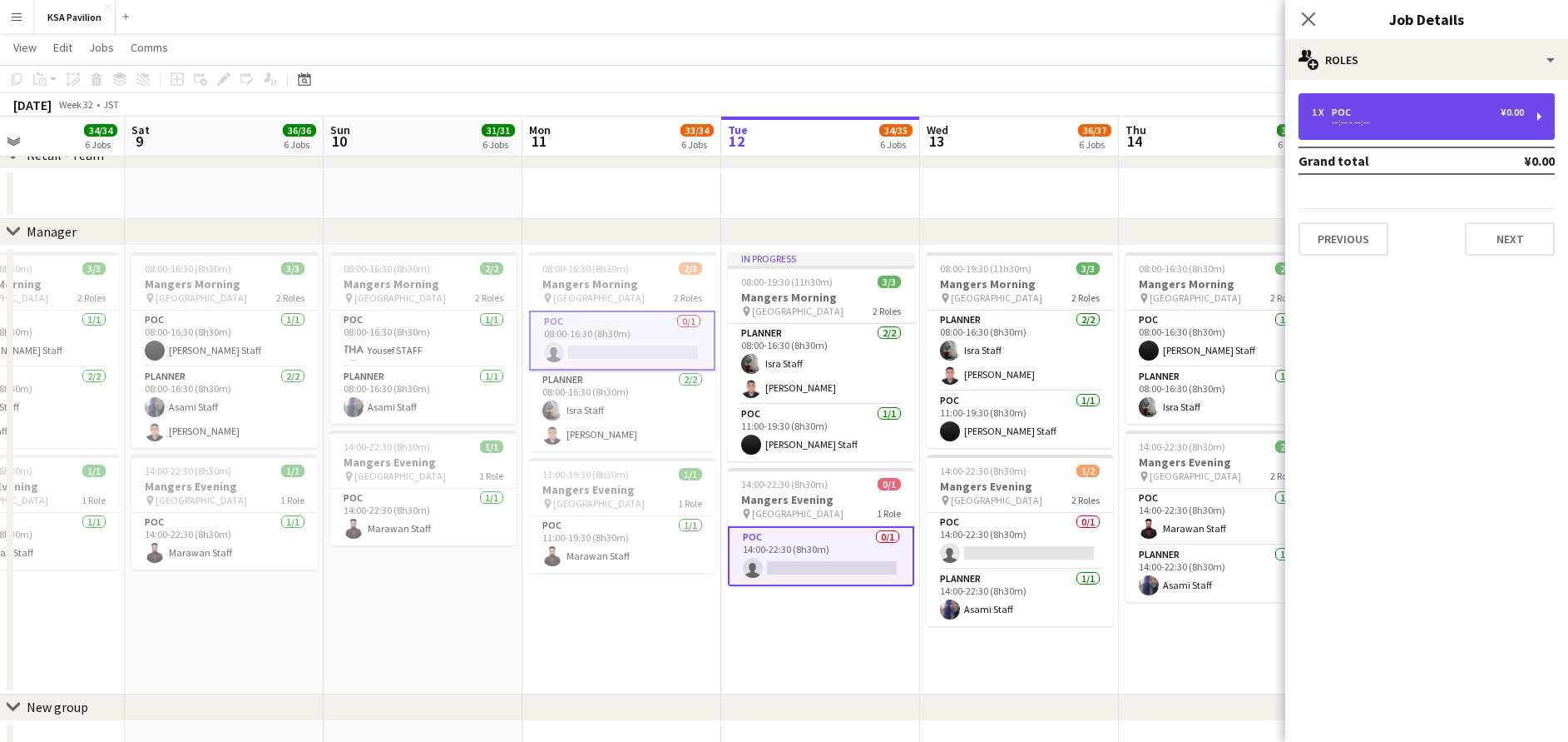
drag, startPoint x: 1394, startPoint y: 119, endPoint x: 1330, endPoint y: 119, distance: 64.0
click at [1395, 119] on div "--:-- - --:--" at bounding box center [1418, 122] width 212 height 9
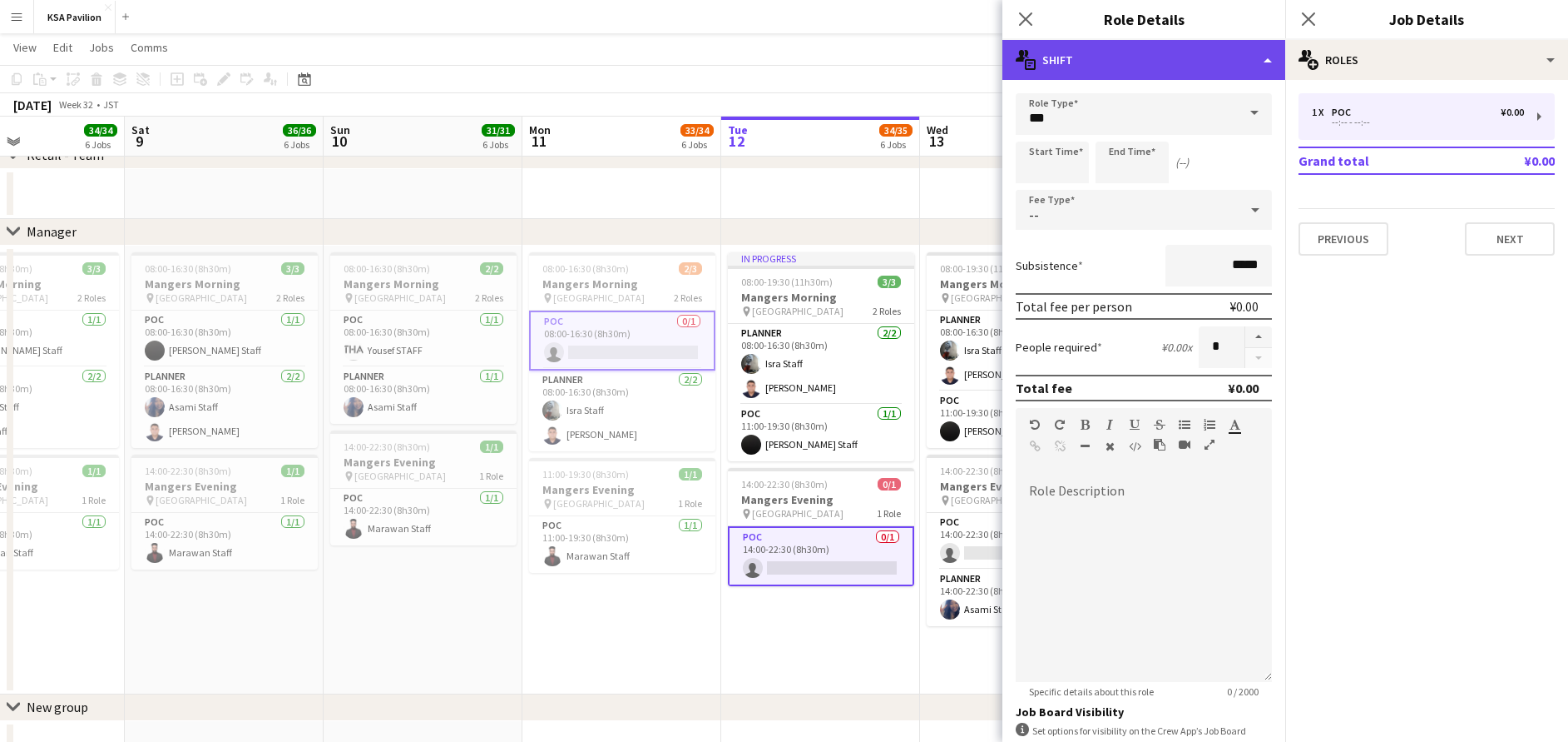
click at [1170, 66] on div "multiple-actions-text Shift" at bounding box center [1144, 59] width 283 height 40
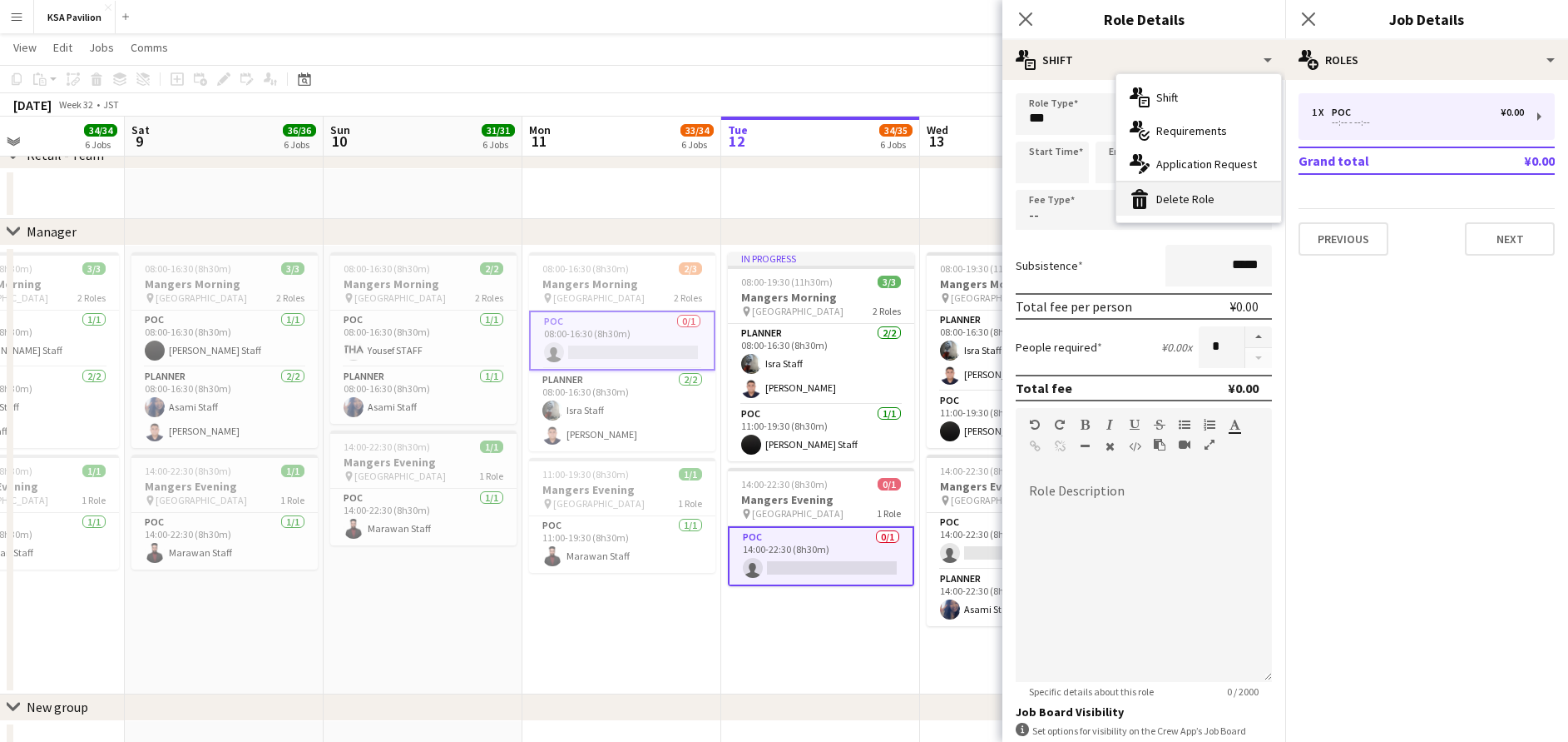
click at [1220, 204] on div "bin-2 Delete Role" at bounding box center [1198, 199] width 165 height 34
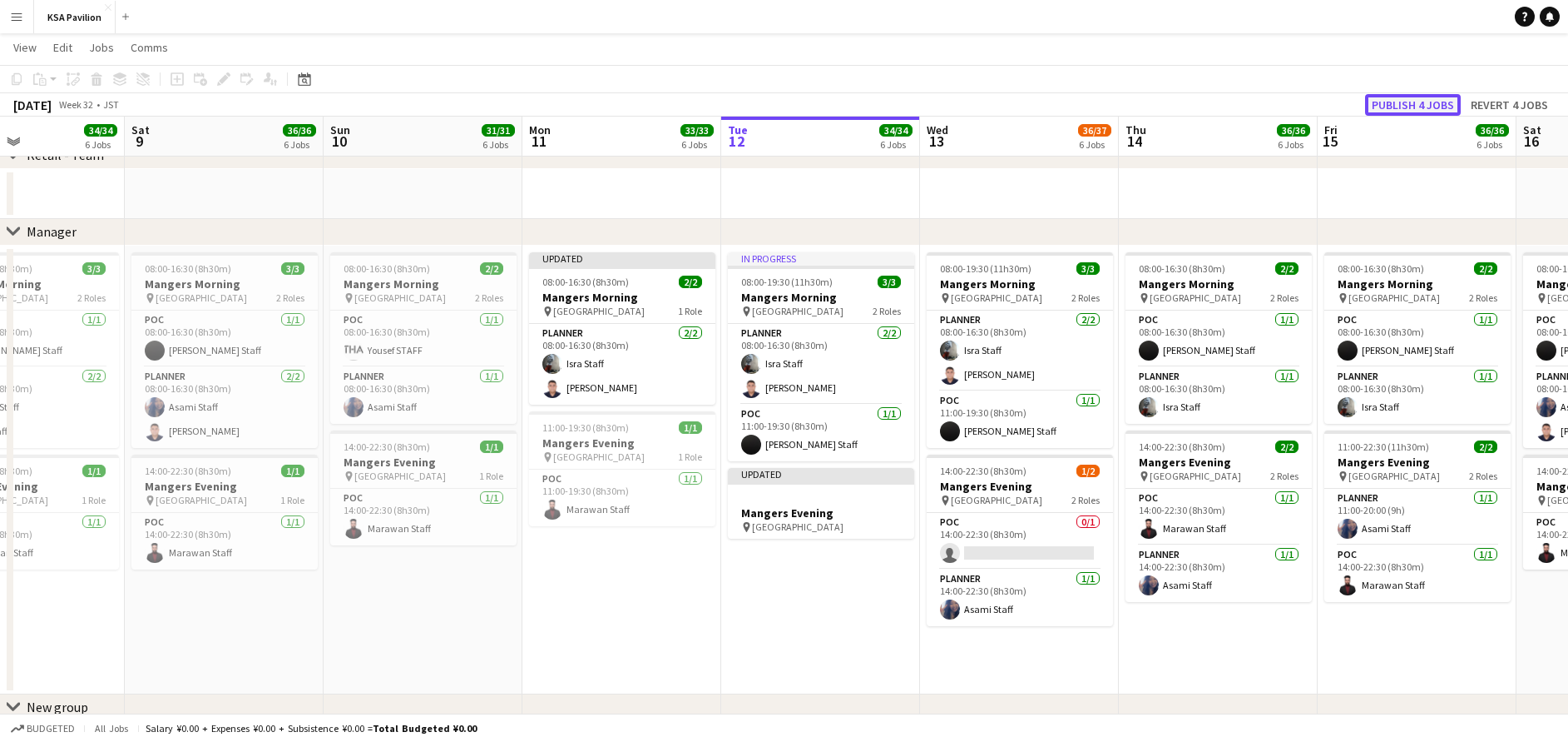
click at [1413, 107] on button "Publish 4 jobs" at bounding box center [1412, 105] width 95 height 21
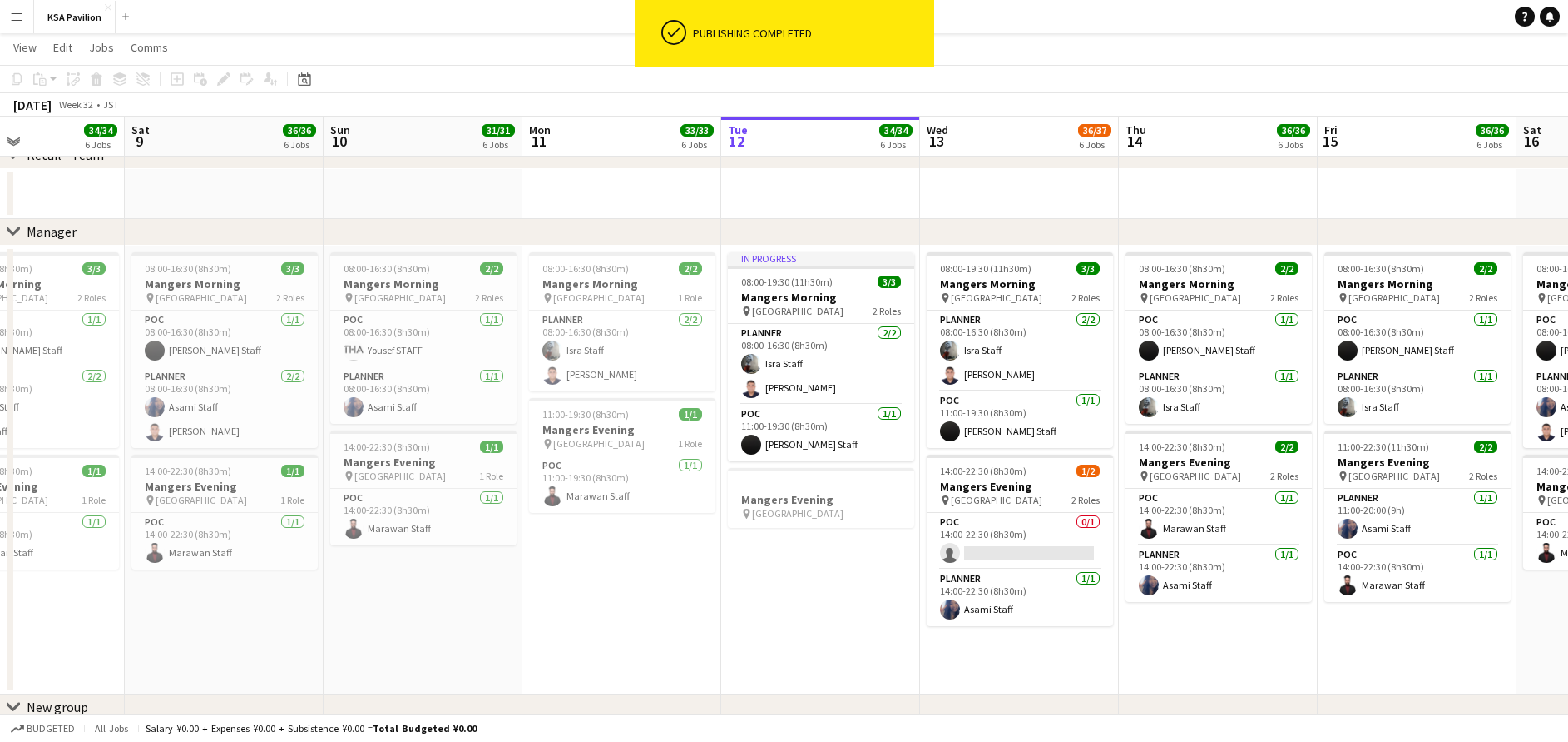
click at [19, 14] on app-icon "Menu" at bounding box center [16, 16] width 13 height 13
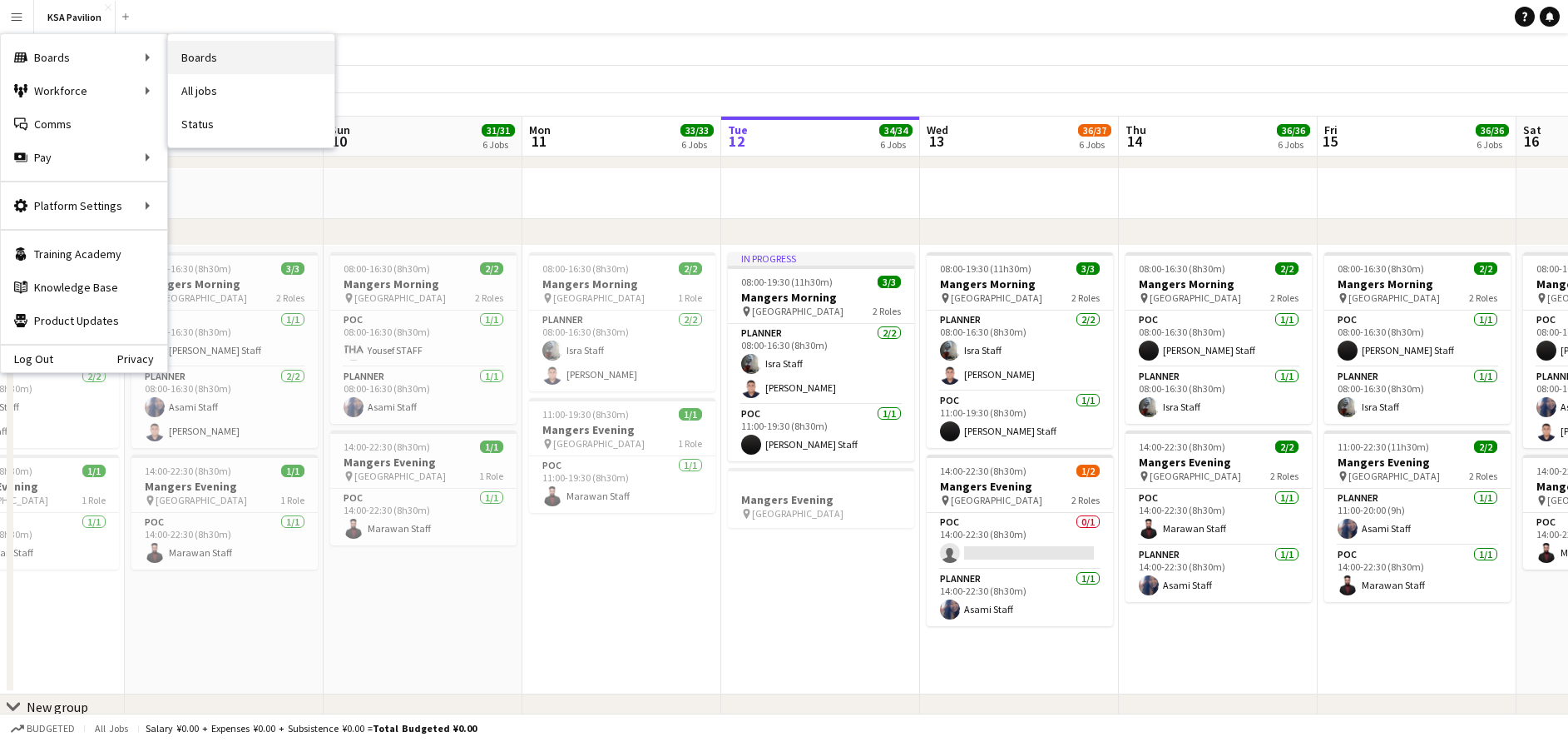
click at [222, 61] on link "Boards" at bounding box center [250, 57] width 167 height 34
